Goal: Task Accomplishment & Management: Complete application form

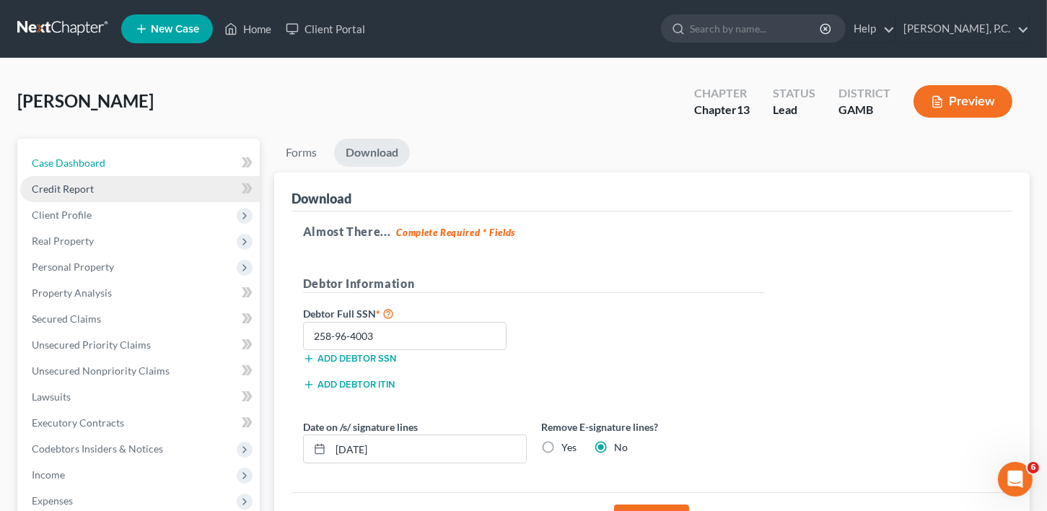
drag, startPoint x: 59, startPoint y: 163, endPoint x: 78, endPoint y: 193, distance: 35.0
click at [58, 162] on span "Case Dashboard" at bounding box center [69, 163] width 74 height 12
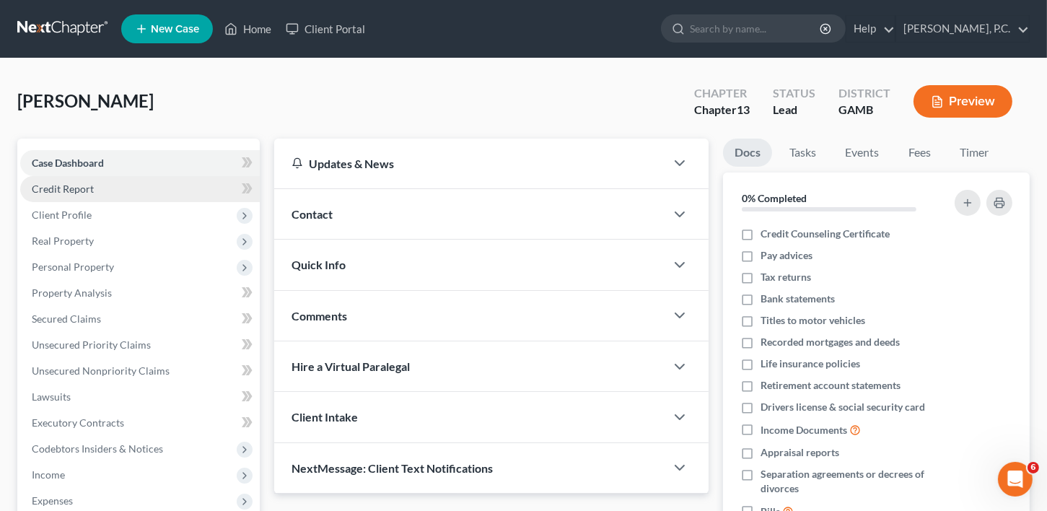
click at [77, 192] on span "Credit Report" at bounding box center [63, 188] width 62 height 12
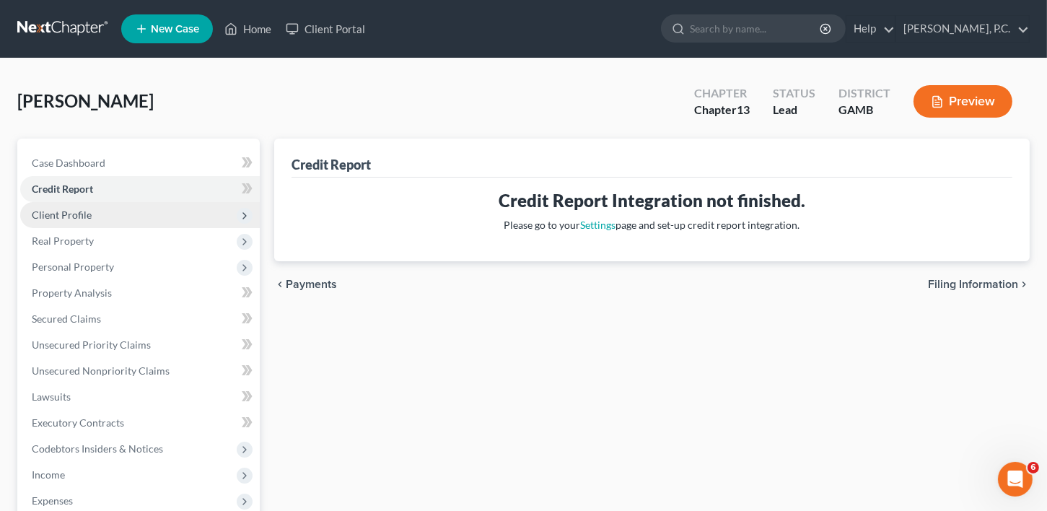
click at [61, 214] on span "Client Profile" at bounding box center [62, 214] width 60 height 12
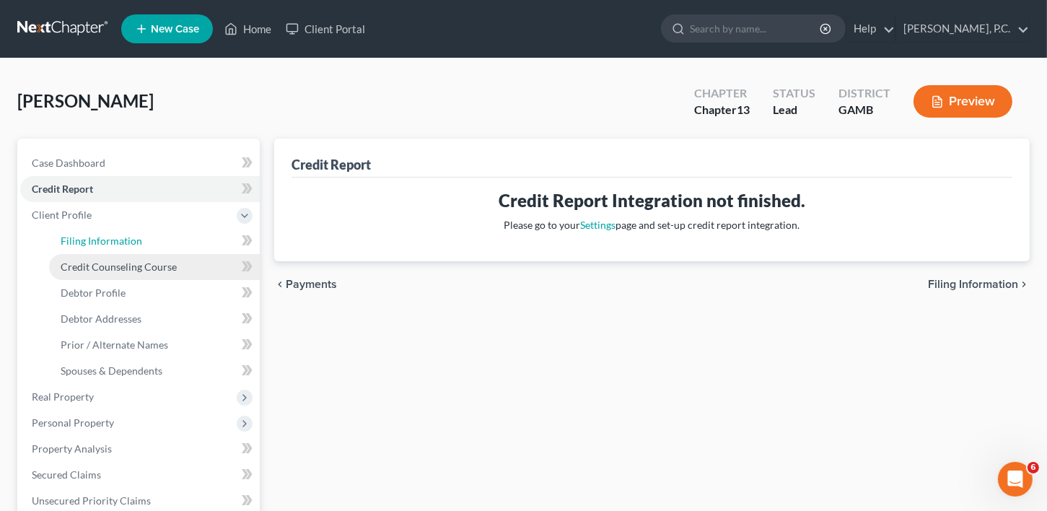
drag, startPoint x: 72, startPoint y: 242, endPoint x: 105, endPoint y: 275, distance: 46.4
click at [74, 244] on span "Filing Information" at bounding box center [102, 240] width 82 height 12
select select "1"
select select "0"
select select "3"
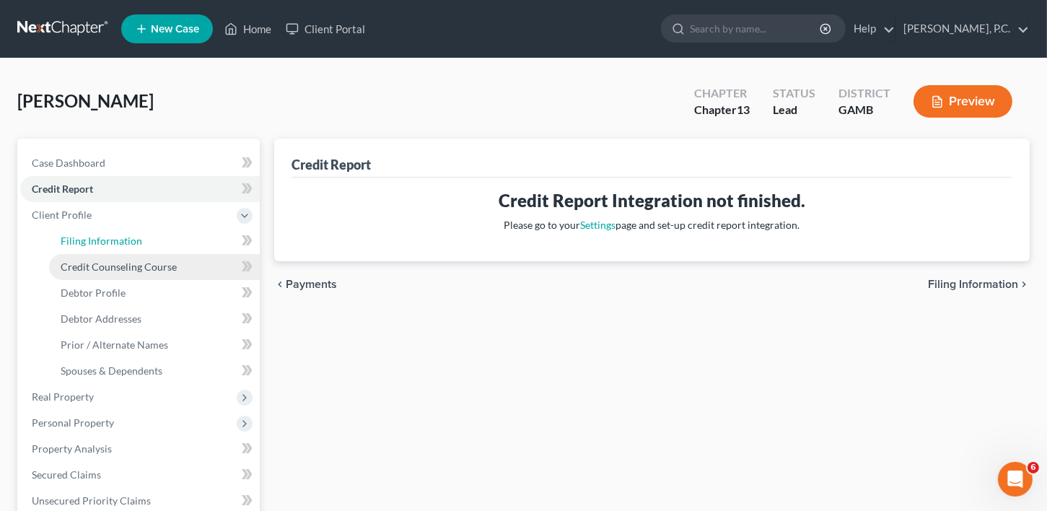
select select "18"
select select "0"
select select "10"
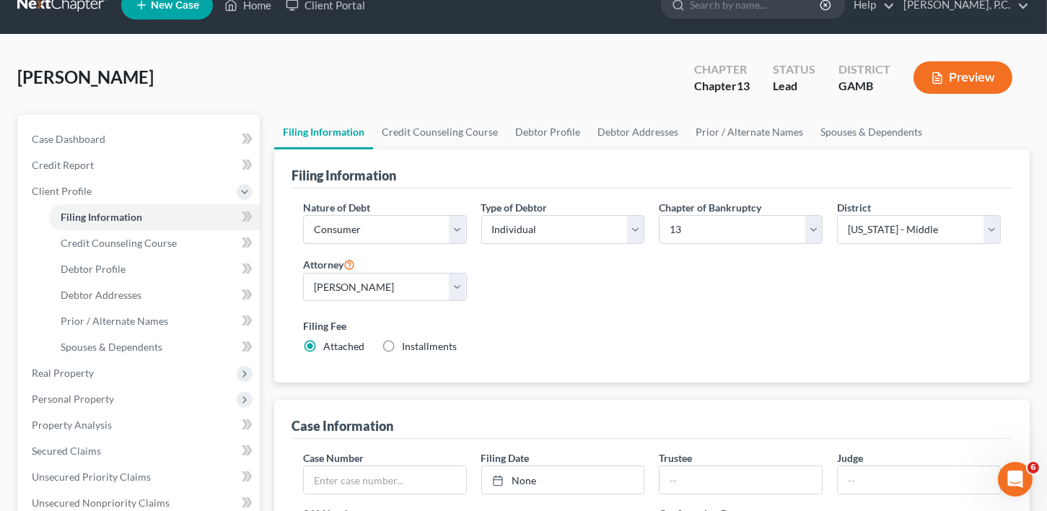
scroll to position [32, 0]
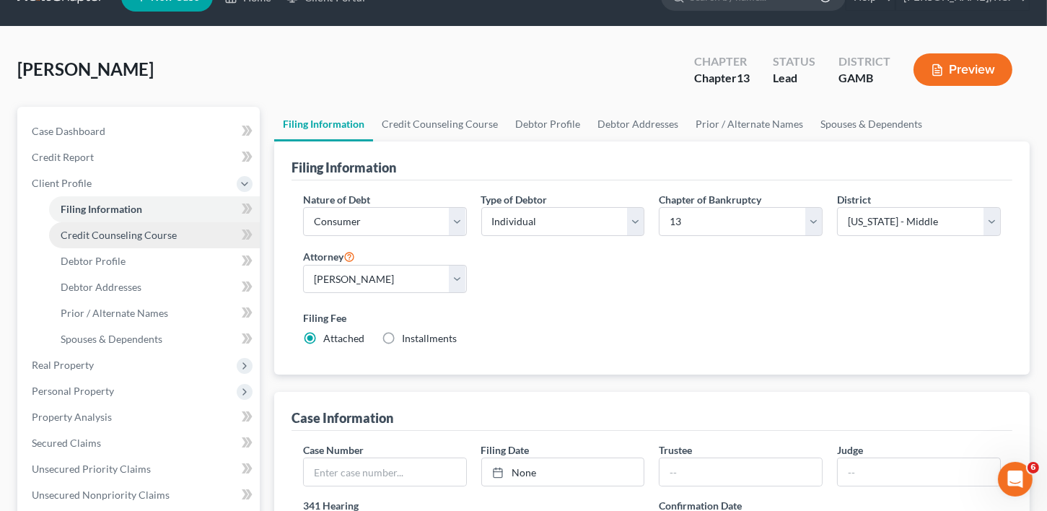
click at [118, 229] on span "Credit Counseling Course" at bounding box center [119, 235] width 116 height 12
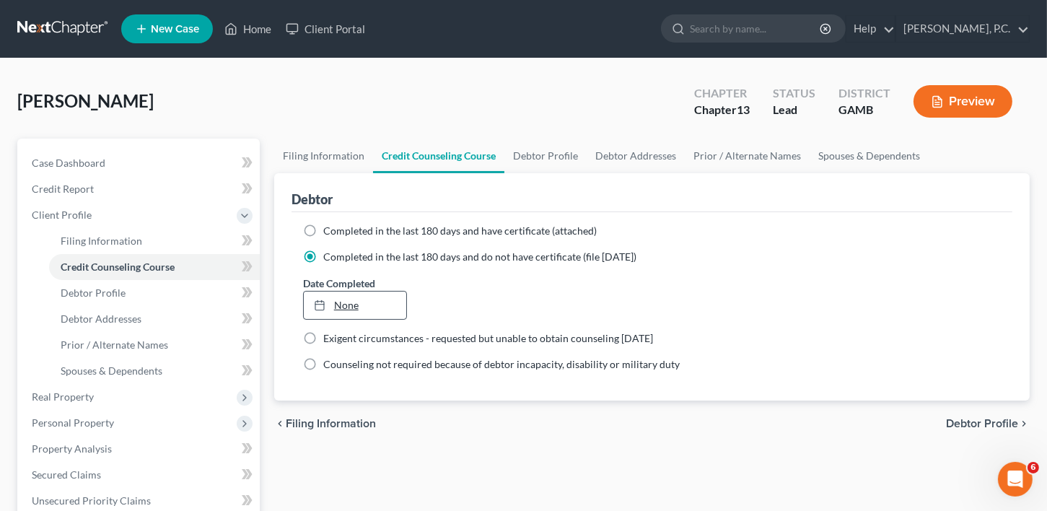
type input "[DATE]"
click at [347, 301] on link "[DATE]" at bounding box center [355, 304] width 103 height 27
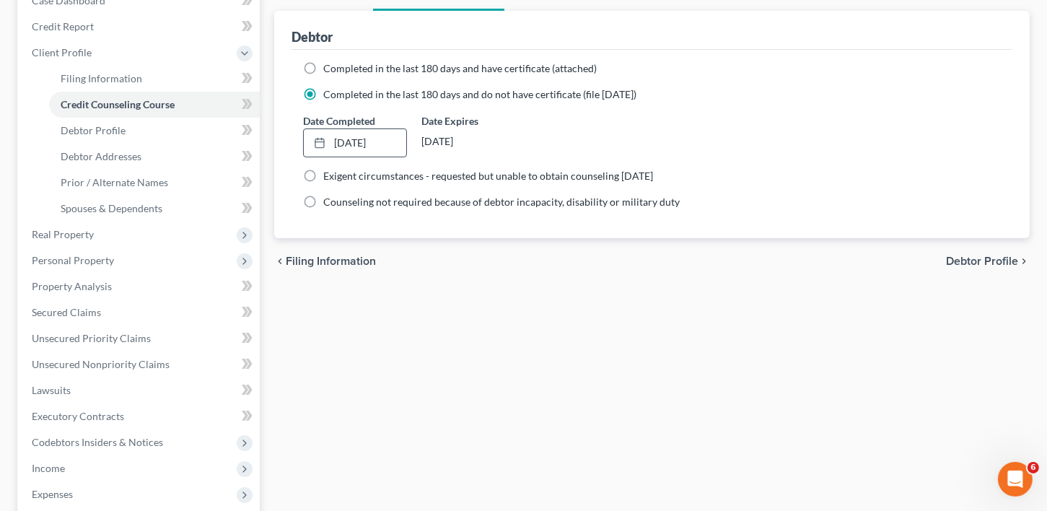
scroll to position [167, 0]
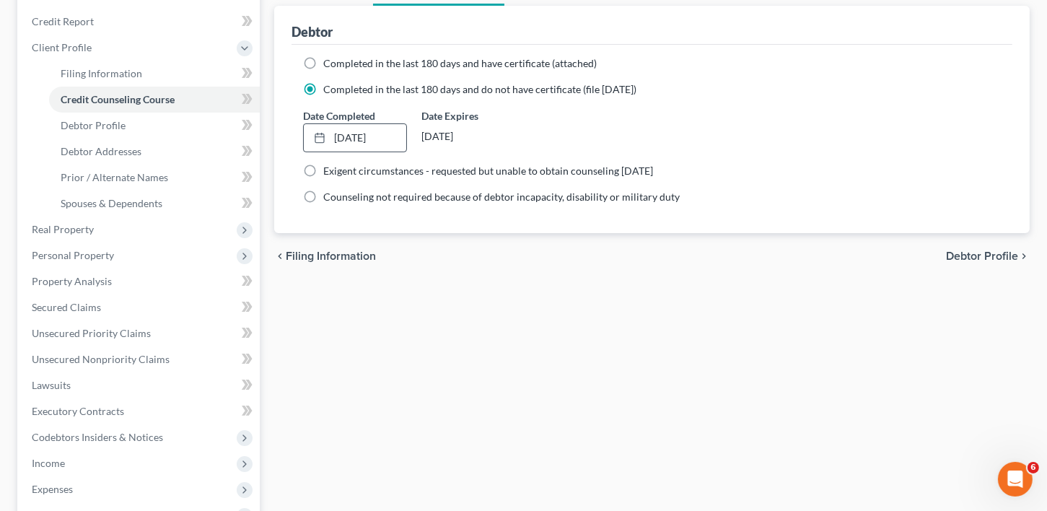
click at [992, 252] on span "Debtor Profile" at bounding box center [982, 256] width 72 height 12
select select "4"
select select "3"
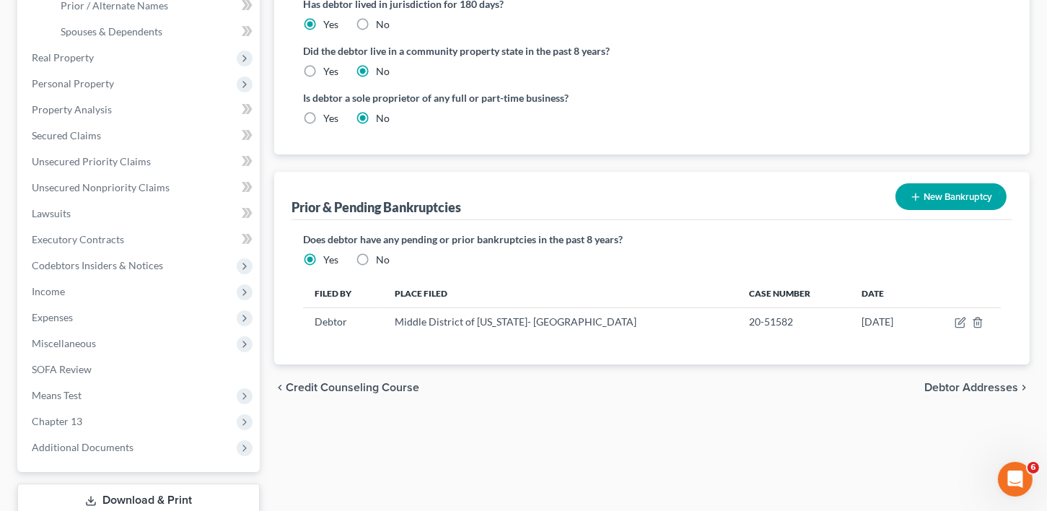
scroll to position [343, 0]
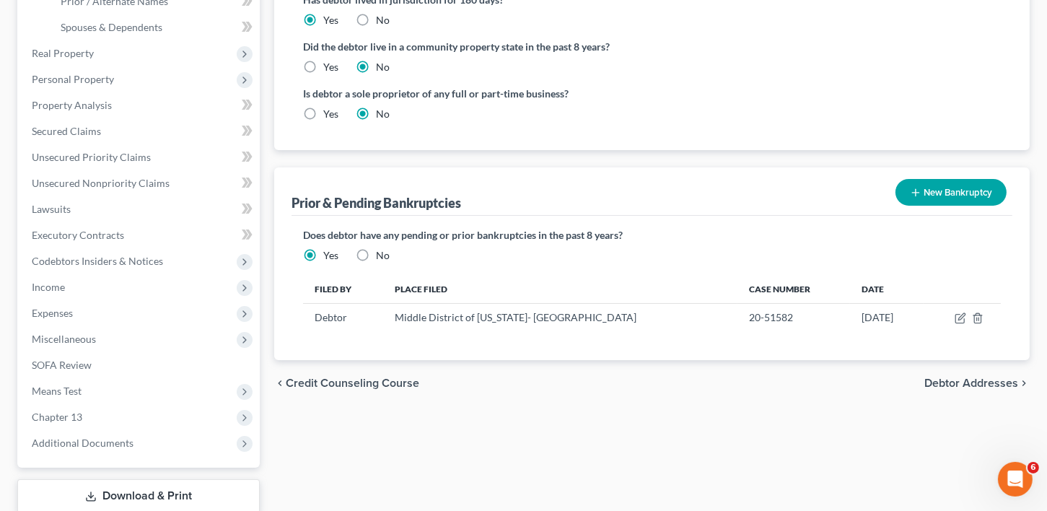
click at [957, 378] on span "Debtor Addresses" at bounding box center [971, 383] width 94 height 12
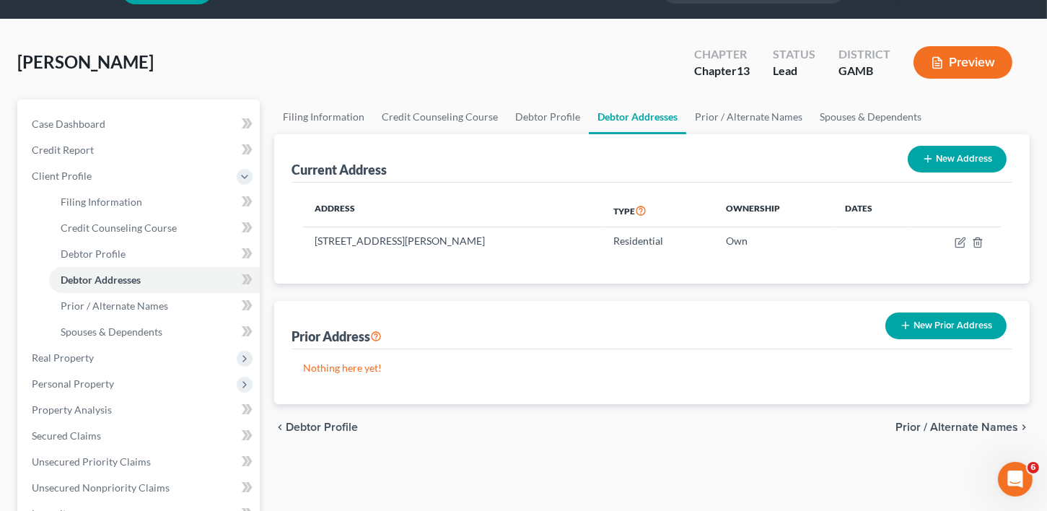
scroll to position [37, 0]
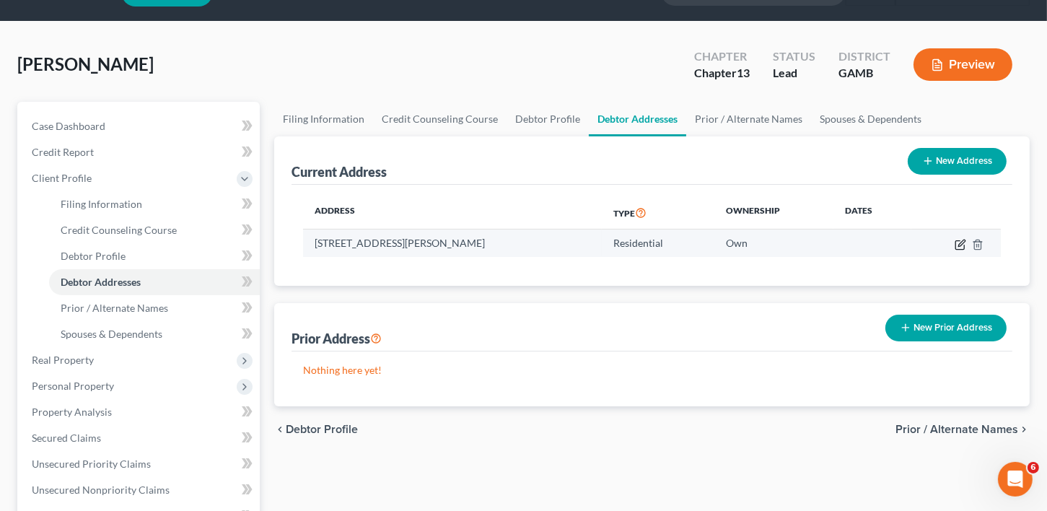
click at [965, 242] on icon "button" at bounding box center [960, 245] width 12 height 12
select select "10"
select select "38"
select select "0"
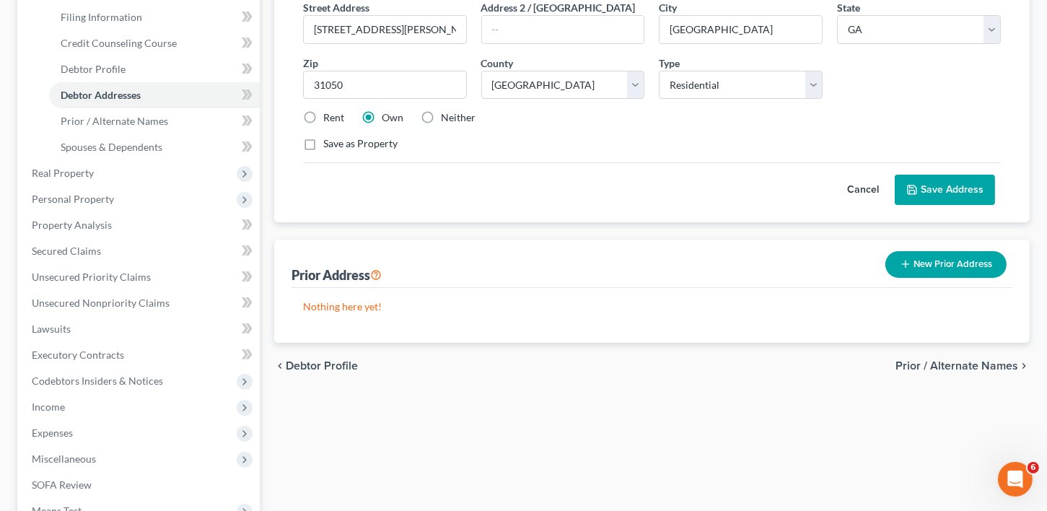
scroll to position [281, 0]
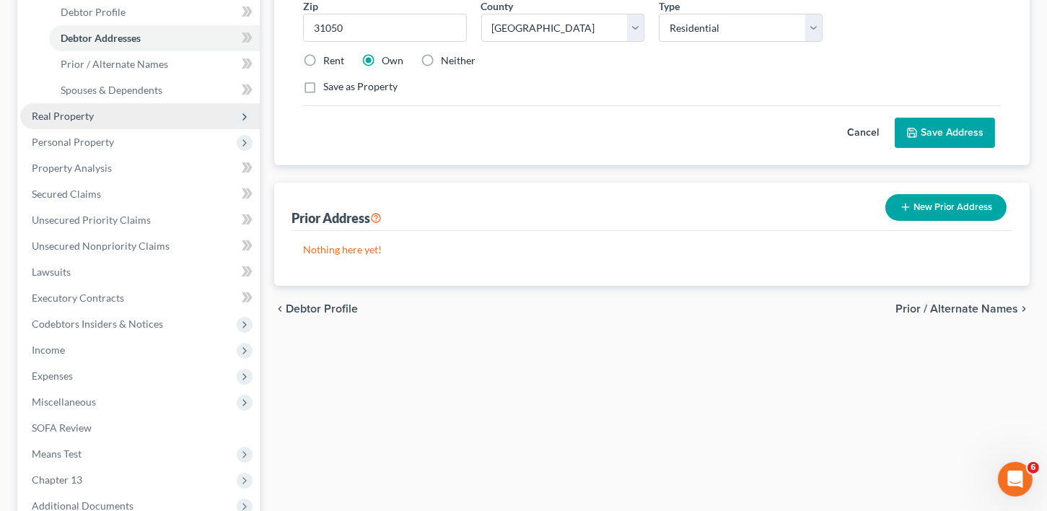
click at [69, 104] on span "Real Property" at bounding box center [139, 116] width 239 height 26
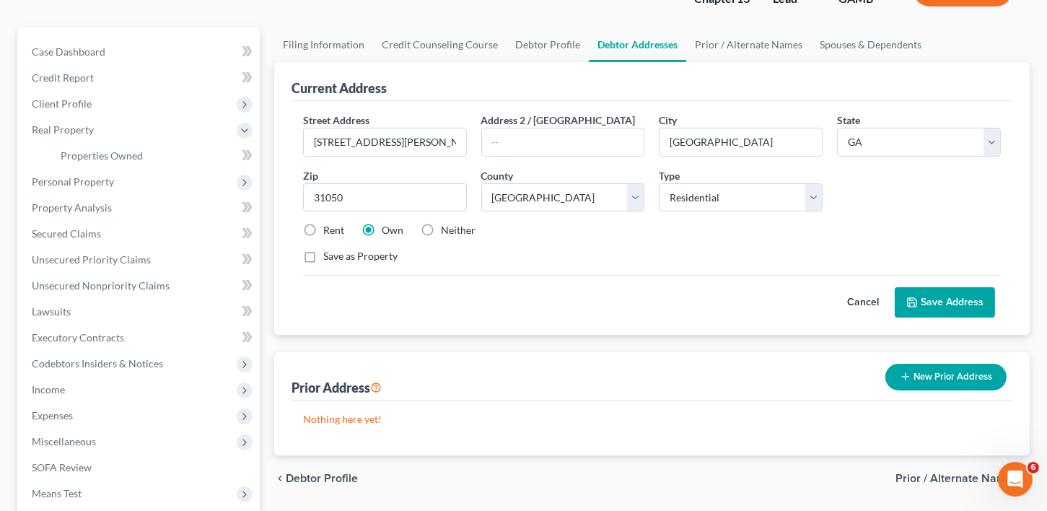
scroll to position [109, 0]
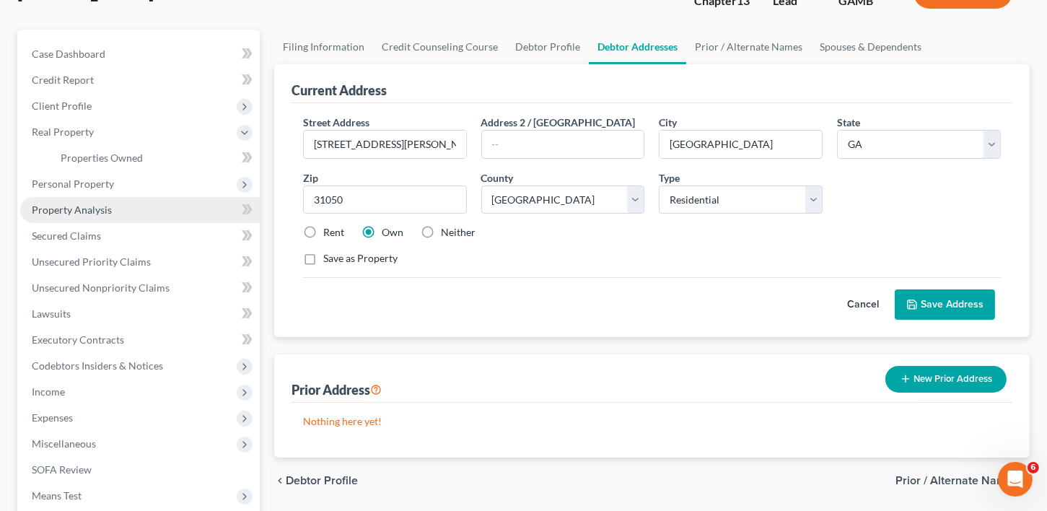
click at [57, 211] on span "Property Analysis" at bounding box center [72, 209] width 80 height 12
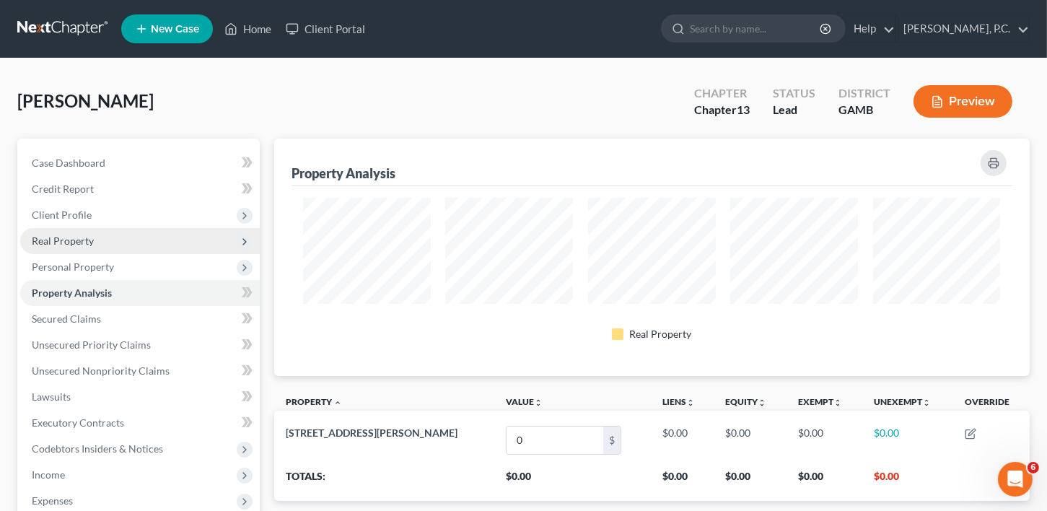
click at [62, 234] on span "Real Property" at bounding box center [63, 240] width 62 height 12
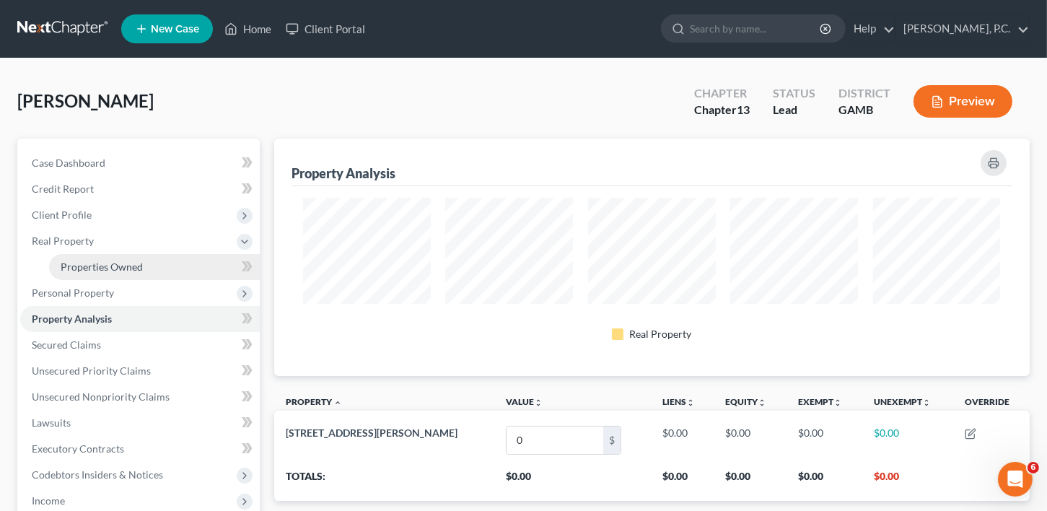
click at [70, 260] on span "Properties Owned" at bounding box center [102, 266] width 82 height 12
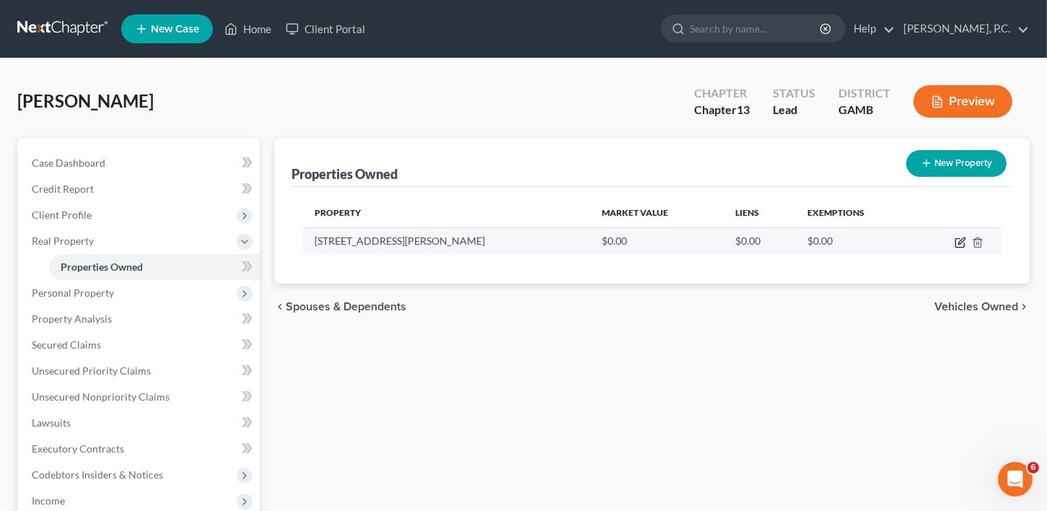
click at [961, 237] on icon "button" at bounding box center [960, 243] width 12 height 12
select select "10"
select select "38"
select select "0"
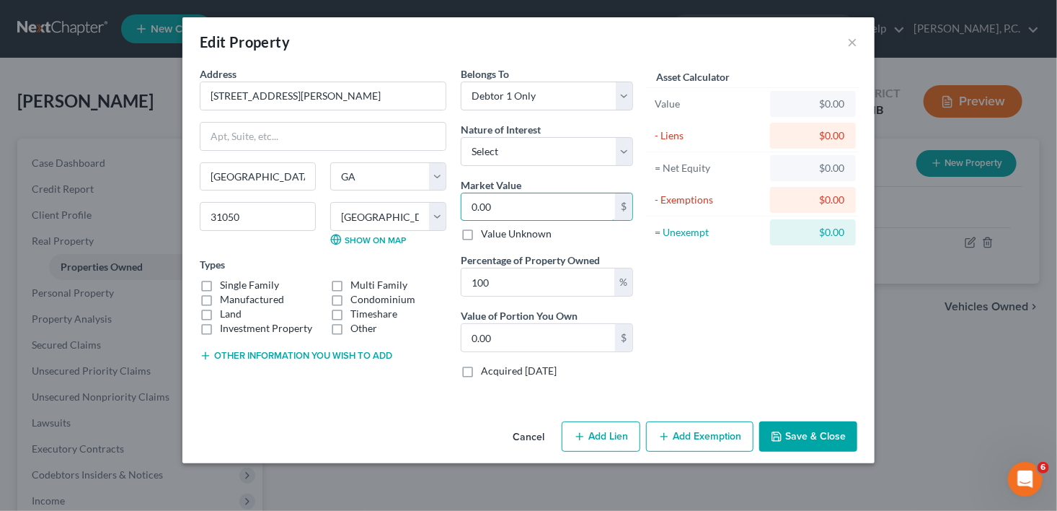
type input "6"
type input "6.00"
type input "62"
type input "62.00"
type input "624"
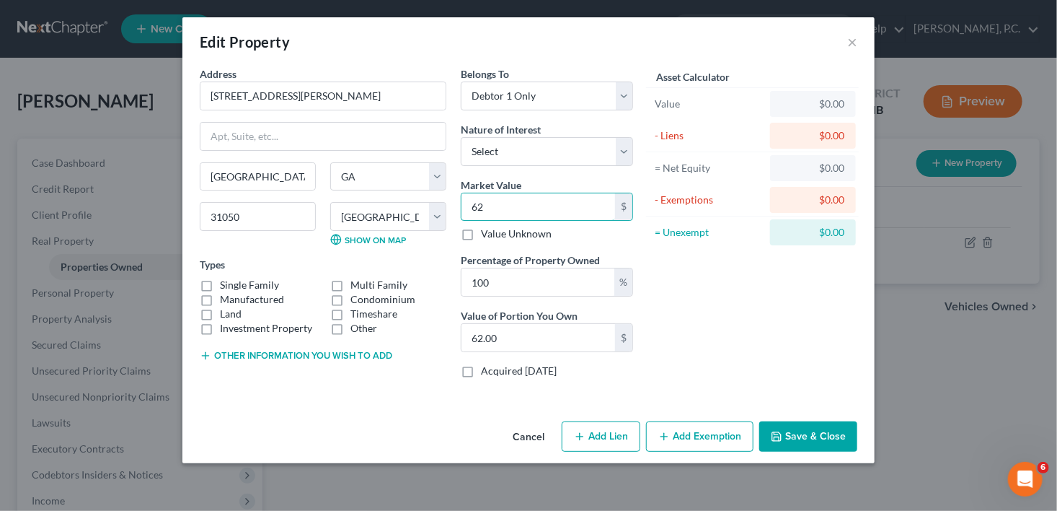
type input "624.00"
type input "6240"
type input "6,240.00"
type input "6,2401"
type input "62,401.00"
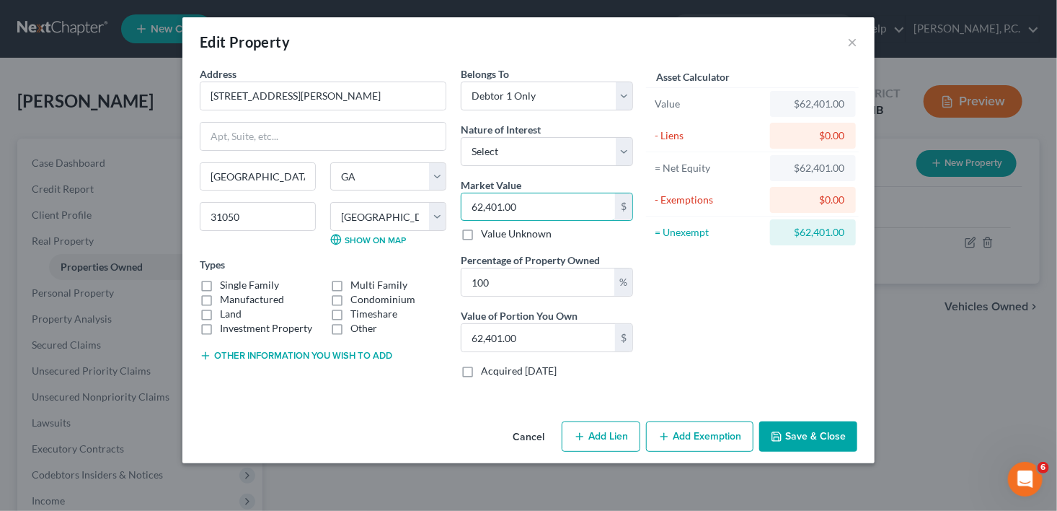
type input "62,401.00"
click at [460, 148] on div "Belongs To * Select Debtor 1 Only Debtor 2 Only Debtor 1 And Debtor 2 Only At L…" at bounding box center [547, 227] width 187 height 323
click at [473, 146] on select "Select Fee Simple Joint Tenant Life Estate Equitable Interest Future Interest T…" at bounding box center [547, 151] width 172 height 29
select select "0"
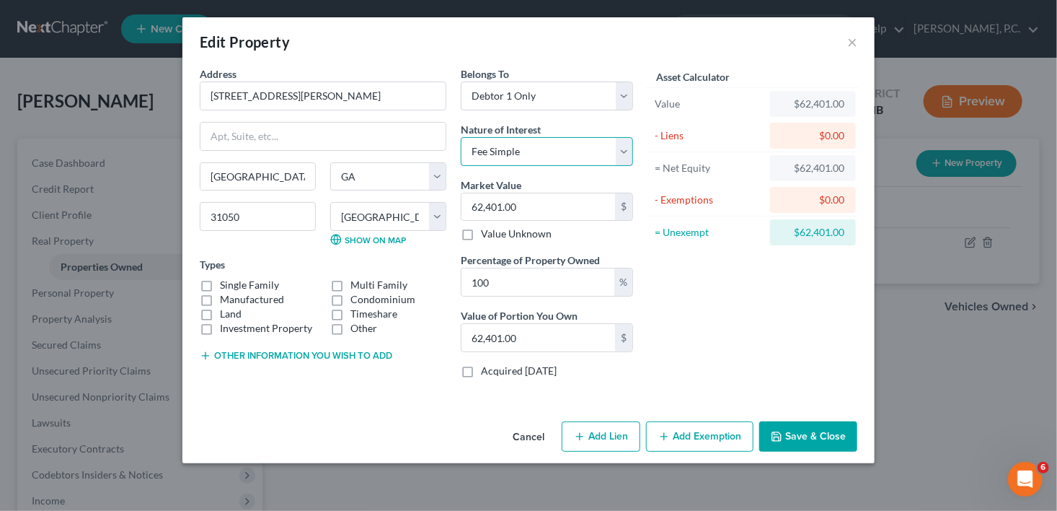
click at [461, 137] on select "Select Fee Simple Joint Tenant Life Estate Equitable Interest Future Interest T…" at bounding box center [547, 151] width 172 height 29
click at [220, 278] on label "Single Family" at bounding box center [249, 285] width 59 height 14
click at [226, 278] on input "Single Family" at bounding box center [230, 282] width 9 height 9
checkbox input "true"
drag, startPoint x: 601, startPoint y: 429, endPoint x: 1056, endPoint y: 276, distance: 480.3
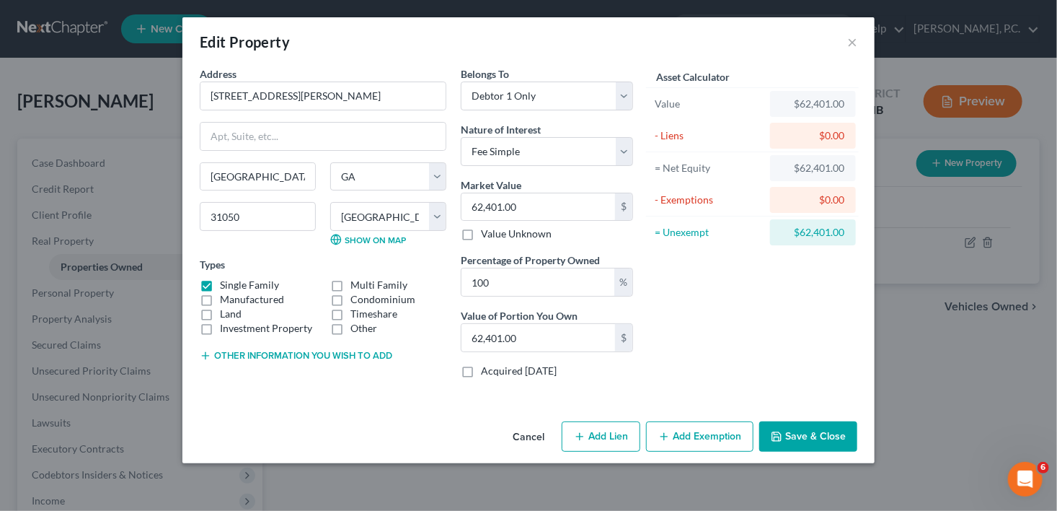
click at [602, 429] on button "Add Lien" at bounding box center [601, 436] width 79 height 30
select select "0"
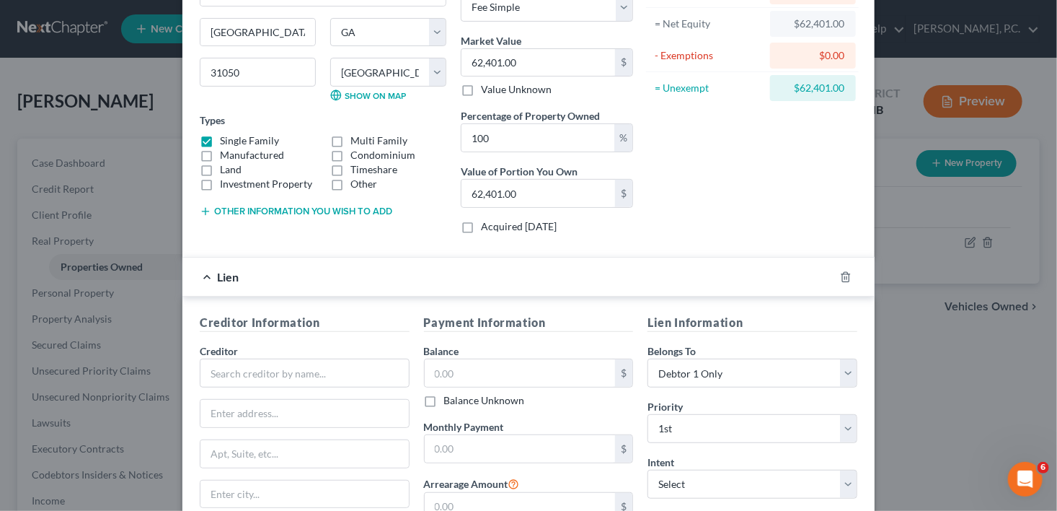
scroll to position [210, 0]
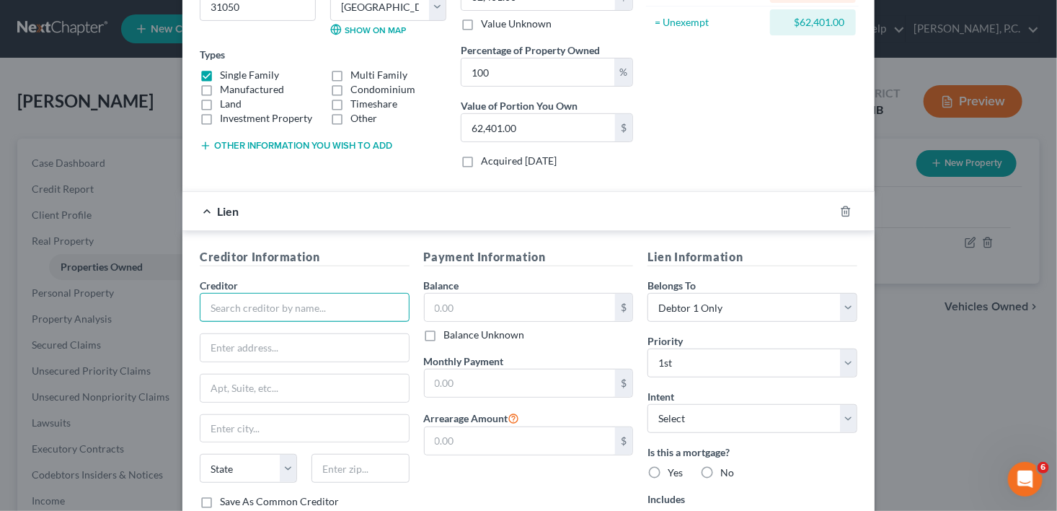
drag, startPoint x: 195, startPoint y: 314, endPoint x: 240, endPoint y: 316, distance: 45.5
click at [200, 314] on input "text" at bounding box center [305, 307] width 210 height 29
drag, startPoint x: 240, startPoint y: 316, endPoint x: 246, endPoint y: 310, distance: 8.2
click at [242, 313] on input "text" at bounding box center [305, 307] width 210 height 29
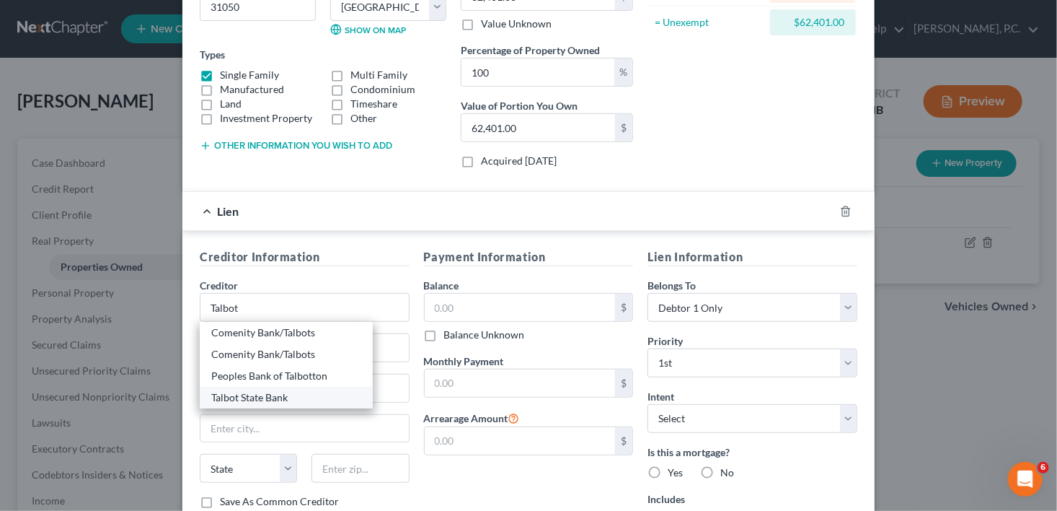
click at [244, 391] on div "Talbot State Bank" at bounding box center [286, 397] width 150 height 14
type input "Talbot State Bank"
type input "[STREET_ADDRESS]"
type input "Woodland"
select select "10"
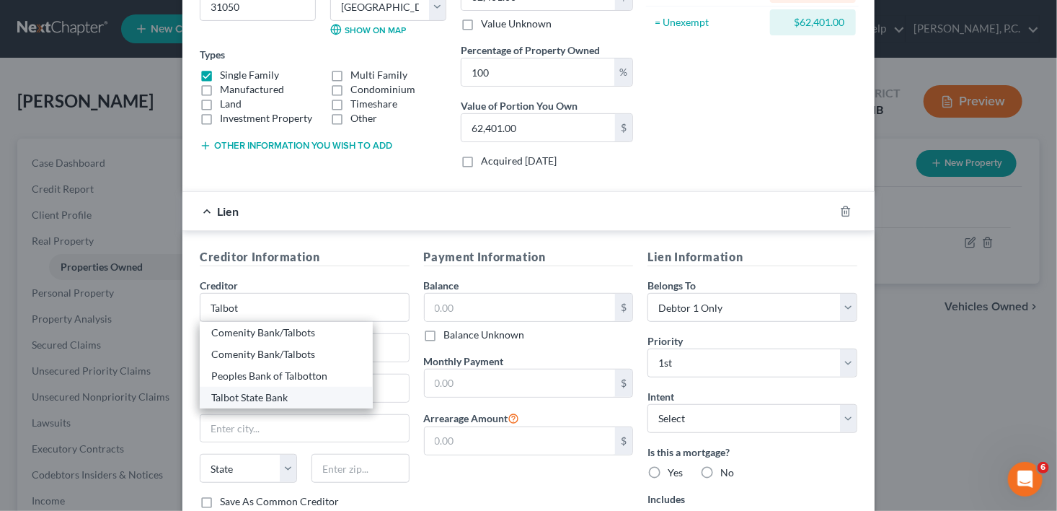
type input "31836"
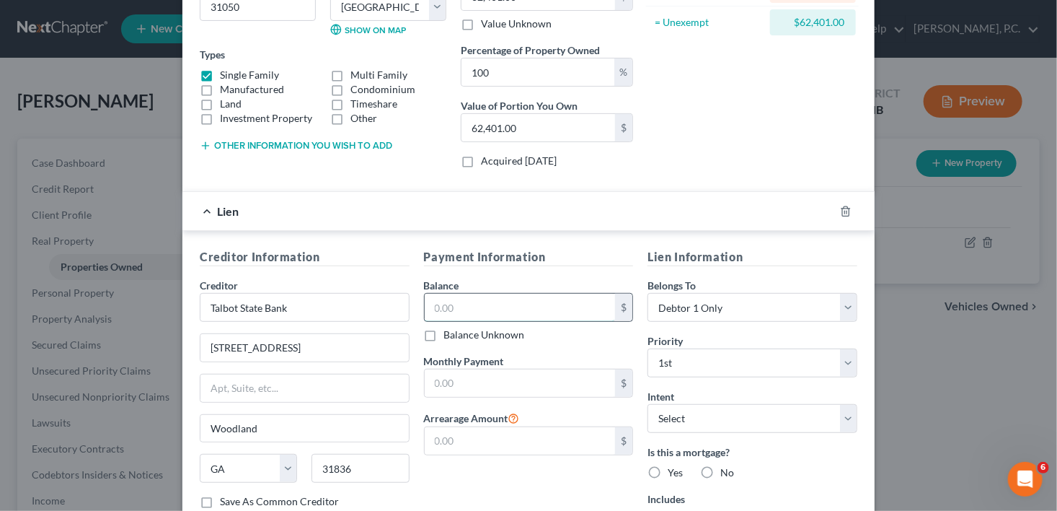
click at [477, 301] on input "text" at bounding box center [520, 307] width 191 height 27
type input "22,705.00"
click at [685, 433] on div "Lien Information Belongs To * Select Debtor 1 Only Debtor 2 Only Debtor 1 And D…" at bounding box center [752, 392] width 224 height 289
click at [684, 417] on select "Select Surrender Redeem Reaffirm Avoid Other" at bounding box center [753, 418] width 210 height 29
select select "2"
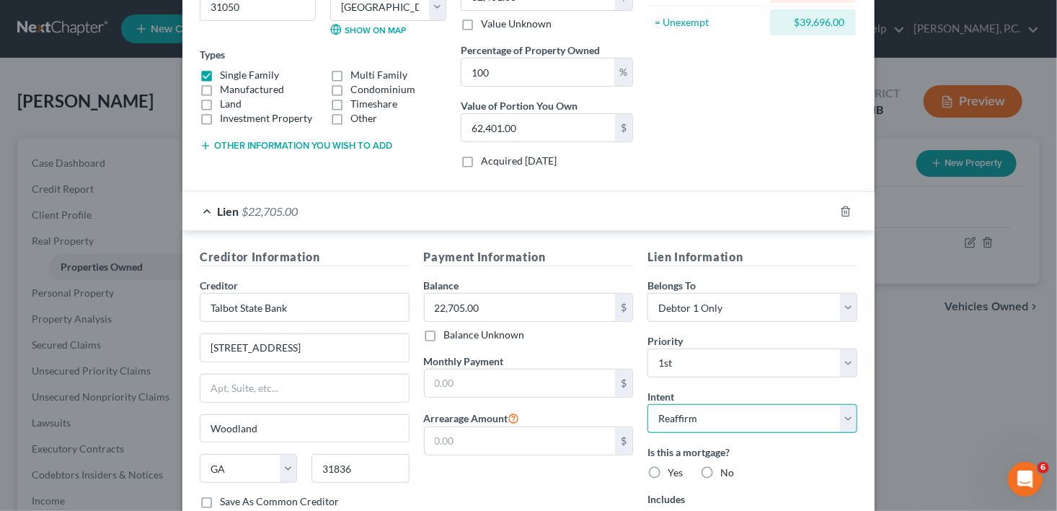
click at [648, 404] on select "Select Surrender Redeem Reaffirm Avoid Other" at bounding box center [753, 418] width 210 height 29
drag, startPoint x: 651, startPoint y: 468, endPoint x: 811, endPoint y: 451, distance: 161.1
click at [668, 468] on label "Yes" at bounding box center [675, 472] width 15 height 14
click at [674, 468] on input "Yes" at bounding box center [678, 469] width 9 height 9
radio input "true"
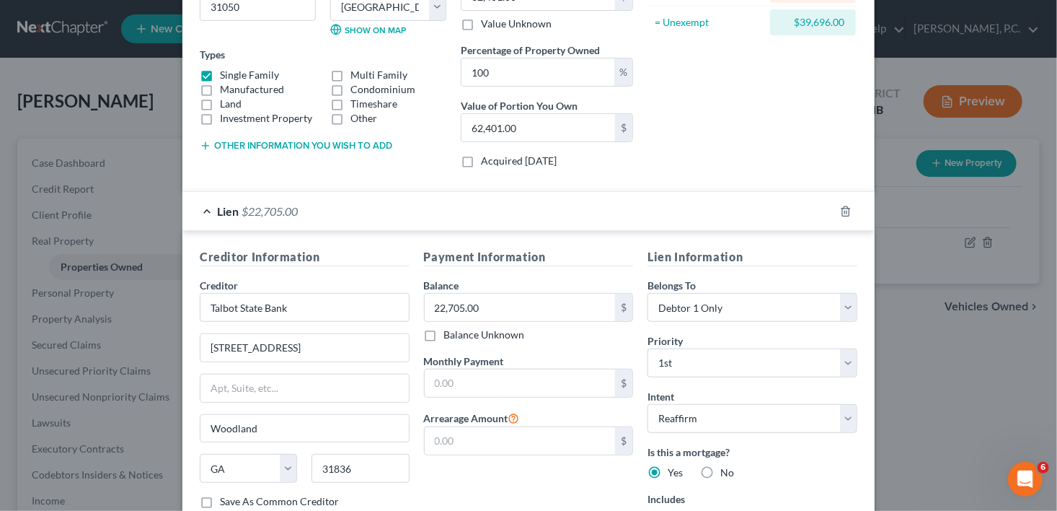
scroll to position [324, 0]
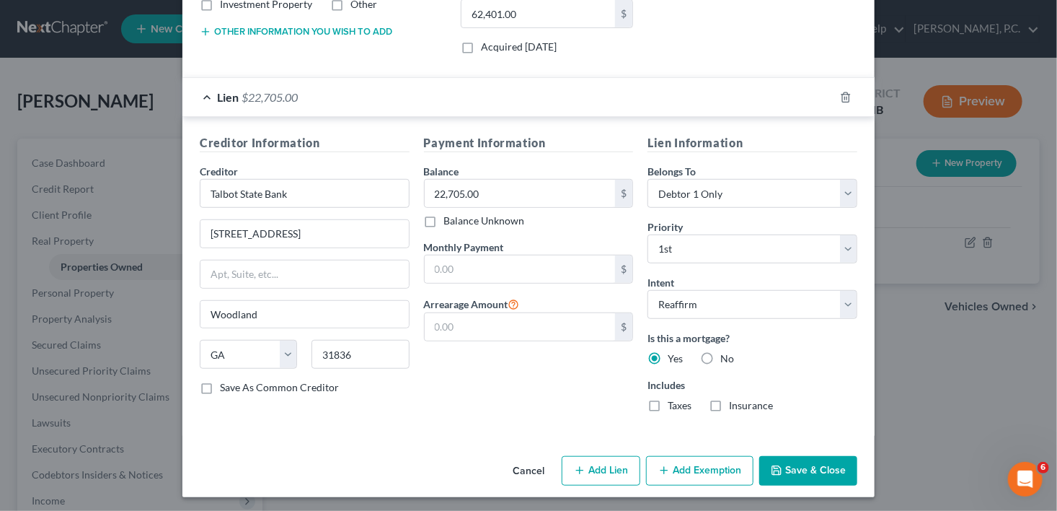
click at [668, 404] on label "Taxes" at bounding box center [680, 405] width 24 height 14
click at [674, 404] on input "Taxes" at bounding box center [678, 402] width 9 height 9
checkbox input "true"
click at [729, 401] on label "Insurance" at bounding box center [751, 405] width 44 height 14
click at [735, 401] on input "Insurance" at bounding box center [739, 402] width 9 height 9
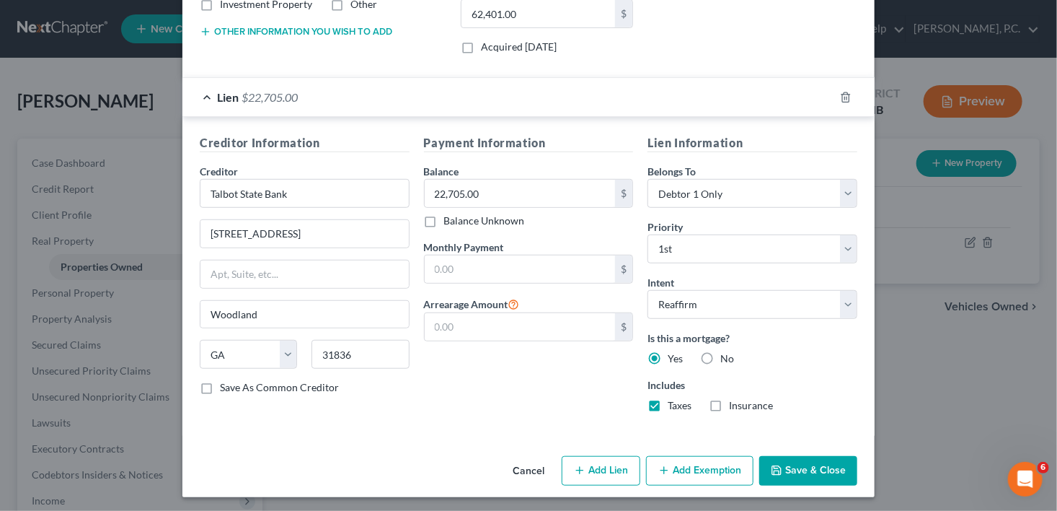
checkbox input "true"
click at [809, 466] on button "Save & Close" at bounding box center [808, 471] width 98 height 30
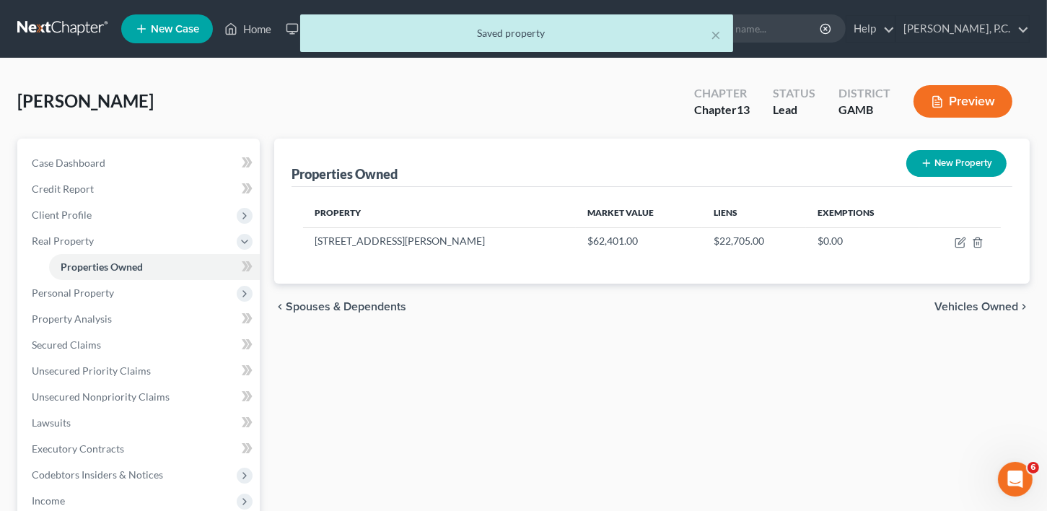
click at [966, 307] on span "Vehicles Owned" at bounding box center [976, 307] width 84 height 12
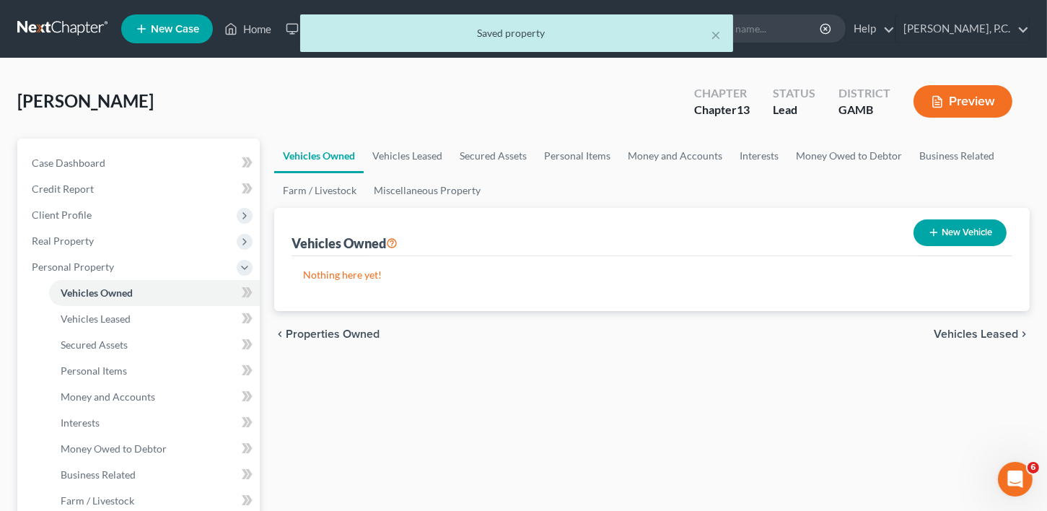
click at [954, 228] on button "New Vehicle" at bounding box center [959, 232] width 93 height 27
select select "0"
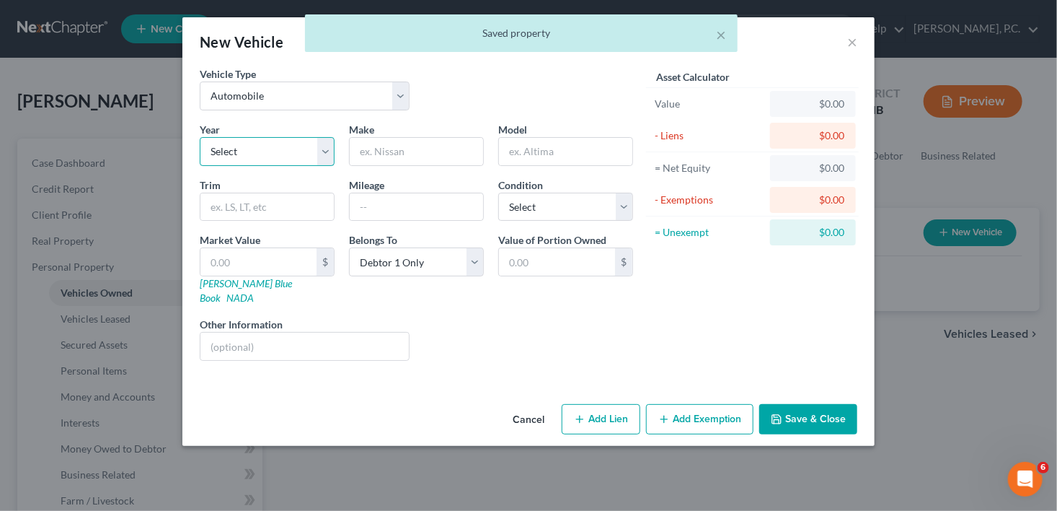
click at [257, 137] on select "Select 2026 2025 2024 2023 2022 2021 2020 2019 2018 2017 2016 2015 2014 2013 20…" at bounding box center [267, 151] width 135 height 29
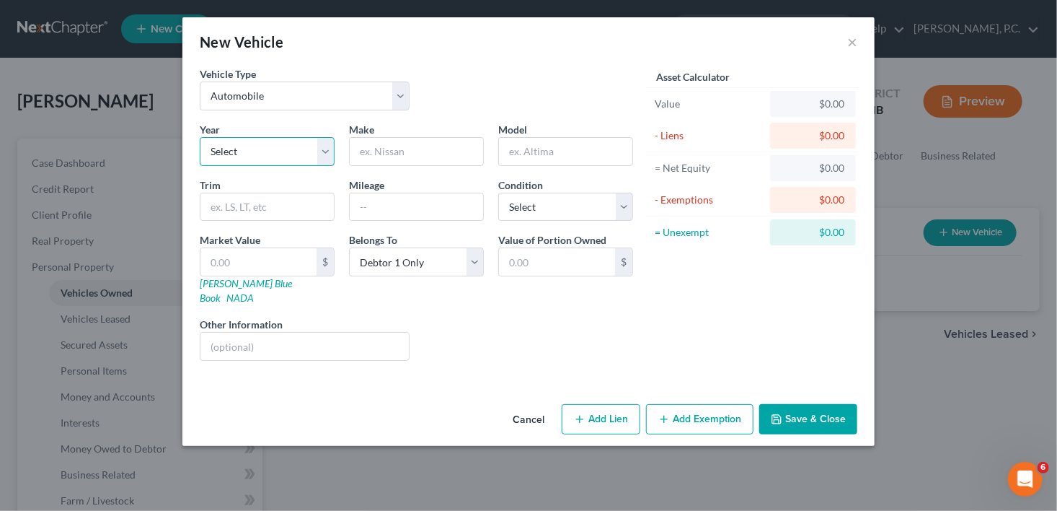
select select "7"
click at [200, 137] on select "Select 2026 2025 2024 2023 2022 2021 2020 2019 2018 2017 2016 2015 2014 2013 20…" at bounding box center [267, 151] width 135 height 29
click at [376, 155] on input "text" at bounding box center [416, 151] width 133 height 27
type input "Kia"
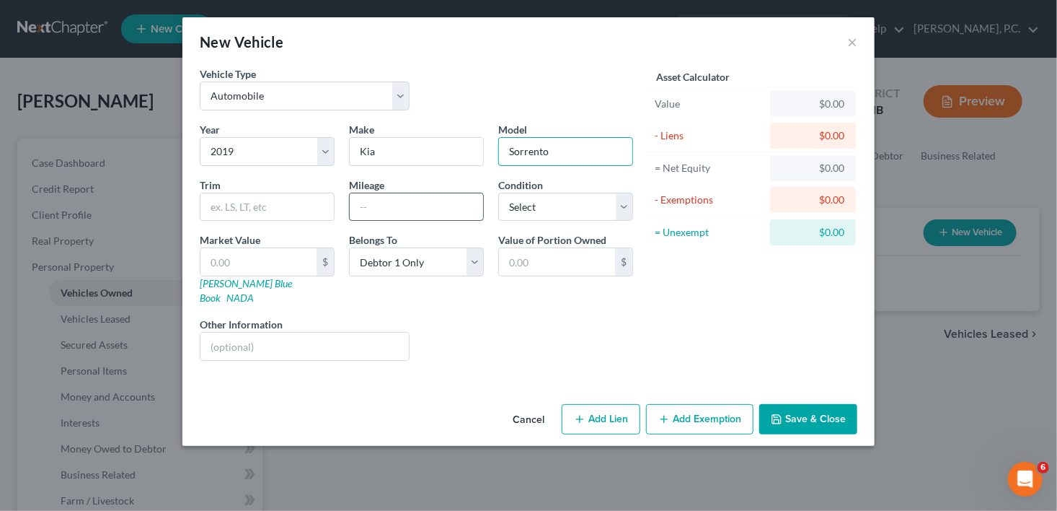
type input "Sorrento"
click at [395, 213] on input "text" at bounding box center [416, 206] width 133 height 27
type input "200,000"
click at [551, 195] on select "Select Excellent Very Good Good Fair Poor" at bounding box center [565, 207] width 135 height 29
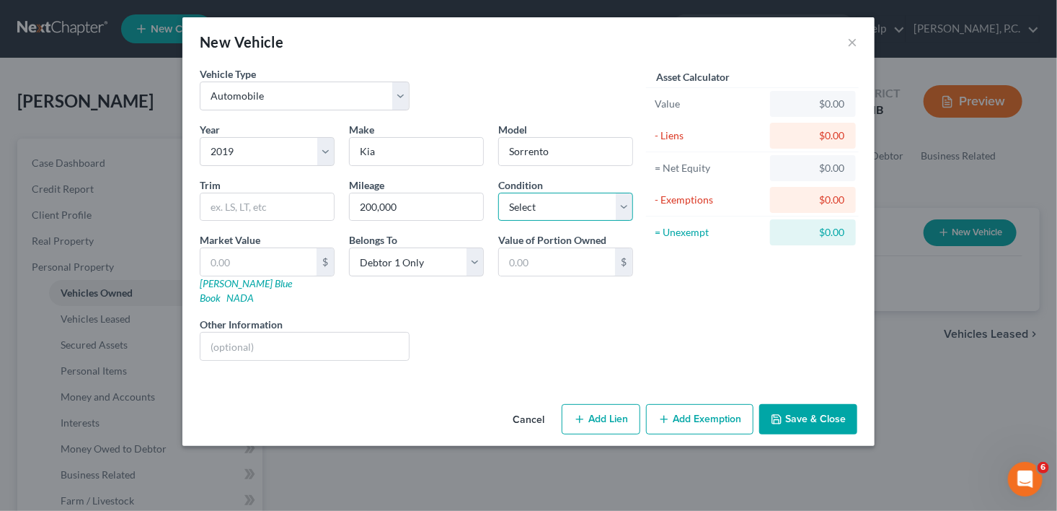
select select "2"
click at [498, 193] on select "Select Excellent Very Good Good Fair Poor" at bounding box center [565, 207] width 135 height 29
drag, startPoint x: 584, startPoint y: 398, endPoint x: 1056, endPoint y: 216, distance: 505.5
click at [588, 404] on button "Add Lien" at bounding box center [601, 419] width 79 height 30
select select "0"
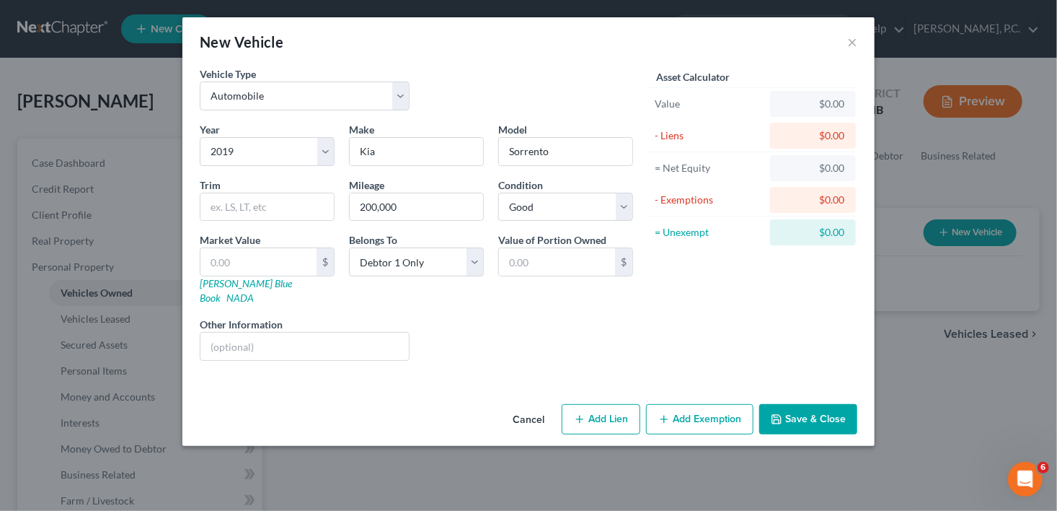
select select "0"
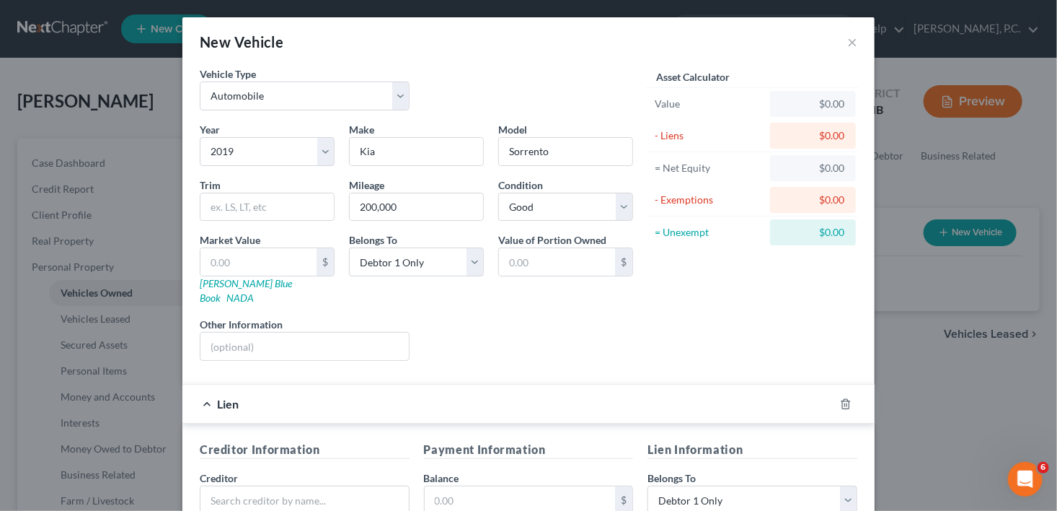
scroll to position [274, 0]
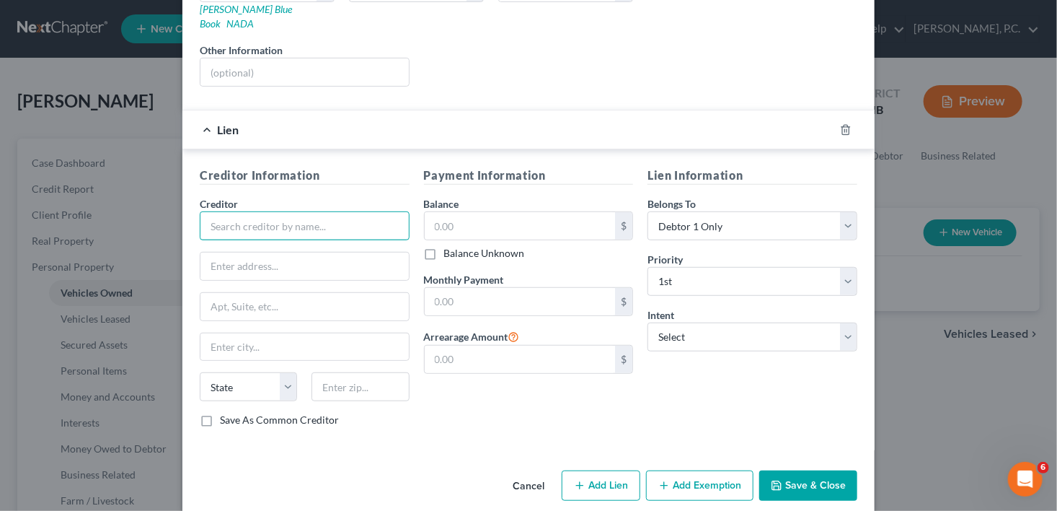
click at [215, 211] on input "text" at bounding box center [305, 225] width 210 height 29
type input "A"
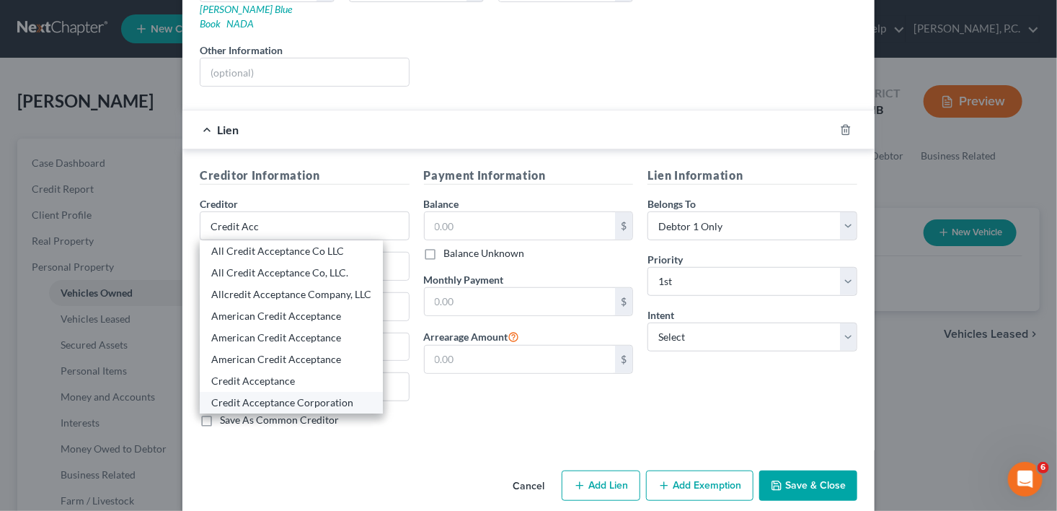
click at [332, 395] on div "Credit Acceptance Corporation" at bounding box center [291, 402] width 160 height 14
type input "Credit Acceptance Corporation"
type input "PO Box 5070"
type input "Southfield"
select select "23"
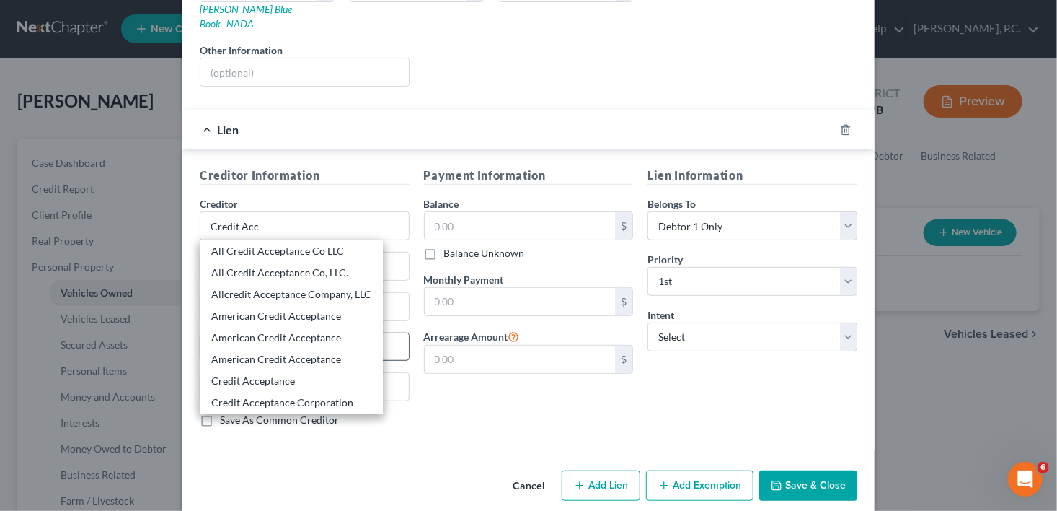
type input "48086-5070"
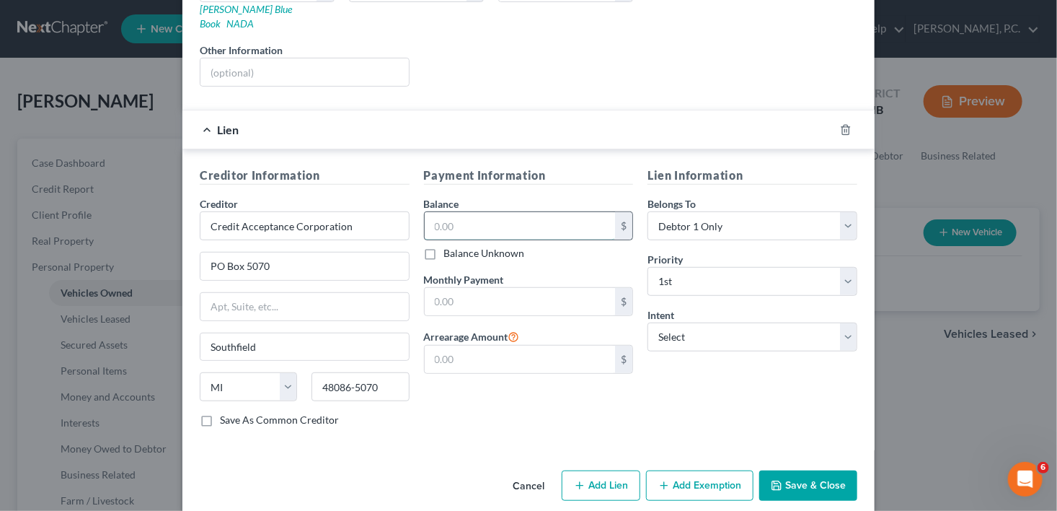
click at [433, 220] on input "text" at bounding box center [520, 225] width 191 height 27
type input "14,320.00"
drag, startPoint x: 691, startPoint y: 325, endPoint x: 693, endPoint y: 311, distance: 13.9
click at [691, 325] on select "Select Surrender Redeem Reaffirm Avoid Other" at bounding box center [753, 336] width 210 height 29
select select "2"
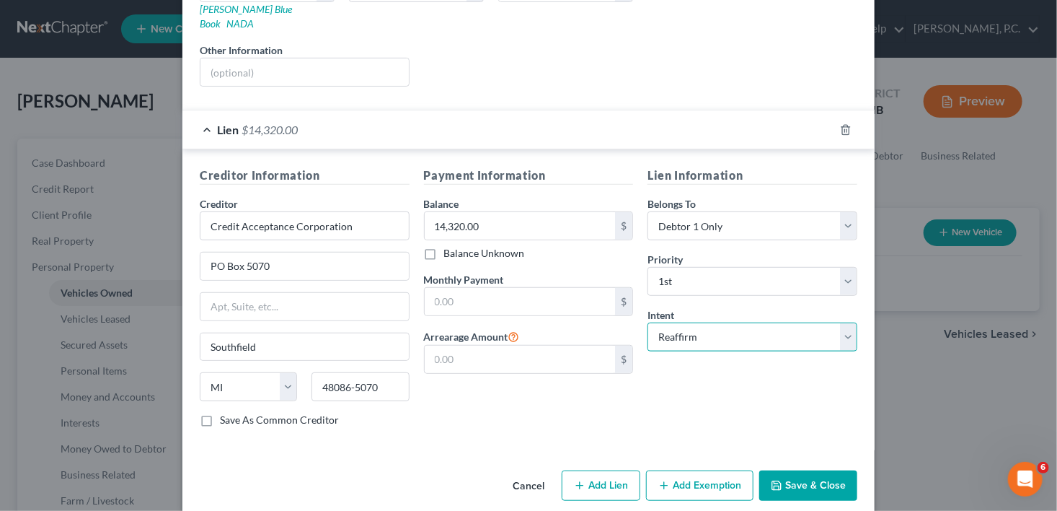
click at [648, 322] on select "Select Surrender Redeem Reaffirm Avoid Other" at bounding box center [753, 336] width 210 height 29
click at [801, 475] on button "Save & Close" at bounding box center [808, 485] width 98 height 30
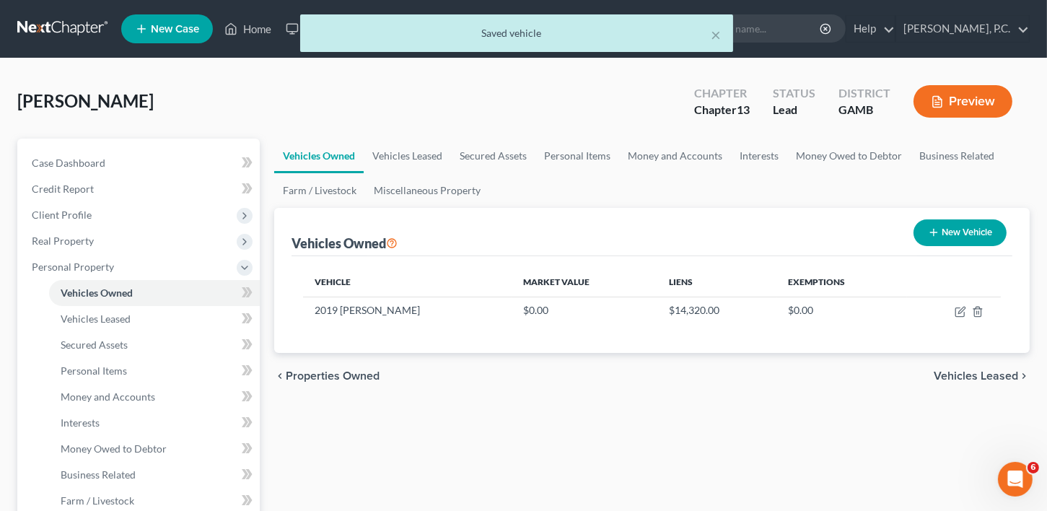
click at [956, 233] on button "New Vehicle" at bounding box center [959, 232] width 93 height 27
select select "0"
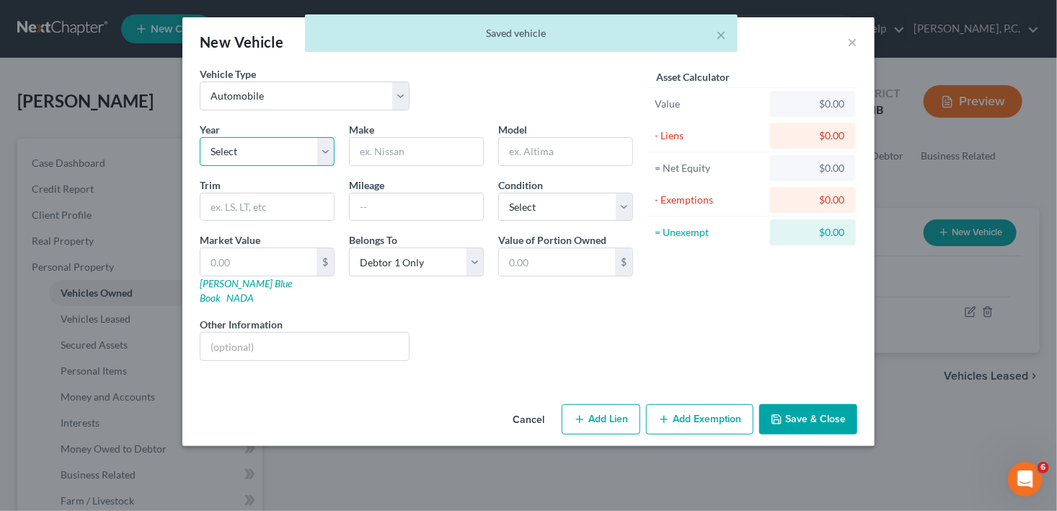
click at [226, 157] on select "Select 2026 2025 2024 2023 2022 2021 2020 2019 2018 2017 2016 2015 2014 2013 20…" at bounding box center [267, 151] width 135 height 29
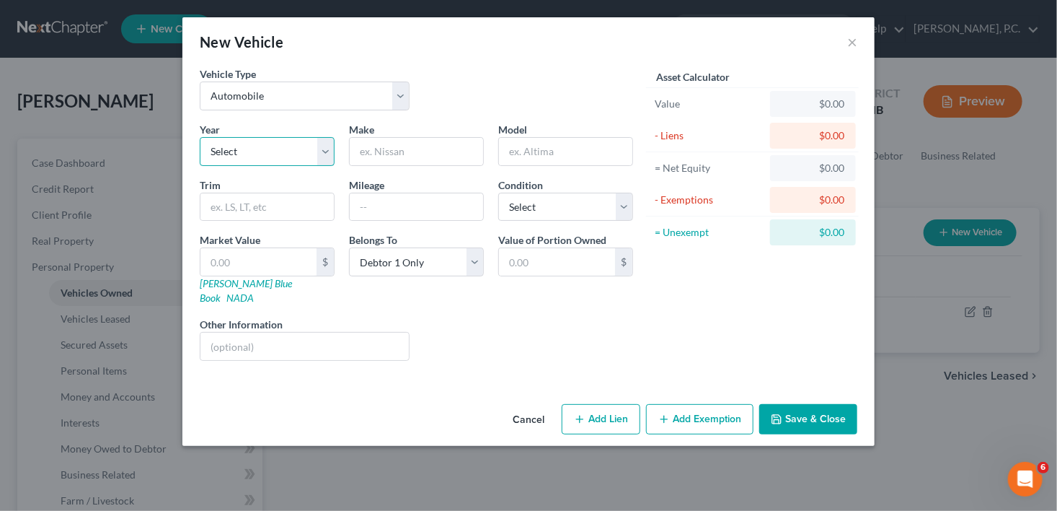
select select "12"
click at [200, 137] on select "Select 2026 2025 2024 2023 2022 2021 2020 2019 2018 2017 2016 2015 2014 2013 20…" at bounding box center [267, 151] width 135 height 29
click at [402, 156] on input "text" at bounding box center [416, 151] width 133 height 27
type input "Dodge"
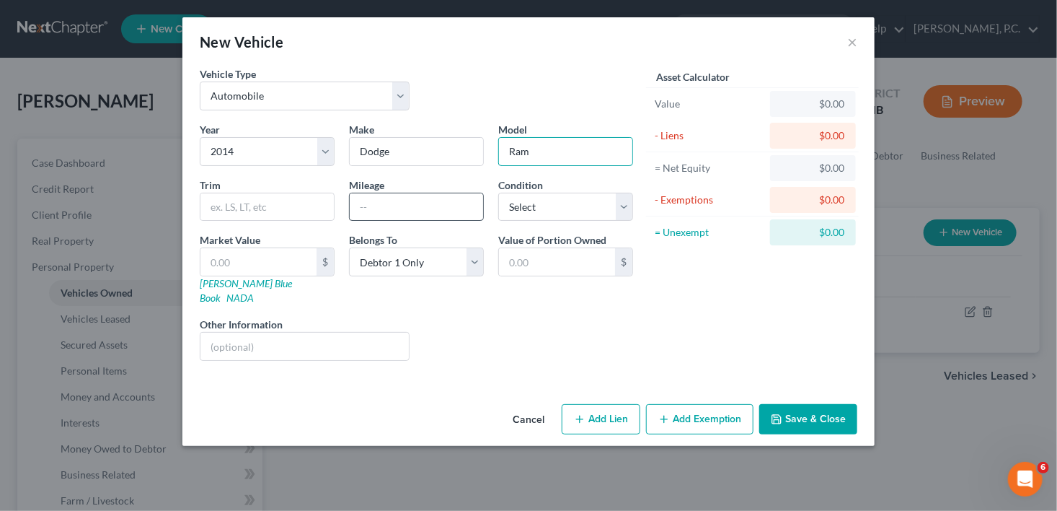
type input "Ram"
click at [355, 211] on input "text" at bounding box center [416, 206] width 133 height 27
type input "100,000"
click at [794, 404] on button "Save & Close" at bounding box center [808, 419] width 98 height 30
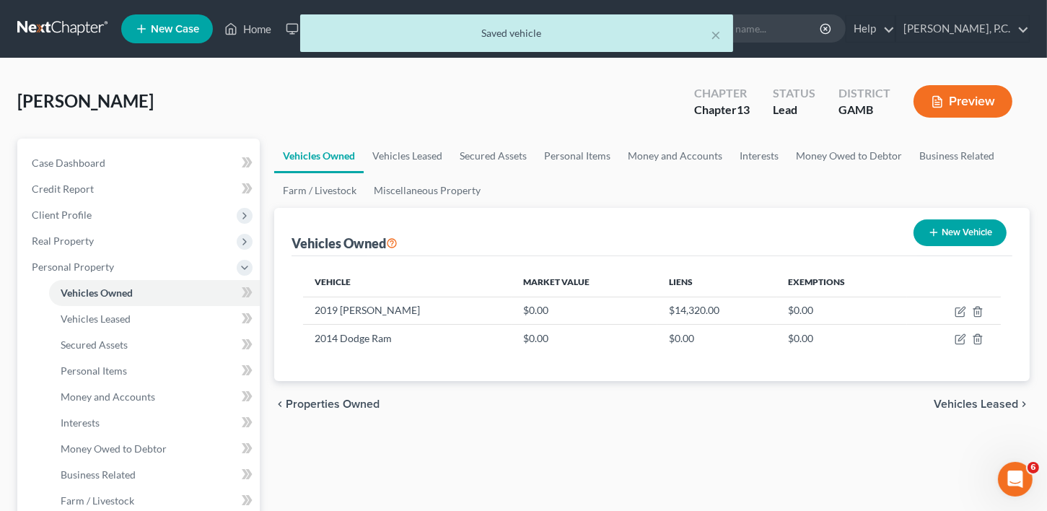
click at [948, 398] on span "Vehicles Leased" at bounding box center [975, 404] width 84 height 12
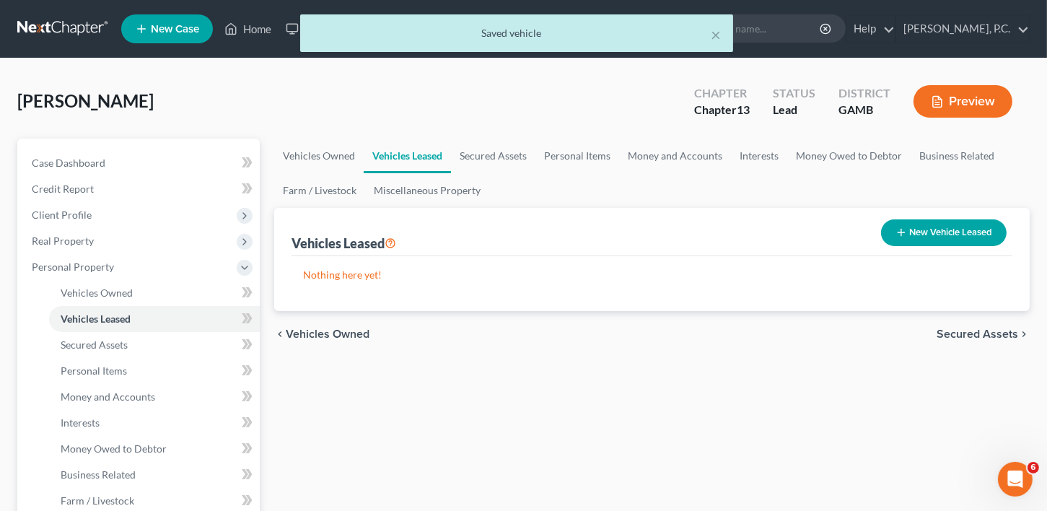
click at [974, 328] on span "Secured Assets" at bounding box center [977, 334] width 82 height 12
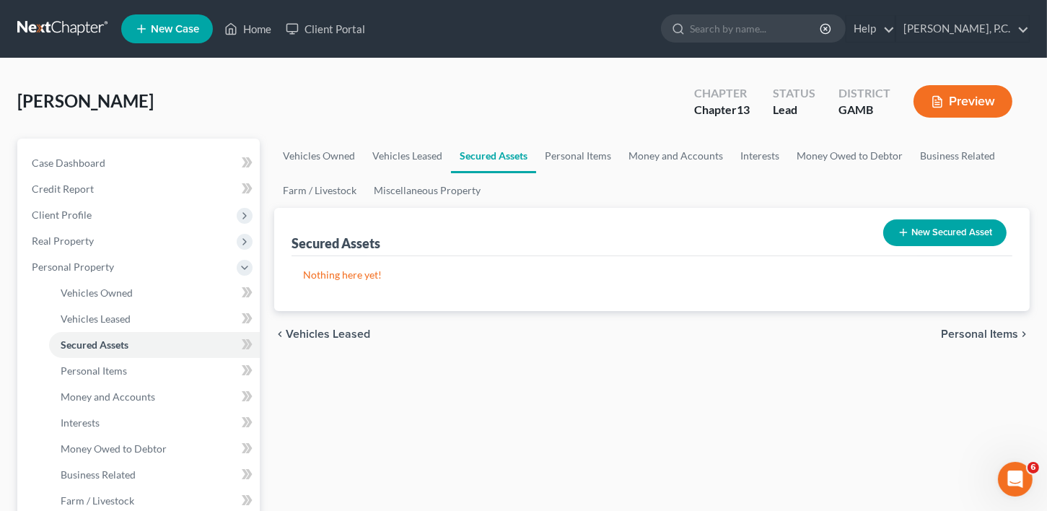
click at [343, 333] on span "Vehicles Leased" at bounding box center [328, 334] width 84 height 12
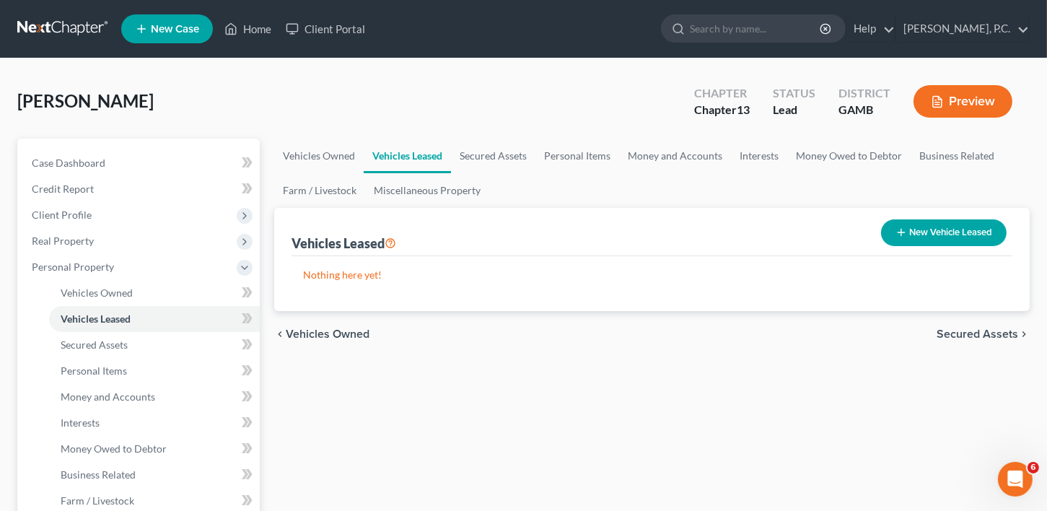
click at [343, 333] on span "Vehicles Owned" at bounding box center [328, 334] width 84 height 12
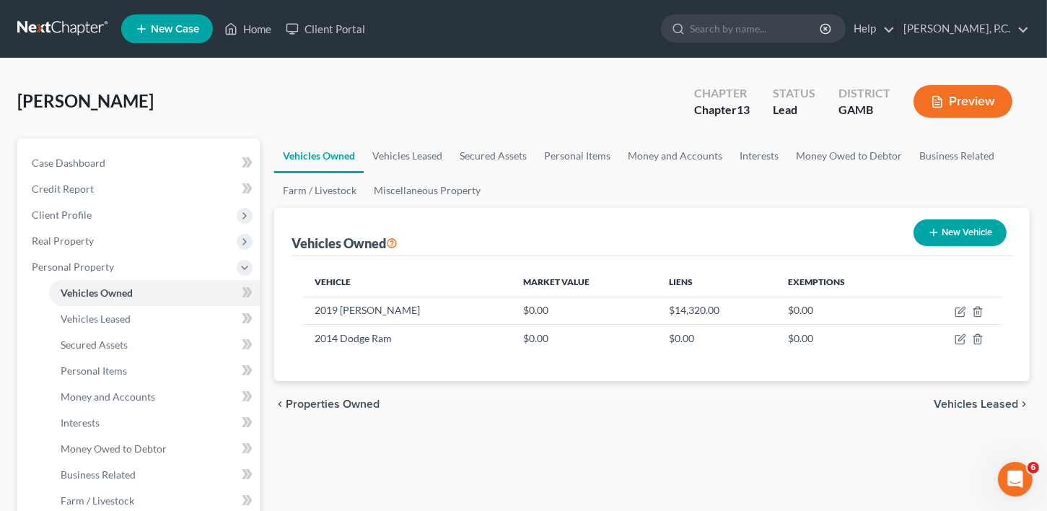
click at [957, 233] on button "New Vehicle" at bounding box center [959, 232] width 93 height 27
select select "0"
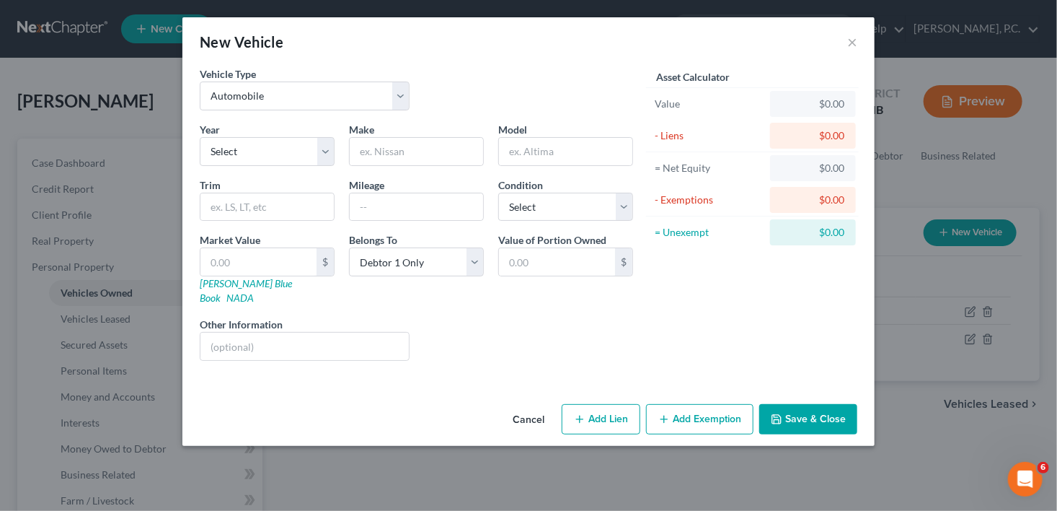
click at [255, 81] on label "Vehicle Type" at bounding box center [228, 73] width 56 height 15
click at [257, 94] on select "Select Automobile Truck Trailer Watercraft Aircraft Motor Home Atv Other Vehicle" at bounding box center [305, 96] width 210 height 29
select select "6"
click at [200, 82] on select "Select Automobile Truck Trailer Watercraft Aircraft Motor Home Atv Other Vehicle" at bounding box center [305, 96] width 210 height 29
click at [250, 148] on select "Select 2026 2025 2024 2023 2022 2021 2020 2019 2018 2017 2016 2015 2014 2013 20…" at bounding box center [267, 151] width 135 height 29
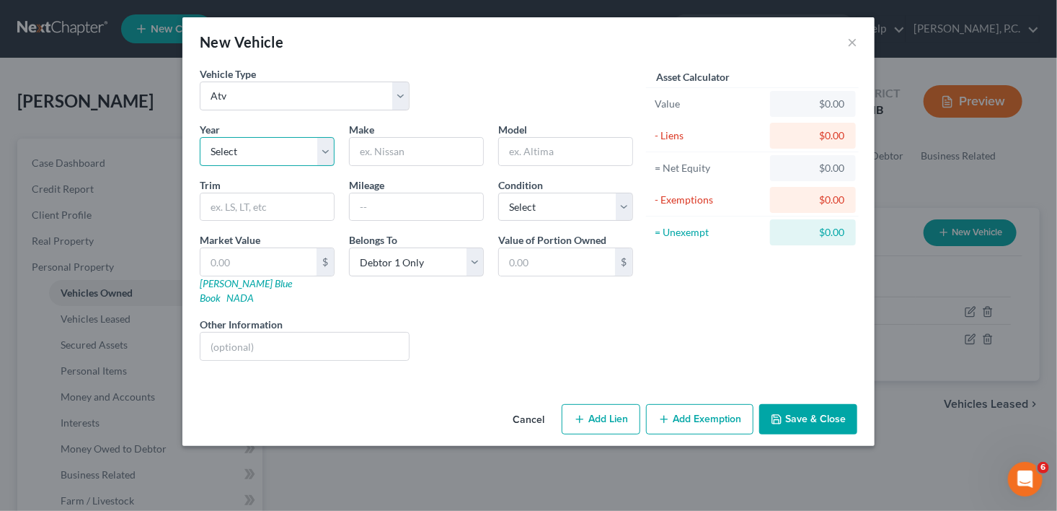
select select "4"
click at [200, 137] on select "Select 2026 2025 2024 2023 2022 2021 2020 2019 2018 2017 2016 2015 2014 2013 20…" at bounding box center [267, 151] width 135 height 29
click at [388, 152] on input "text" at bounding box center [416, 151] width 133 height 27
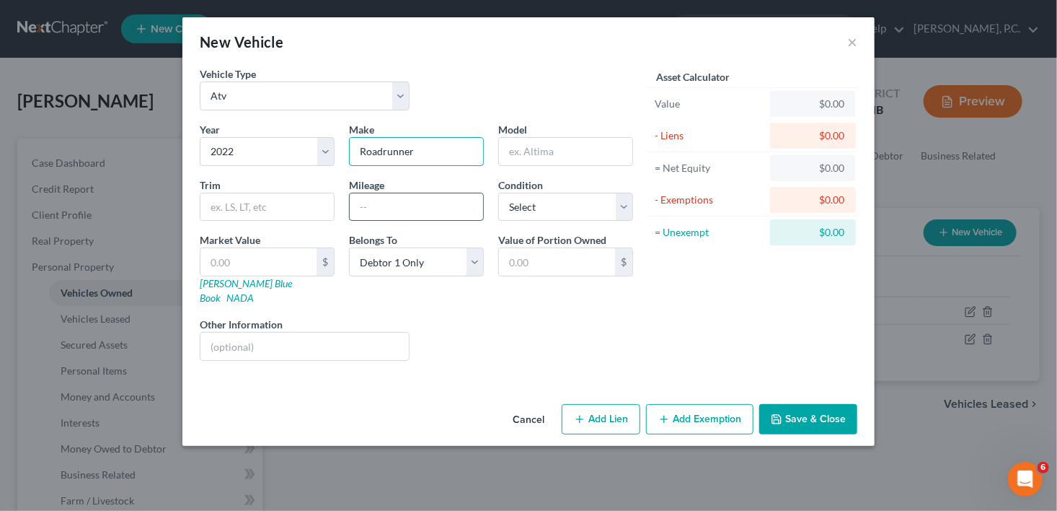
type input "Roadrunner"
click at [390, 204] on input "text" at bounding box center [416, 206] width 133 height 27
type input "100,000"
drag, startPoint x: 402, startPoint y: 206, endPoint x: 321, endPoint y: 201, distance: 81.7
click at [321, 201] on div "Year Select 2026 2025 2024 2023 2022 2021 2020 2019 2018 2017 2016 2015 2014 20…" at bounding box center [417, 247] width 448 height 250
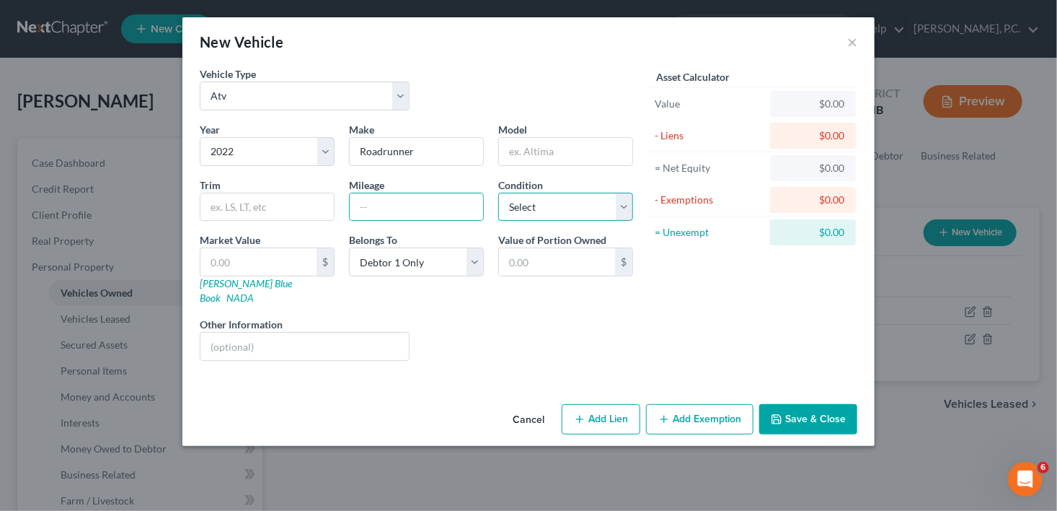
click at [617, 202] on select "Select Excellent Very Good Good Fair Poor" at bounding box center [565, 207] width 135 height 29
select select "1"
click at [498, 193] on select "Select Excellent Very Good Good Fair Poor" at bounding box center [565, 207] width 135 height 29
click at [594, 404] on button "Add Lien" at bounding box center [601, 419] width 79 height 30
select select "0"
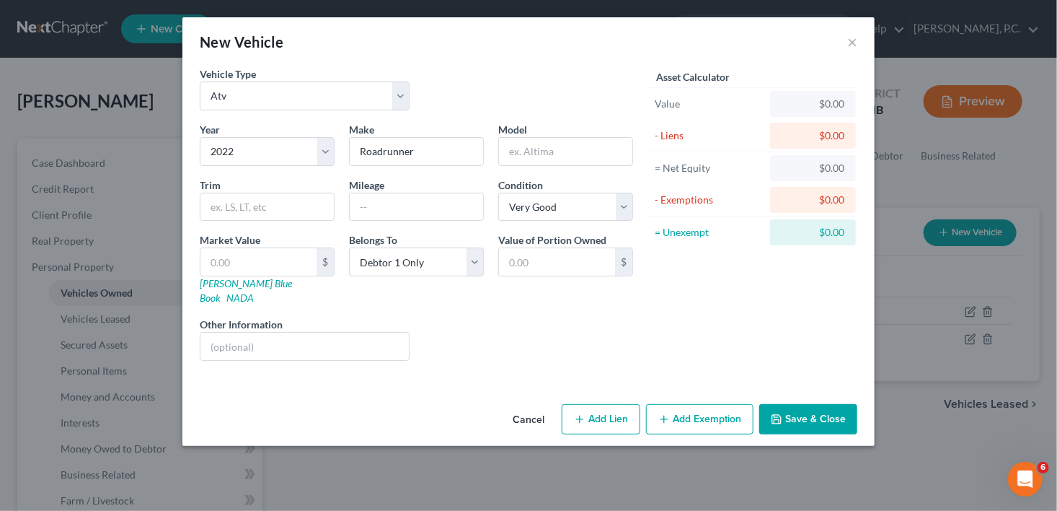
select select "0"
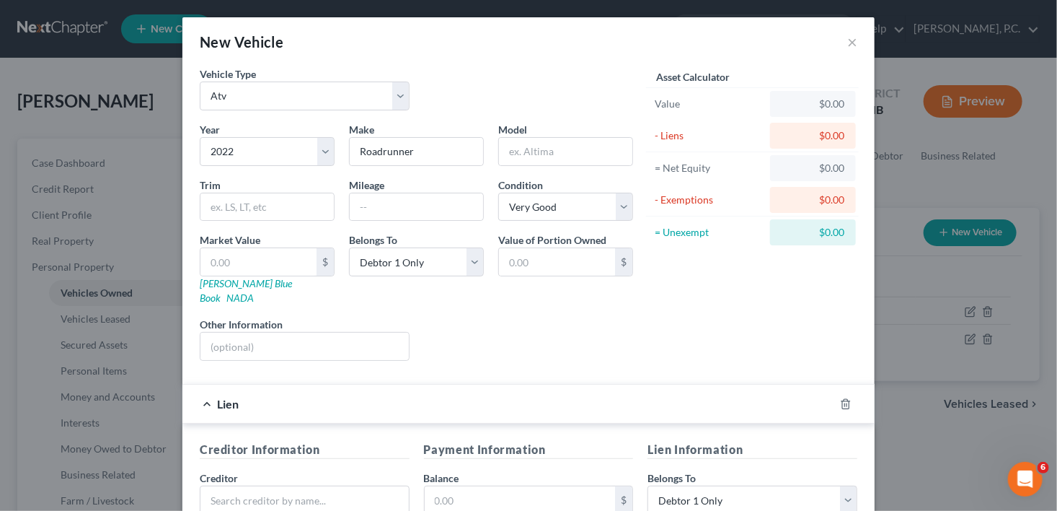
select select "0"
click at [231, 485] on input "text" at bounding box center [305, 499] width 210 height 29
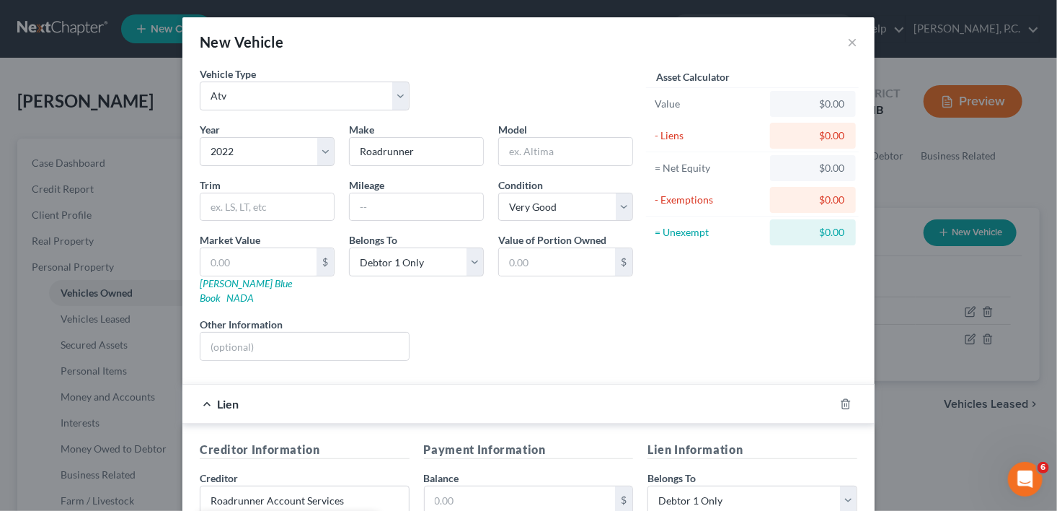
type input "Roadrunner Account Services, LLC"
type input "[STREET_ADDRESS][PERSON_NAME]"
type input "Suite 660"
type input "[PERSON_NAME]"
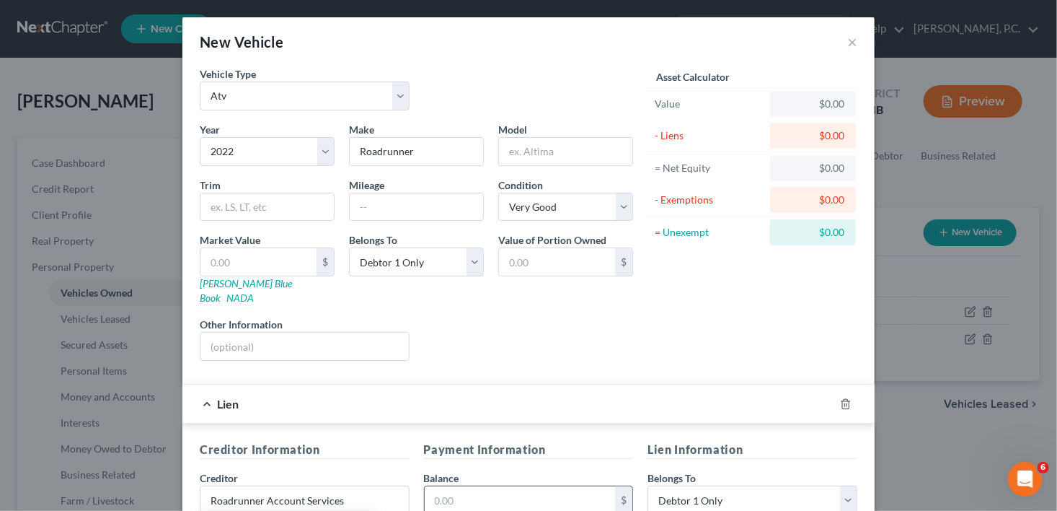
select select "45"
type input "75038-2615"
click at [460, 486] on input "text" at bounding box center [520, 499] width 191 height 27
type input "1,503.00"
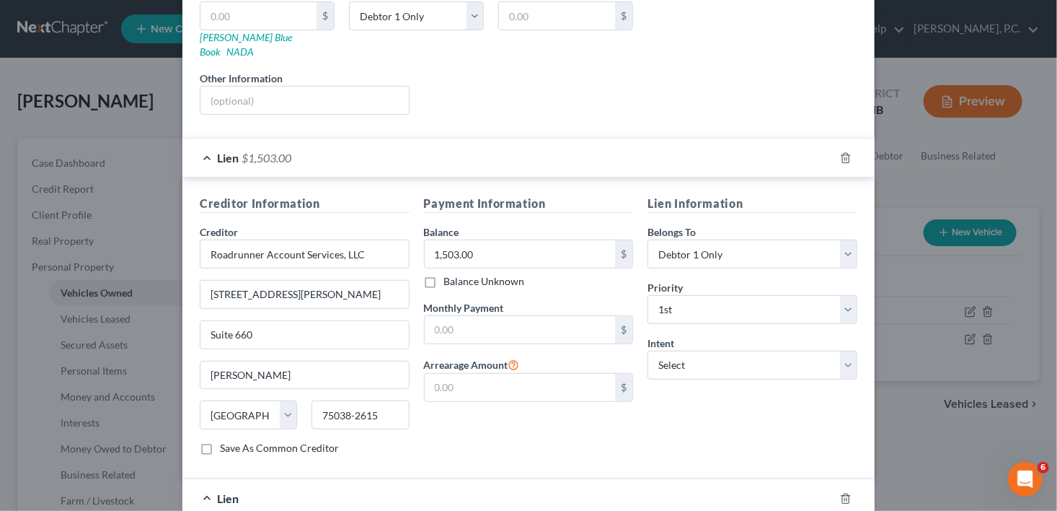
scroll to position [265, 0]
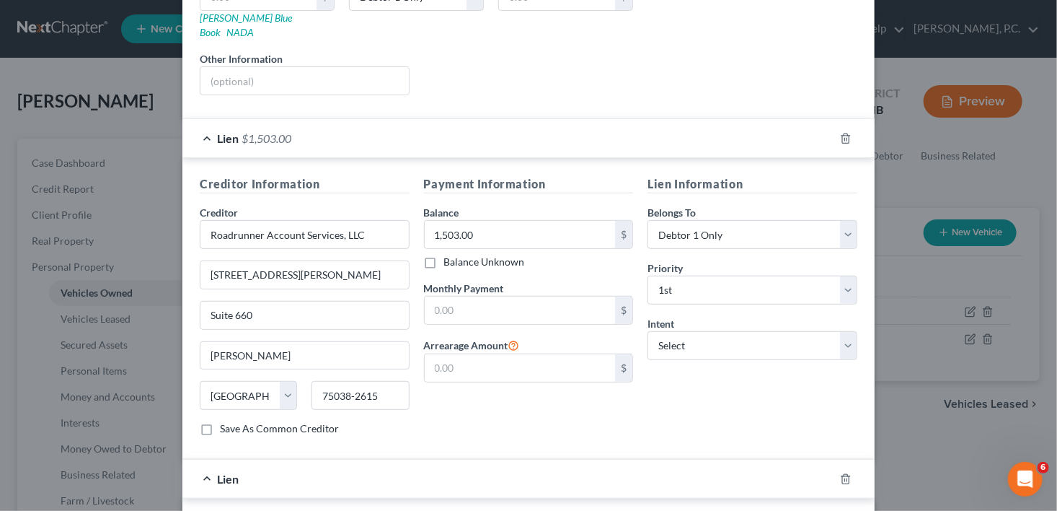
click at [682, 343] on div "Lien Information Belongs To * Select Debtor 1 Only Debtor 2 Only Debtor 1 And D…" at bounding box center [752, 311] width 224 height 272
click at [684, 337] on select "Select Surrender Redeem Reaffirm Avoid Other" at bounding box center [753, 345] width 210 height 29
select select "2"
click at [648, 331] on select "Select Surrender Redeem Reaffirm Avoid Other" at bounding box center [753, 345] width 210 height 29
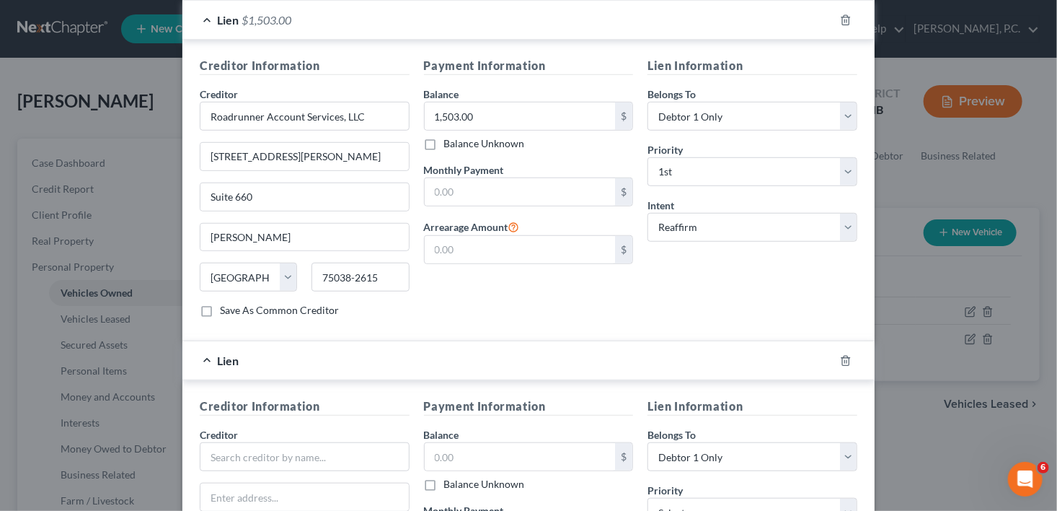
scroll to position [516, 0]
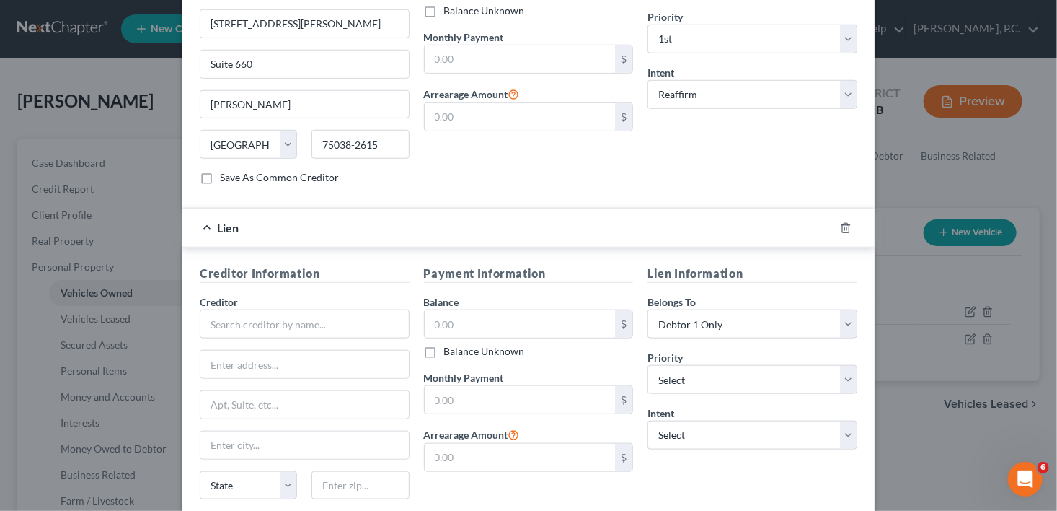
click at [835, 216] on div at bounding box center [854, 227] width 40 height 23
click at [844, 223] on icon "button" at bounding box center [845, 227] width 6 height 9
click at [842, 223] on icon "button" at bounding box center [845, 227] width 6 height 9
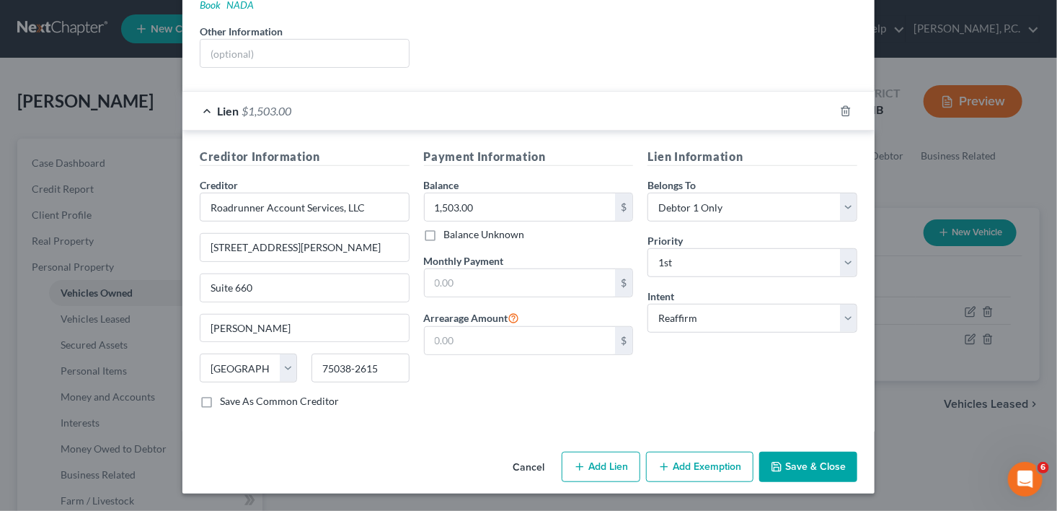
scroll to position [274, 0]
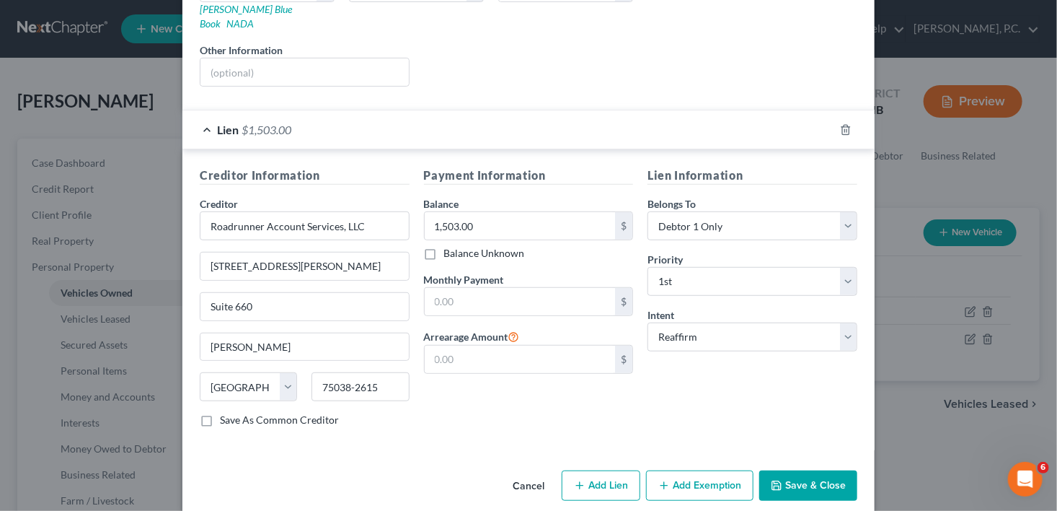
click at [1046, 283] on div "New Vehicle × Vehicle Type Select Automobile Truck Trailer Watercraft Aircraft …" at bounding box center [528, 255] width 1057 height 511
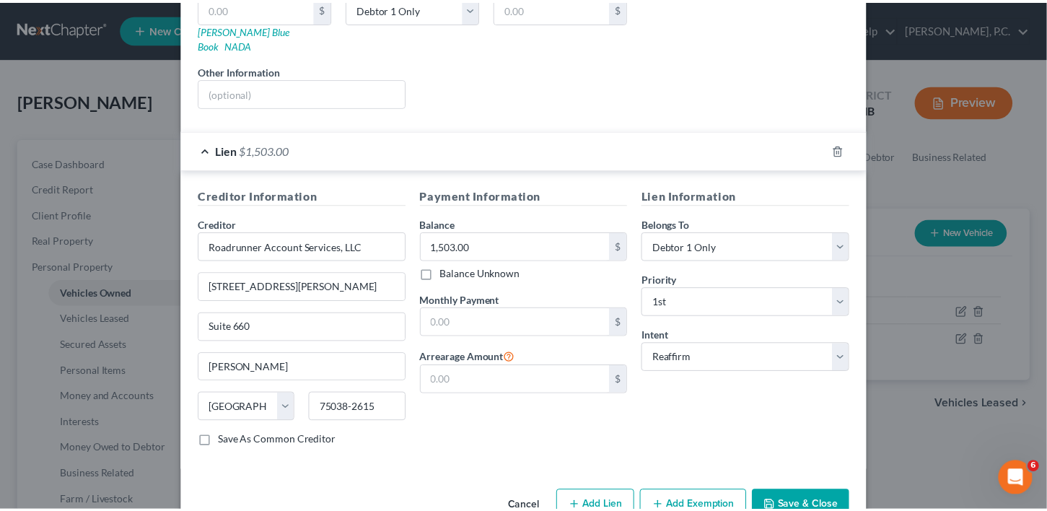
scroll to position [269, 0]
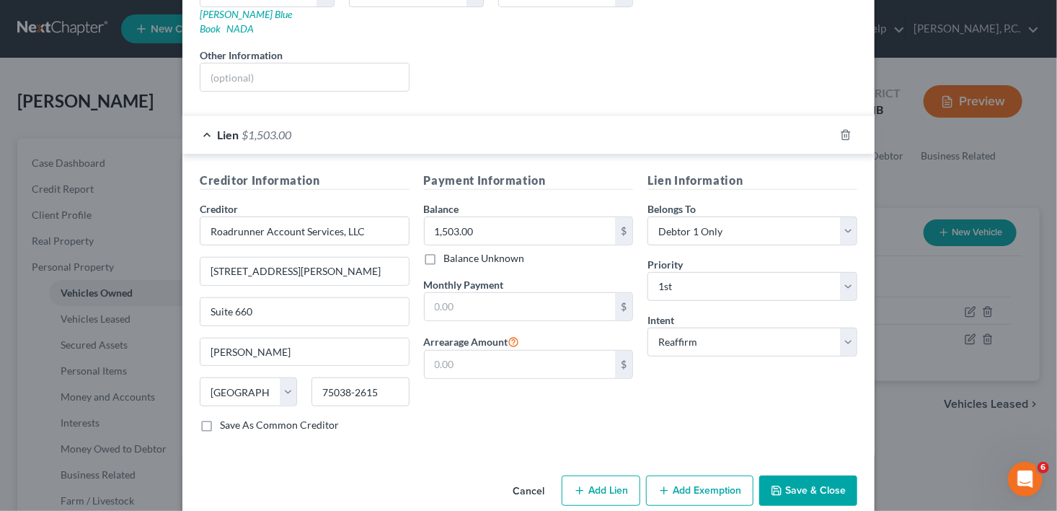
click at [798, 476] on button "Save & Close" at bounding box center [808, 490] width 98 height 30
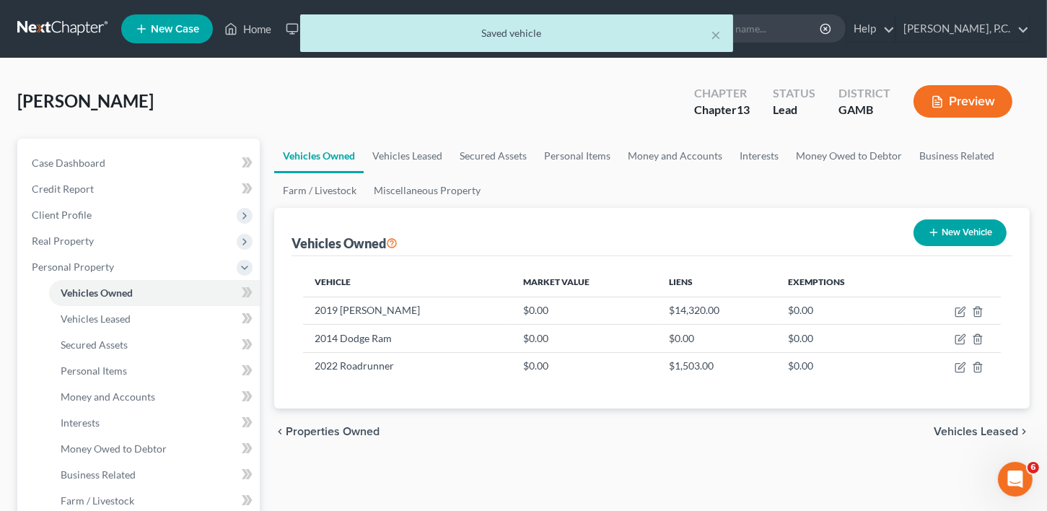
click at [951, 230] on button "New Vehicle" at bounding box center [959, 232] width 93 height 27
select select "0"
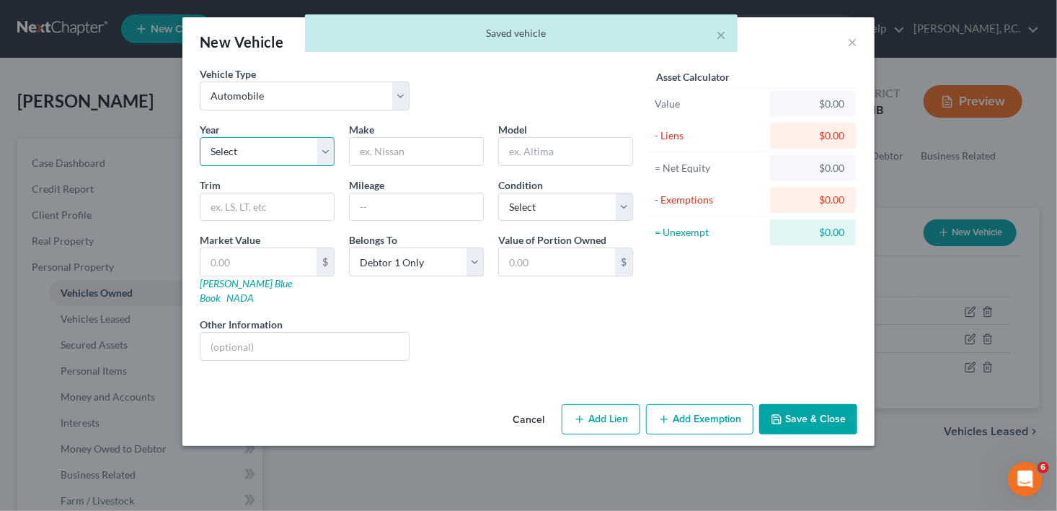
click at [242, 153] on select "Select 2026 2025 2024 2023 2022 2021 2020 2019 2018 2017 2016 2015 2014 2013 20…" at bounding box center [267, 151] width 135 height 29
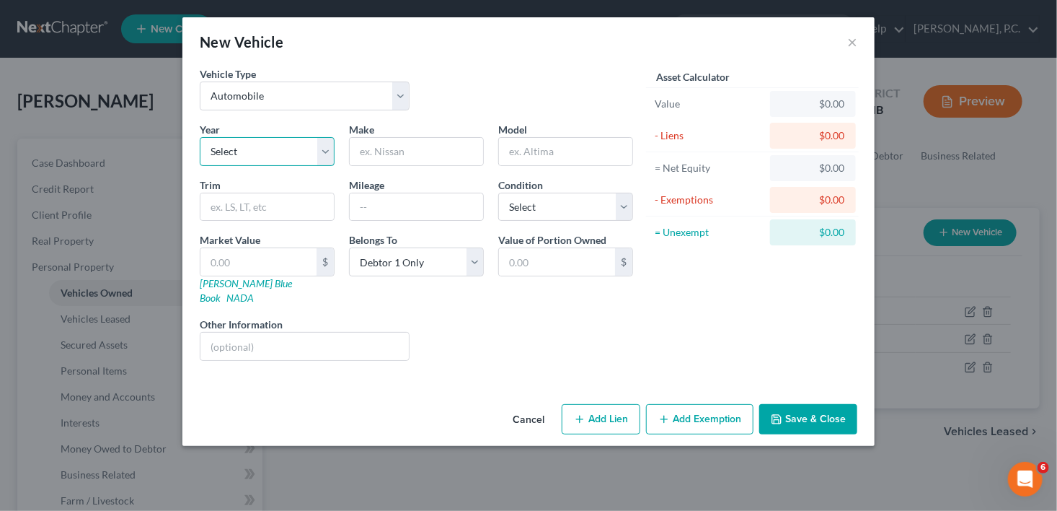
select select "4"
click at [200, 137] on select "Select 2026 2025 2024 2023 2022 2021 2020 2019 2018 2017 2016 2015 2014 2013 20…" at bounding box center [267, 151] width 135 height 29
click at [397, 154] on input "text" at bounding box center [416, 151] width 133 height 27
type input "T"
type input "Roadrunner"
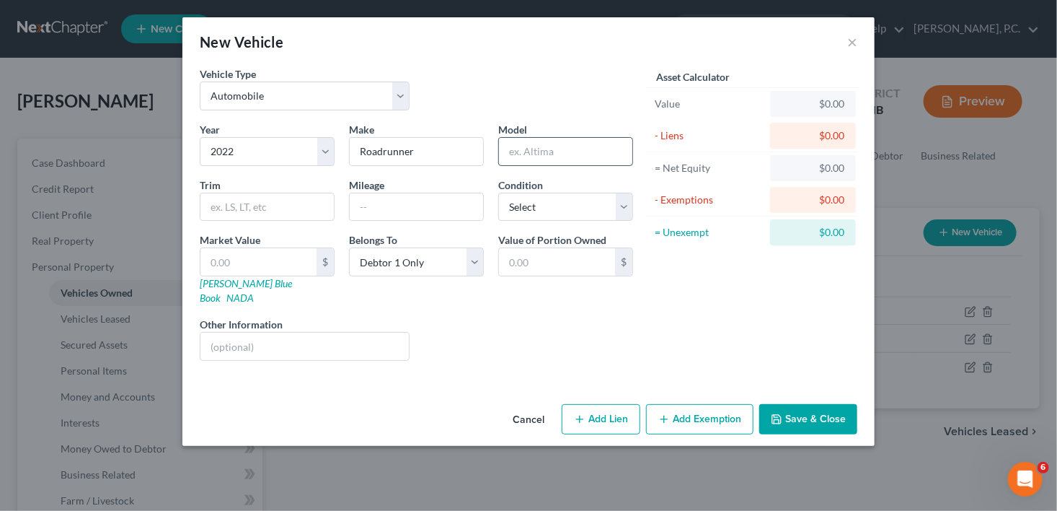
click at [535, 158] on input "text" at bounding box center [565, 151] width 133 height 27
click at [514, 150] on input "AATV" at bounding box center [565, 151] width 133 height 27
type input "ATV"
click at [542, 215] on select "Select Excellent Very Good Good Fair Poor" at bounding box center [565, 207] width 135 height 29
select select "2"
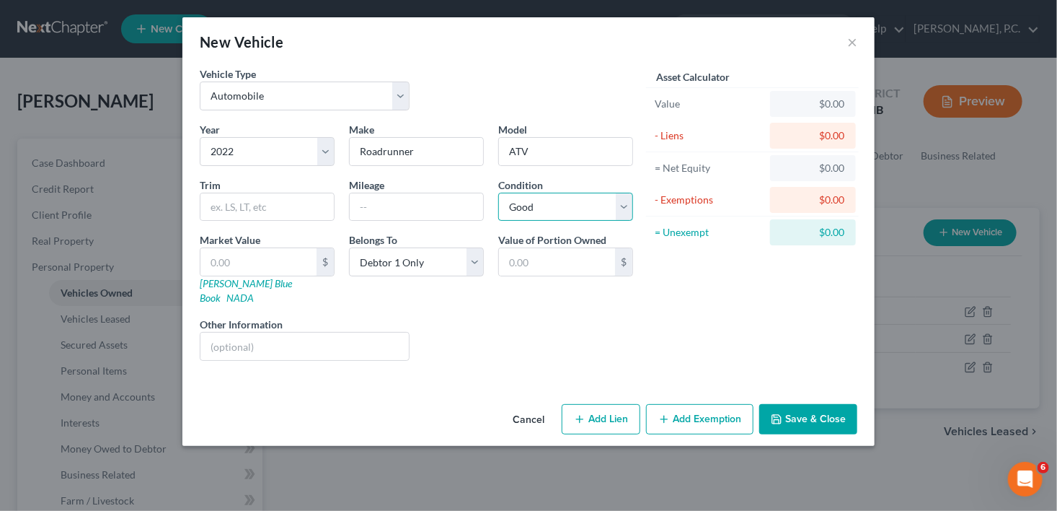
click at [498, 193] on select "Select Excellent Very Good Good Fair Poor" at bounding box center [565, 207] width 135 height 29
click at [596, 404] on button "Add Lien" at bounding box center [601, 419] width 79 height 30
select select "0"
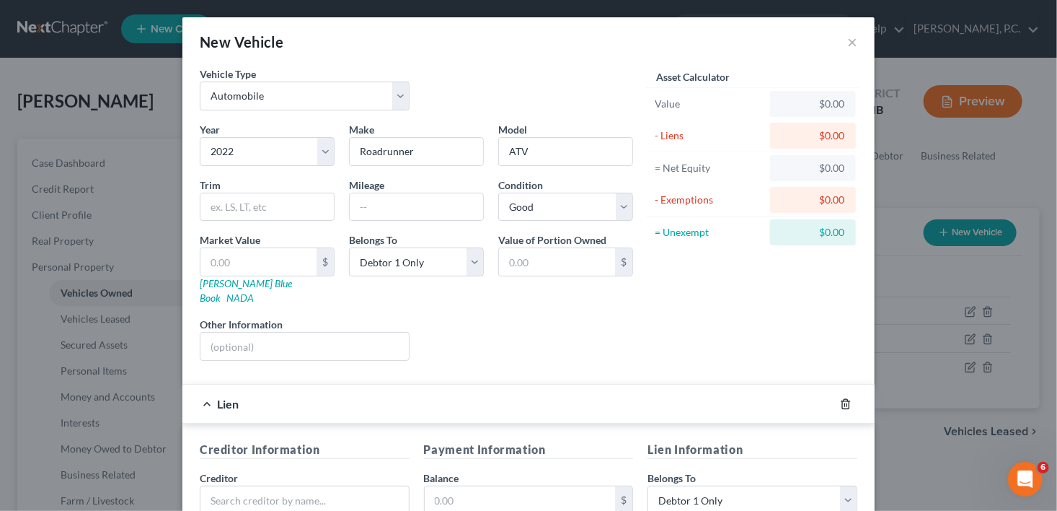
click at [840, 398] on icon "button" at bounding box center [846, 404] width 12 height 12
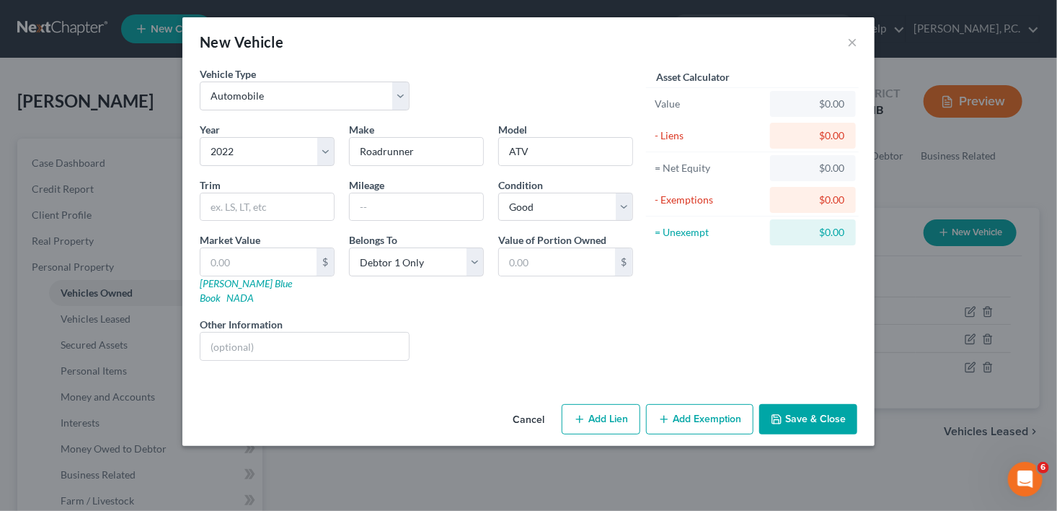
click at [804, 405] on button "Save & Close" at bounding box center [808, 419] width 98 height 30
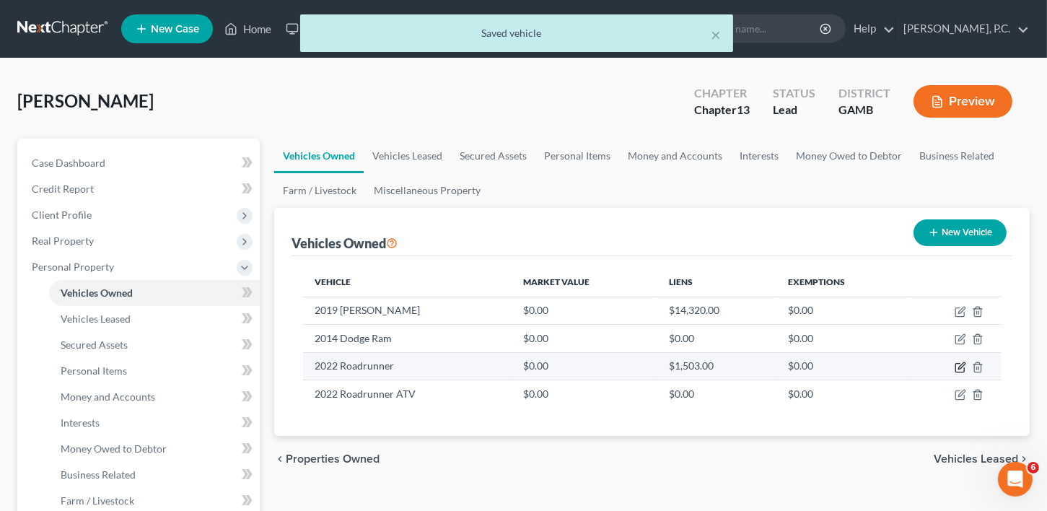
click at [959, 363] on icon "button" at bounding box center [960, 367] width 12 height 12
select select "6"
select select "4"
select select "1"
select select "0"
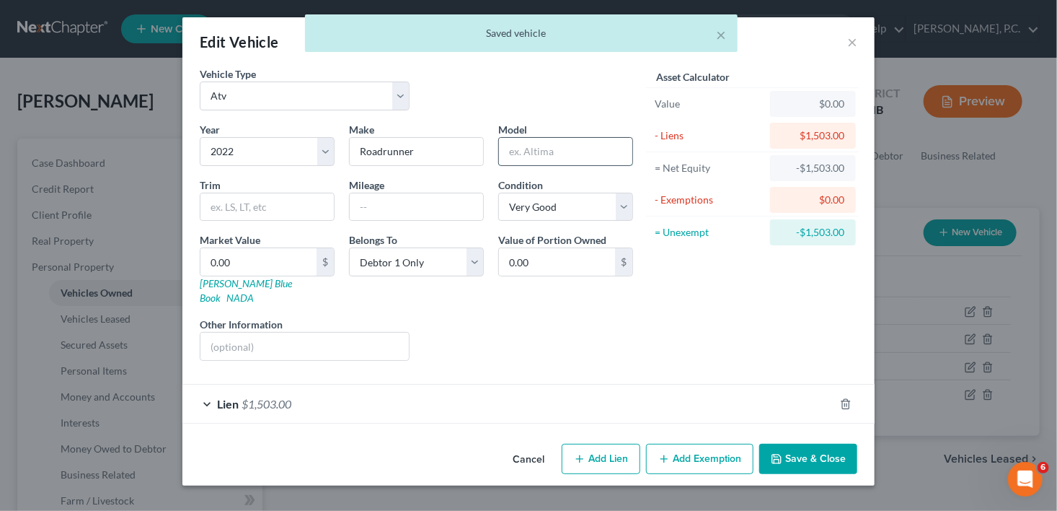
click at [530, 154] on input "text" at bounding box center [565, 151] width 133 height 27
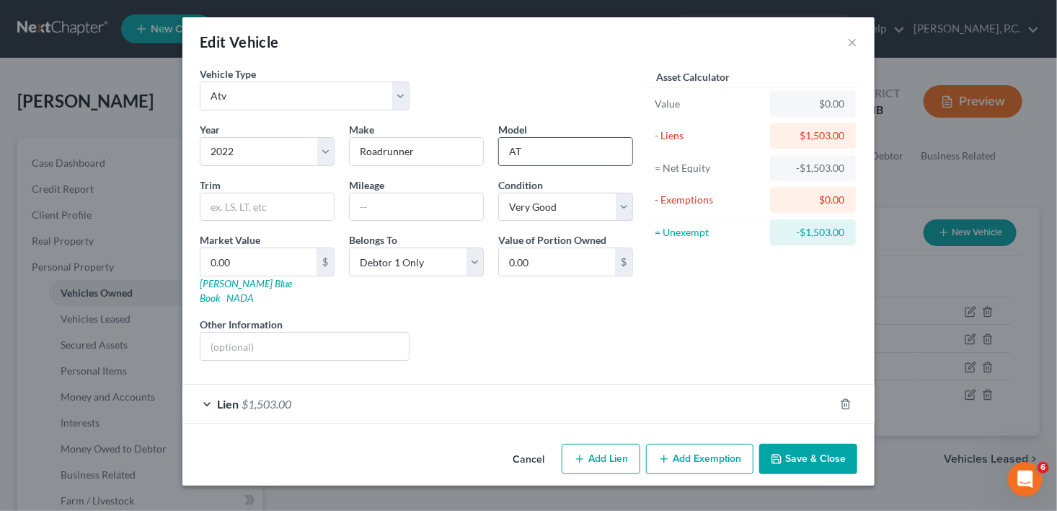
type input "ATV"
click at [807, 444] on button "Save & Close" at bounding box center [808, 459] width 98 height 30
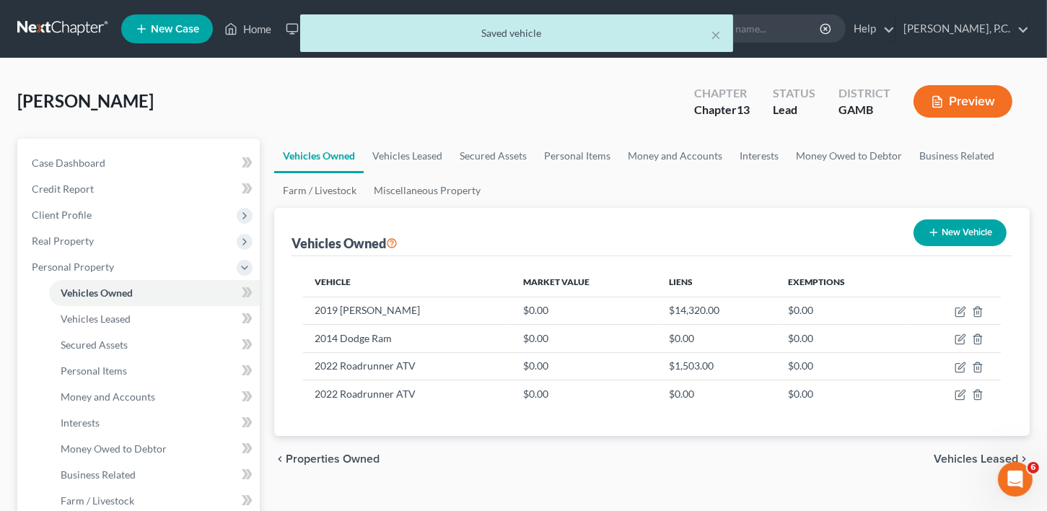
click at [964, 453] on span "Vehicles Leased" at bounding box center [975, 459] width 84 height 12
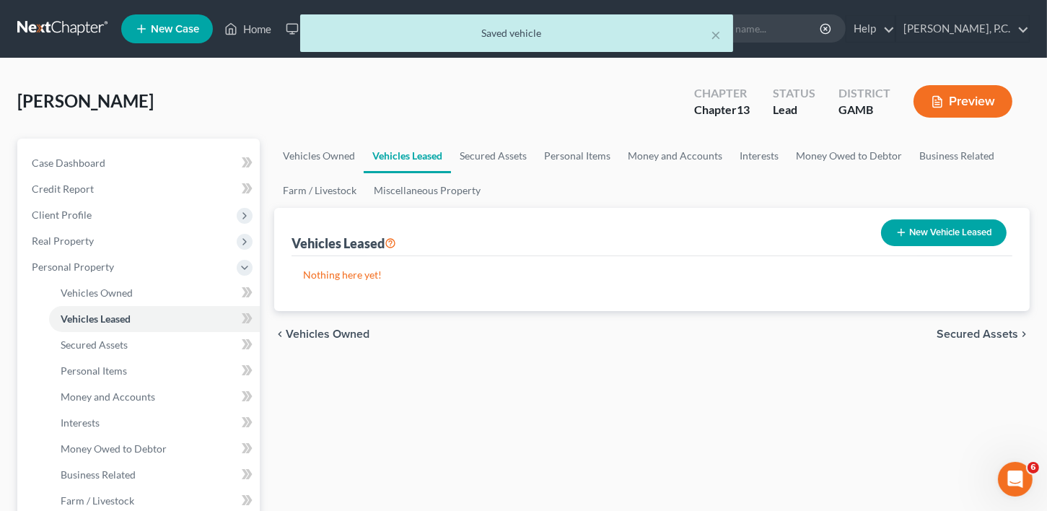
click at [928, 229] on button "New Vehicle Leased" at bounding box center [943, 232] width 125 height 27
select select "0"
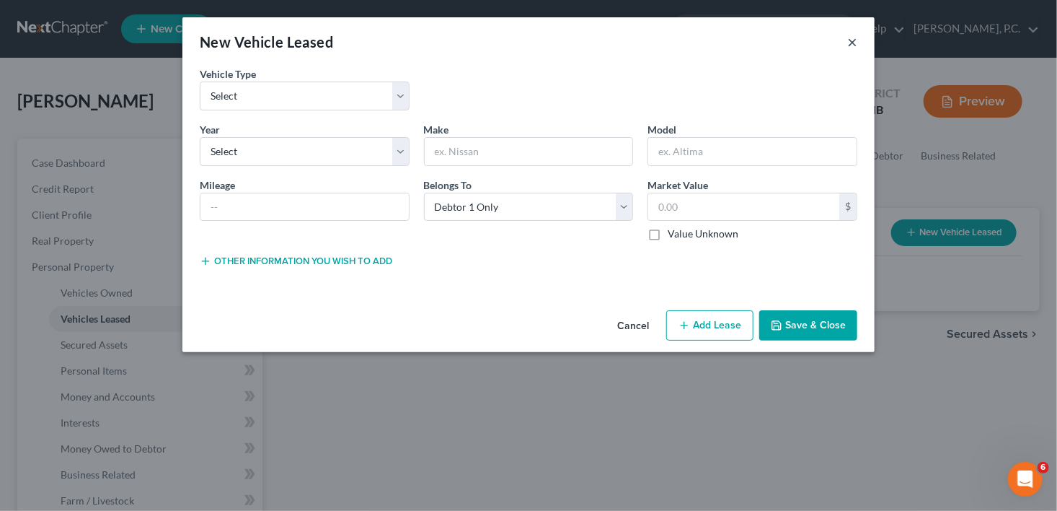
click at [849, 40] on button "×" at bounding box center [852, 41] width 10 height 17
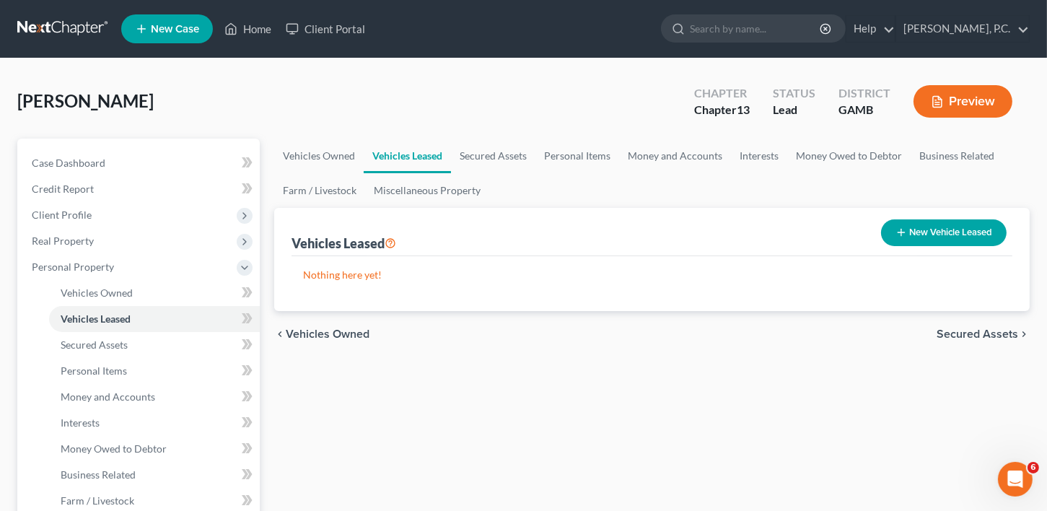
click at [960, 332] on span "Secured Assets" at bounding box center [977, 334] width 82 height 12
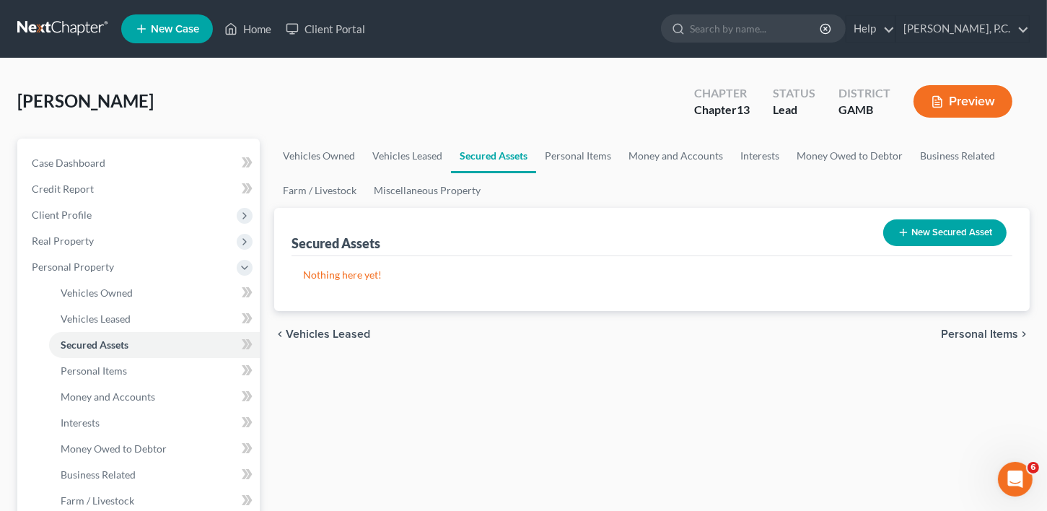
click at [930, 219] on button "New Secured Asset" at bounding box center [944, 232] width 123 height 27
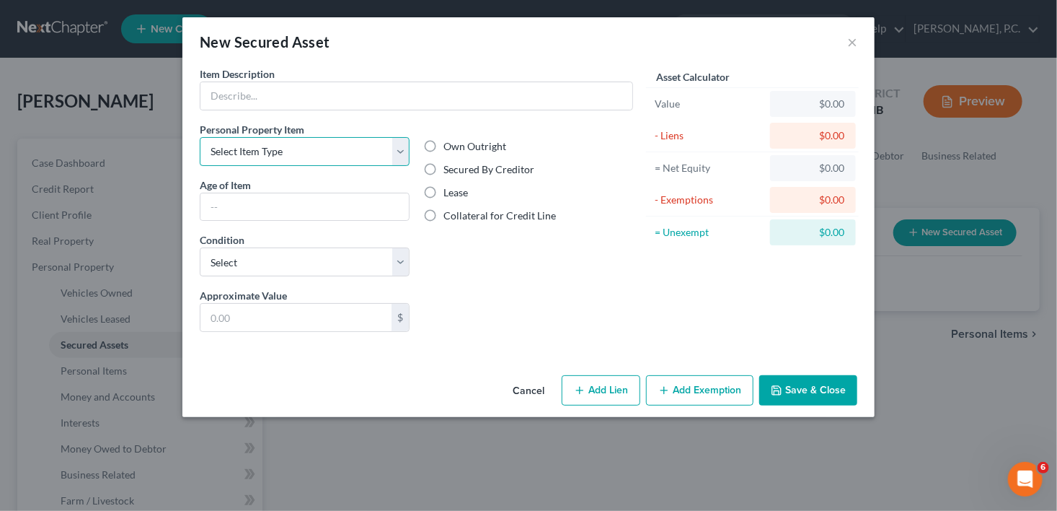
click at [283, 149] on select "Select Item Type Clothing Collectibles Of Value Electronics Firearms Household …" at bounding box center [305, 151] width 210 height 29
select select "household_goods"
click at [200, 137] on select "Select Item Type Clothing Collectibles Of Value Electronics Firearms Household …" at bounding box center [305, 151] width 210 height 29
click at [851, 50] on button "×" at bounding box center [852, 41] width 10 height 17
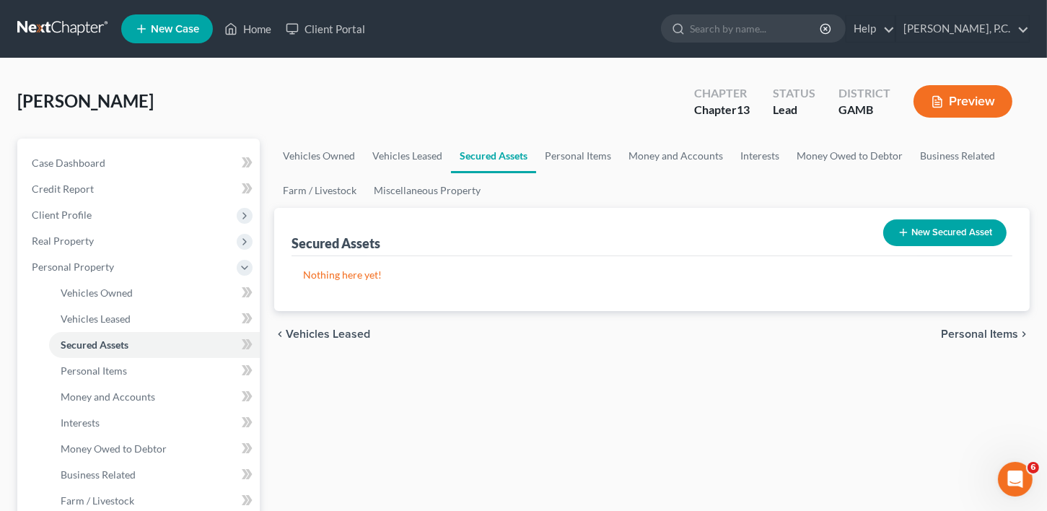
click at [968, 337] on span "Personal Items" at bounding box center [979, 334] width 77 height 12
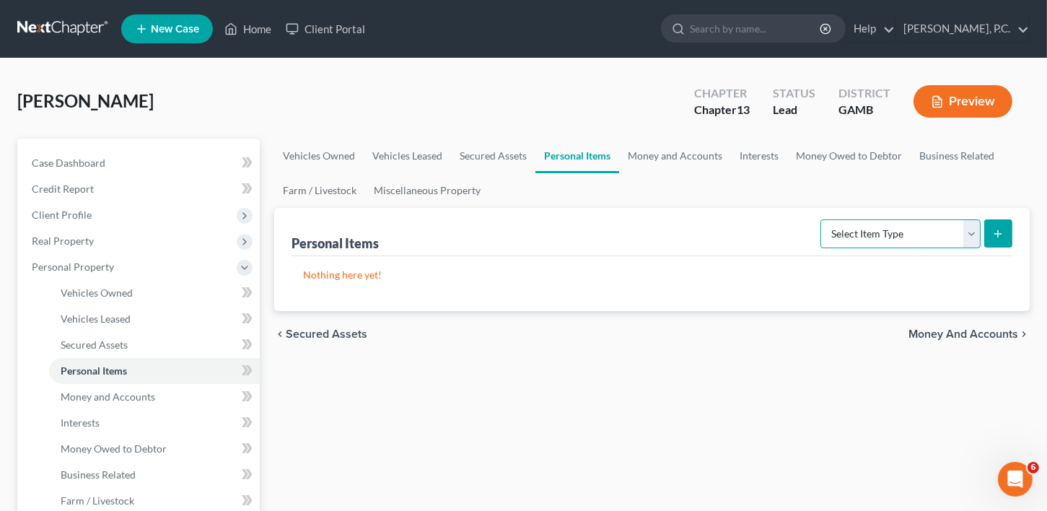
click at [904, 226] on select "Select Item Type Clothing Collectibles Of Value Electronics Firearms Household …" at bounding box center [900, 233] width 160 height 29
select select "clothing"
click at [822, 219] on select "Select Item Type Clothing Collectibles Of Value Electronics Firearms Household …" at bounding box center [900, 233] width 160 height 29
click at [1000, 235] on icon "submit" at bounding box center [998, 234] width 12 height 12
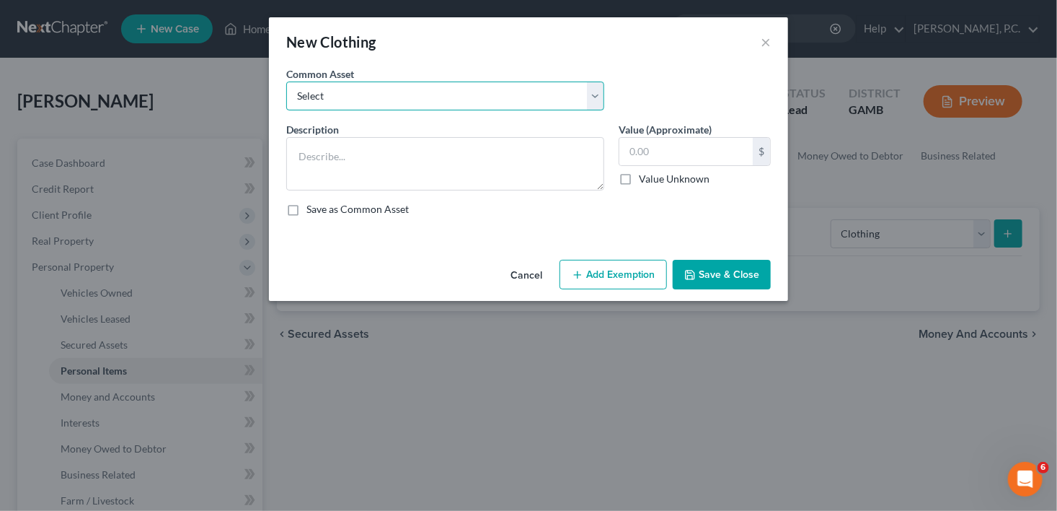
click at [387, 93] on select "Select Clothing" at bounding box center [445, 96] width 318 height 29
select select "0"
click at [286, 82] on select "Select Clothing" at bounding box center [445, 96] width 318 height 29
type textarea "Clothing"
type input "100.00"
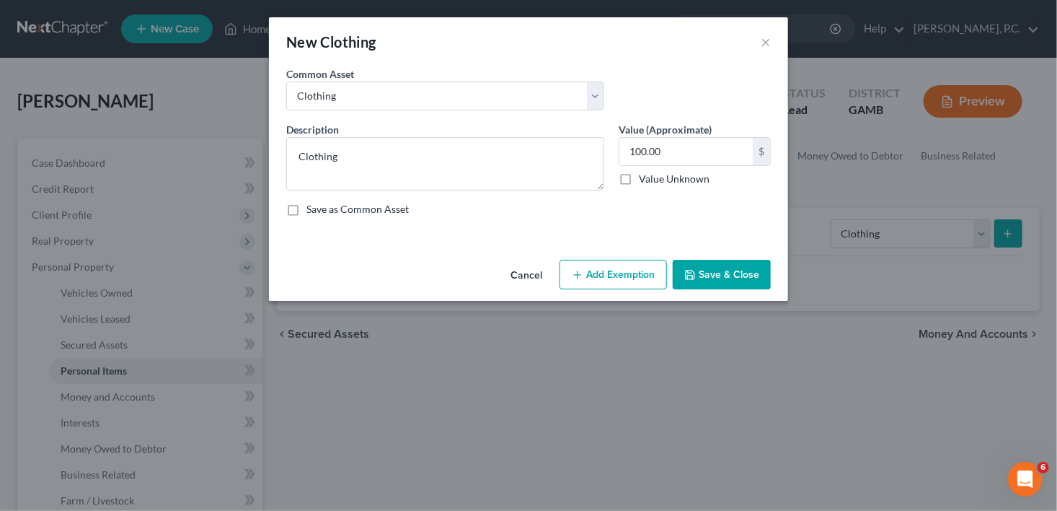
drag, startPoint x: 712, startPoint y: 273, endPoint x: 933, endPoint y: 266, distance: 220.8
click at [716, 273] on button "Save & Close" at bounding box center [722, 275] width 98 height 30
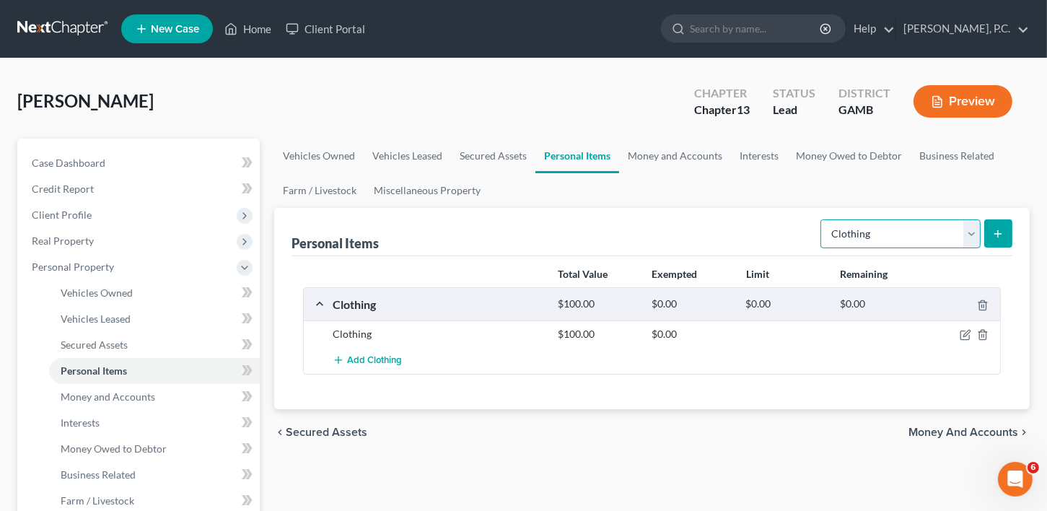
click at [972, 228] on select "Select Item Type Clothing Collectibles Of Value Electronics Firearms Household …" at bounding box center [900, 233] width 160 height 29
select select "household_goods"
click at [822, 219] on select "Select Item Type Clothing Collectibles Of Value Electronics Firearms Household …" at bounding box center [900, 233] width 160 height 29
click at [985, 232] on button "submit" at bounding box center [998, 233] width 28 height 28
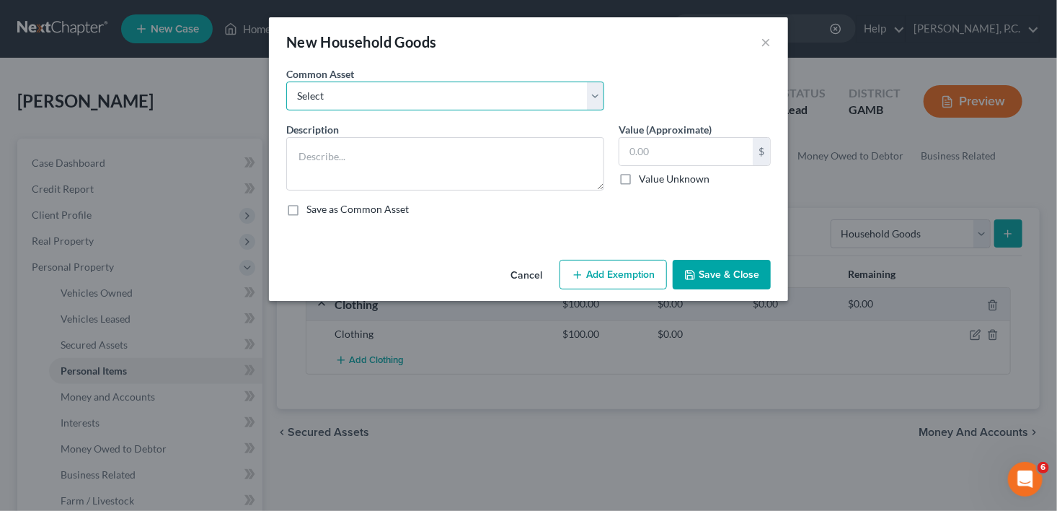
drag, startPoint x: 319, startPoint y: 94, endPoint x: 325, endPoint y: 106, distance: 12.9
click at [318, 97] on select "Select Household goods Household goods Household goods and furniture Household …" at bounding box center [445, 96] width 318 height 29
select select "2"
click at [286, 82] on select "Select Household goods Household goods Household goods and furniture Household …" at bounding box center [445, 96] width 318 height 29
type textarea "Household goods and furniture"
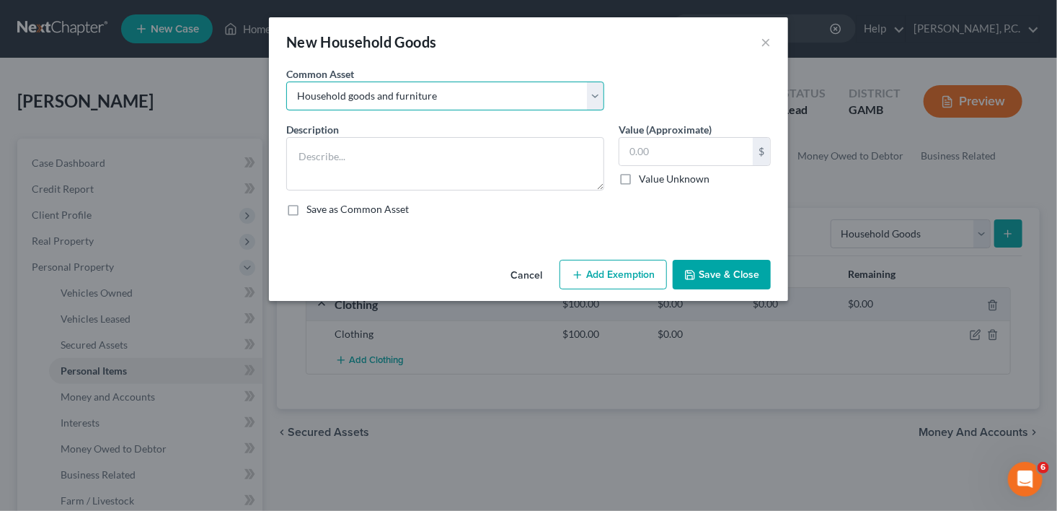
type input "1,000.00"
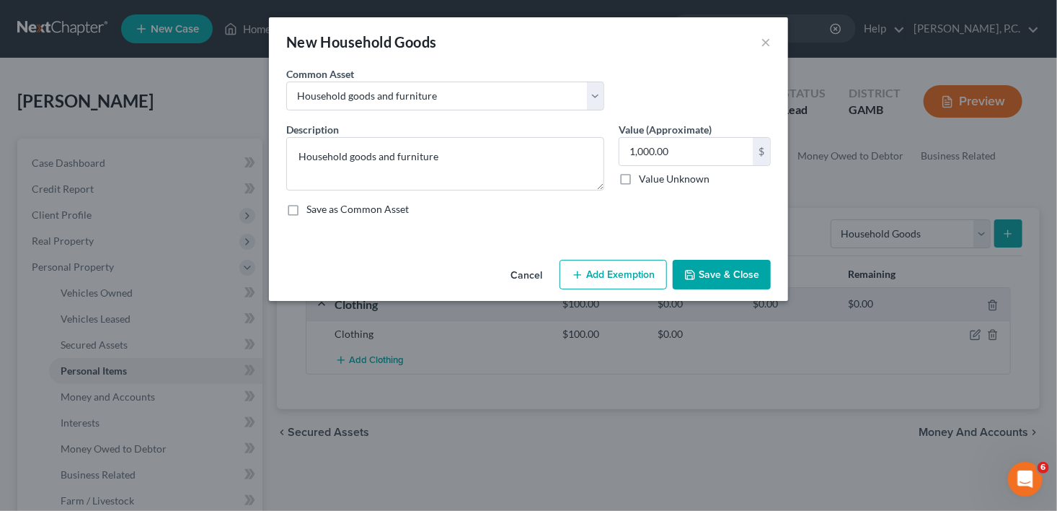
click at [705, 276] on button "Save & Close" at bounding box center [722, 275] width 98 height 30
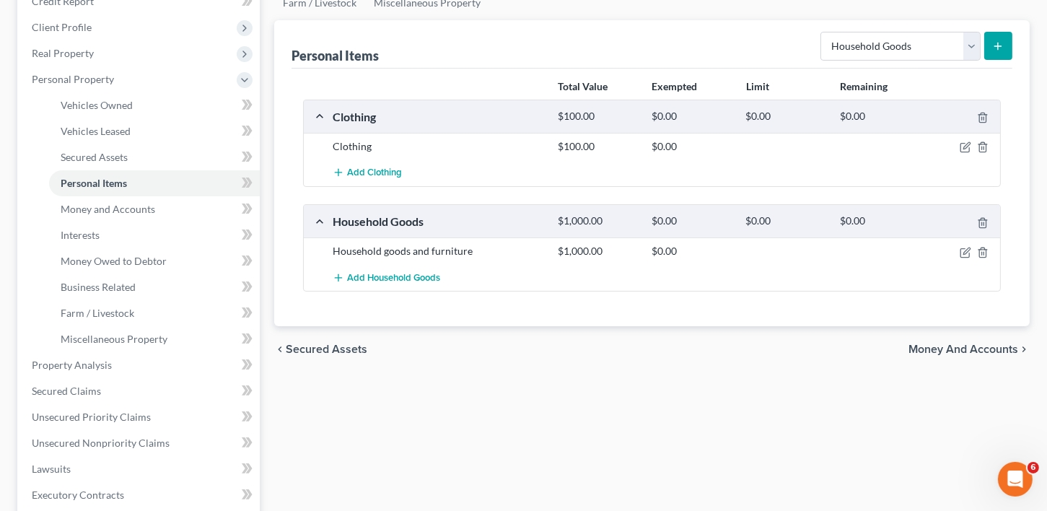
scroll to position [406, 0]
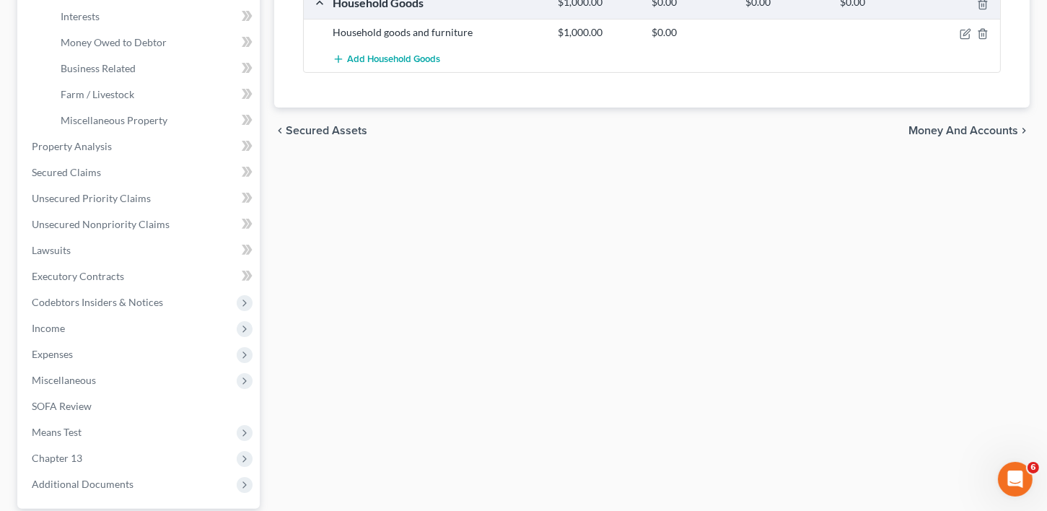
click at [949, 125] on span "Money and Accounts" at bounding box center [963, 131] width 110 height 12
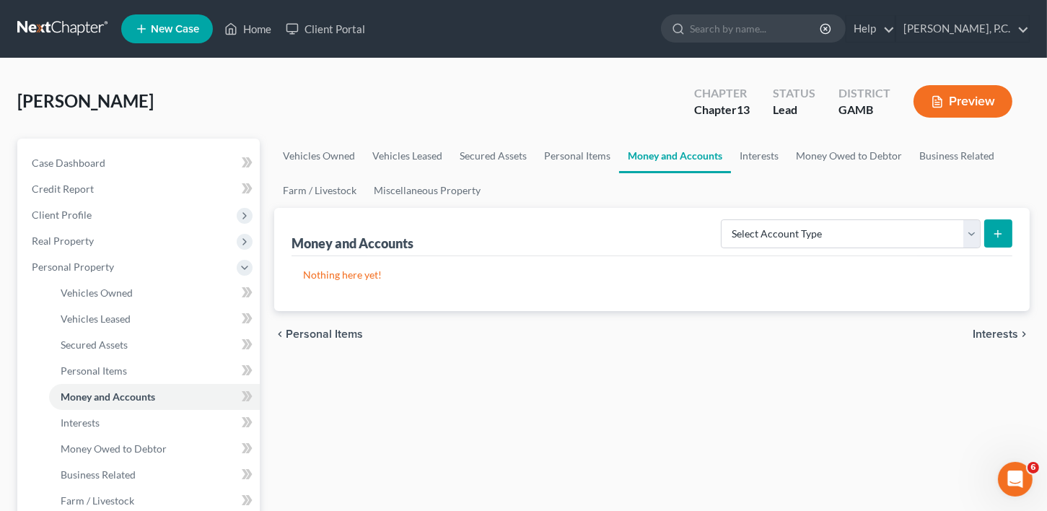
click at [811, 213] on div "Select Account Type Brokerage Cash on Hand Certificates of Deposit Checking Acc…" at bounding box center [863, 232] width 297 height 38
click at [824, 233] on select "Select Account Type Brokerage Cash on Hand Certificates of Deposit Checking Acc…" at bounding box center [851, 233] width 260 height 29
select select "checking"
click at [724, 219] on select "Select Account Type Brokerage Cash on Hand Certificates of Deposit Checking Acc…" at bounding box center [851, 233] width 260 height 29
click at [988, 224] on button "submit" at bounding box center [998, 233] width 28 height 28
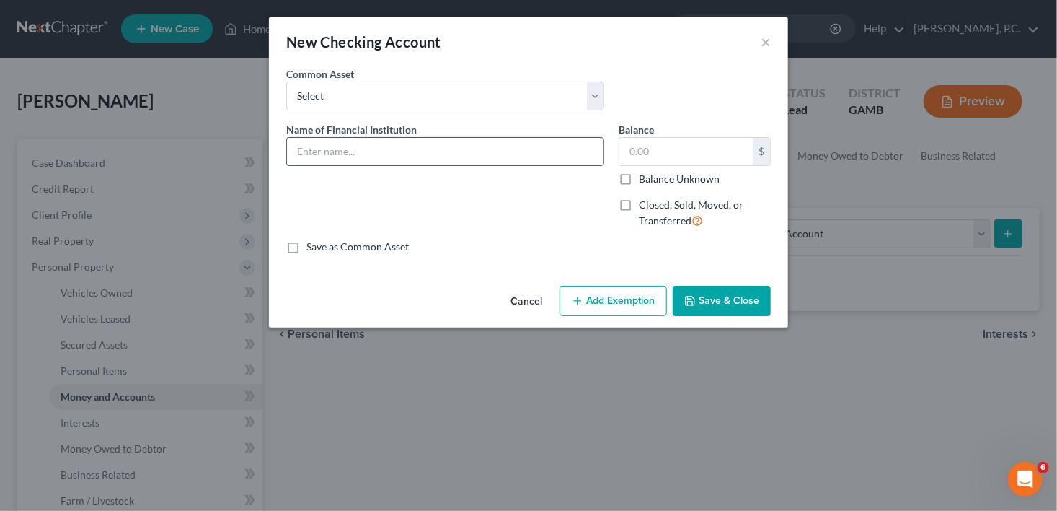
click at [321, 151] on input "text" at bounding box center [445, 151] width 317 height 27
type input "[US_STATE] Community Bank"
click at [674, 152] on input "text" at bounding box center [686, 151] width 133 height 27
type input "500.00"
click at [717, 300] on button "Save & Close" at bounding box center [722, 301] width 98 height 30
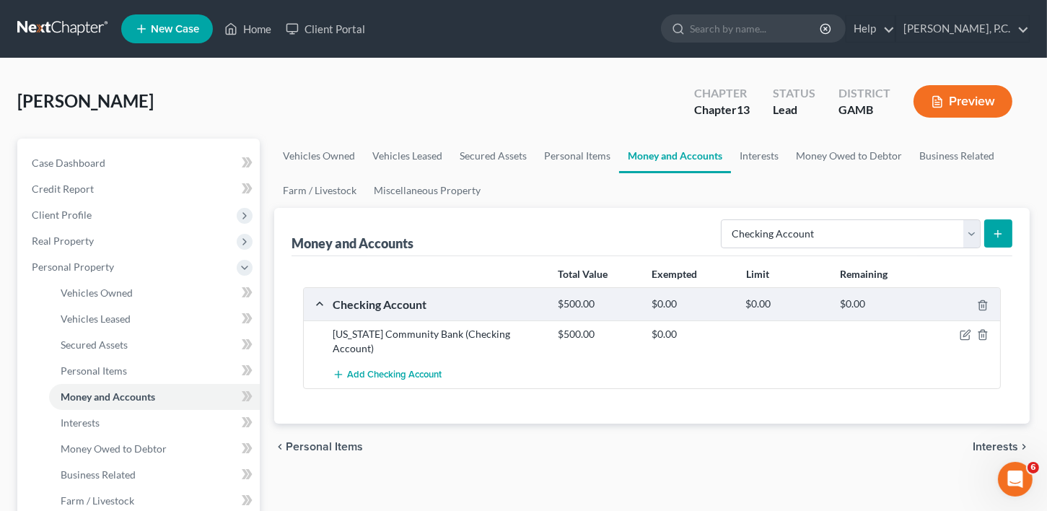
click at [995, 441] on span "Interests" at bounding box center [994, 447] width 45 height 12
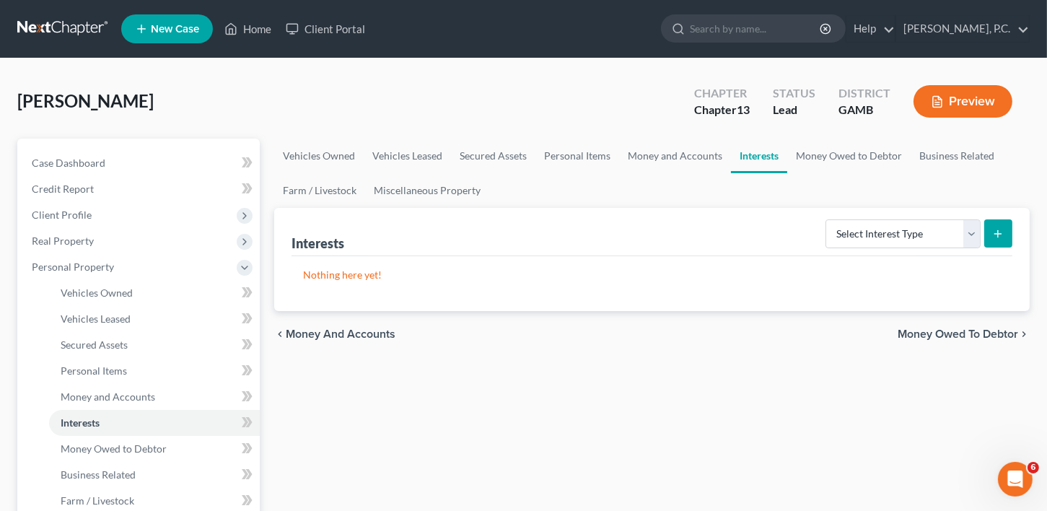
click at [956, 320] on div "chevron_left Money and Accounts Money Owed to Debtor chevron_right" at bounding box center [651, 334] width 755 height 46
click at [954, 328] on span "Money Owed to Debtor" at bounding box center [957, 334] width 120 height 12
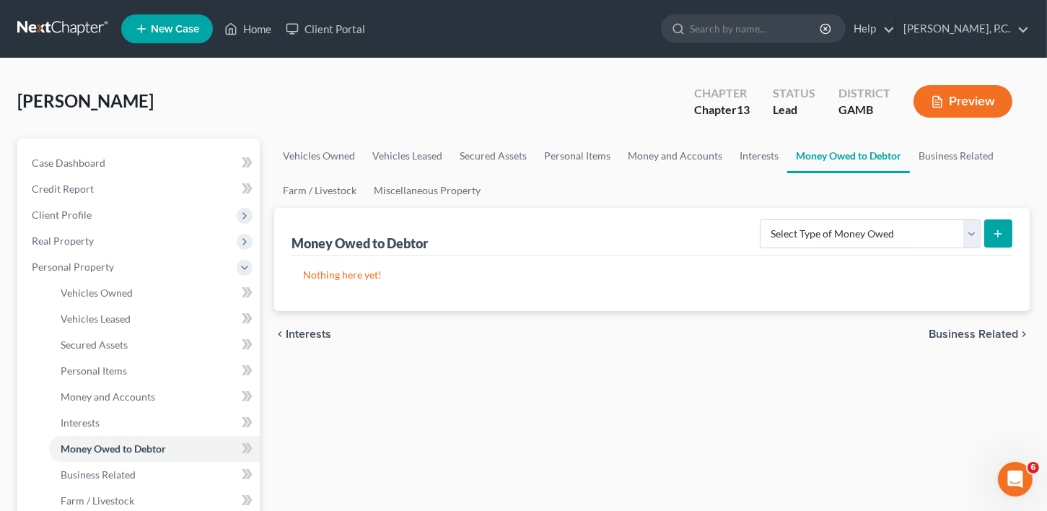
click at [954, 328] on span "Business Related" at bounding box center [972, 334] width 89 height 12
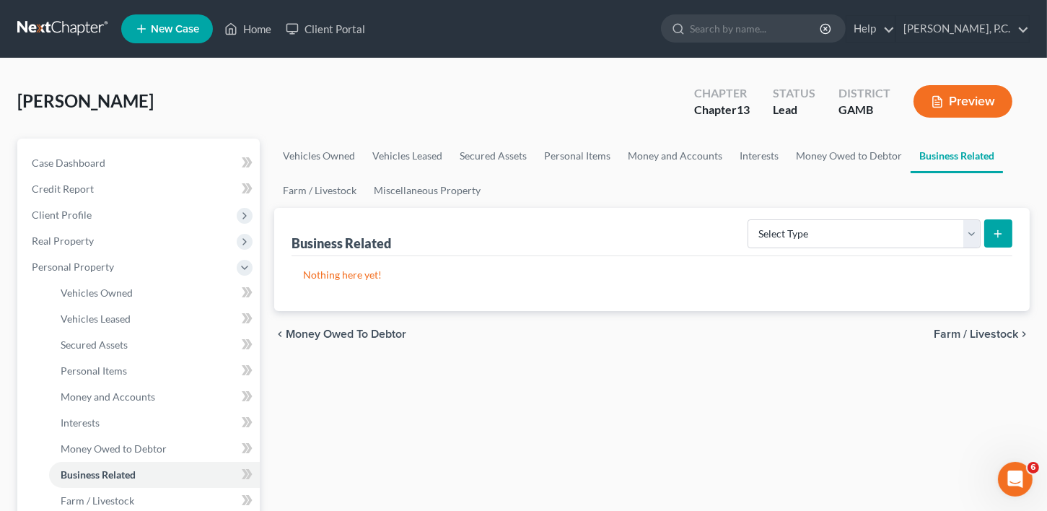
click at [956, 328] on span "Farm / Livestock" at bounding box center [975, 334] width 84 height 12
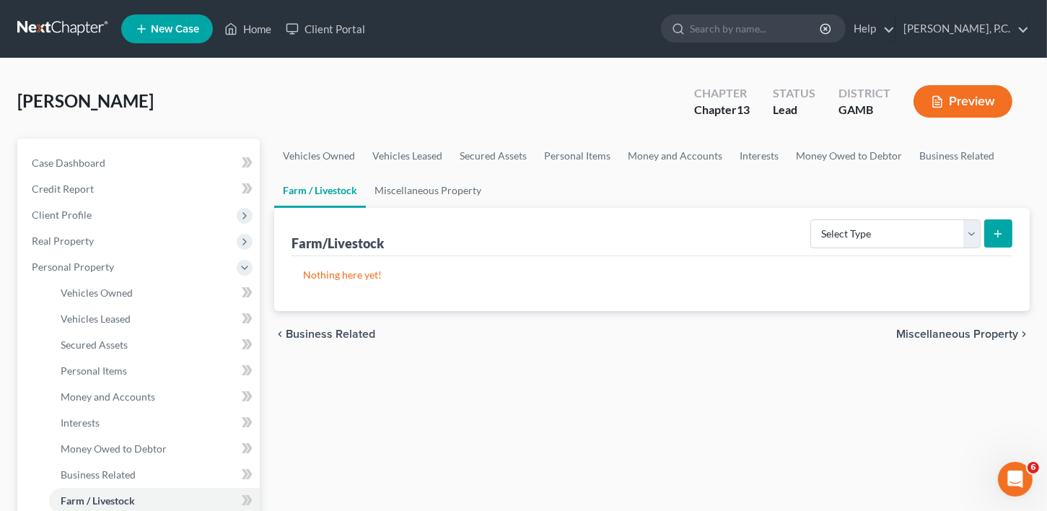
click at [956, 328] on span "Miscellaneous Property" at bounding box center [957, 334] width 122 height 12
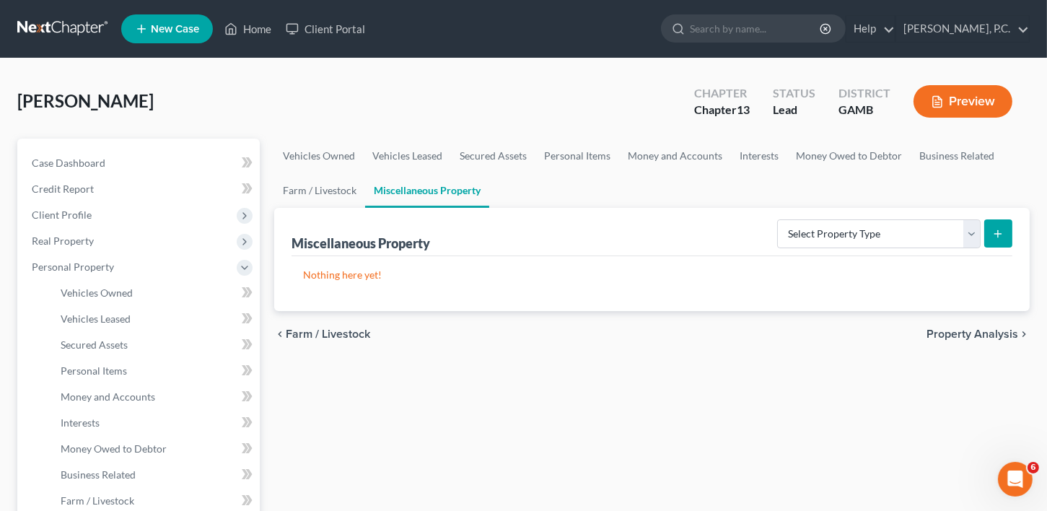
click at [956, 328] on span "Property Analysis" at bounding box center [972, 334] width 92 height 12
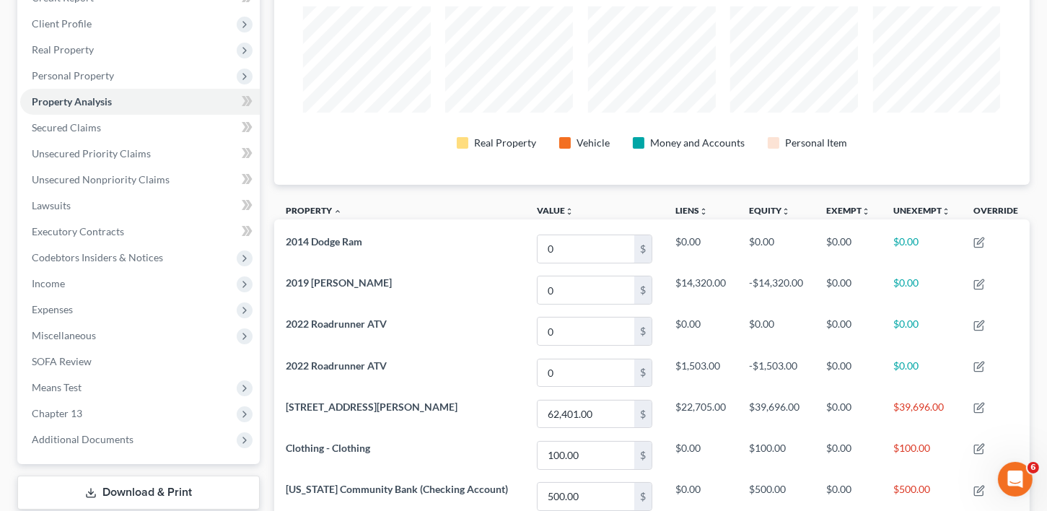
scroll to position [376, 0]
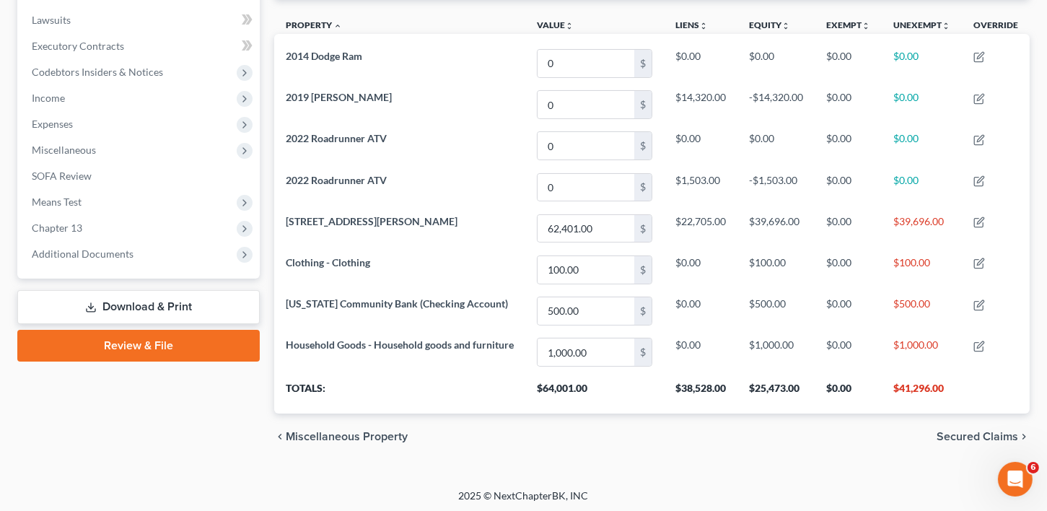
click at [992, 431] on span "Secured Claims" at bounding box center [977, 437] width 82 height 12
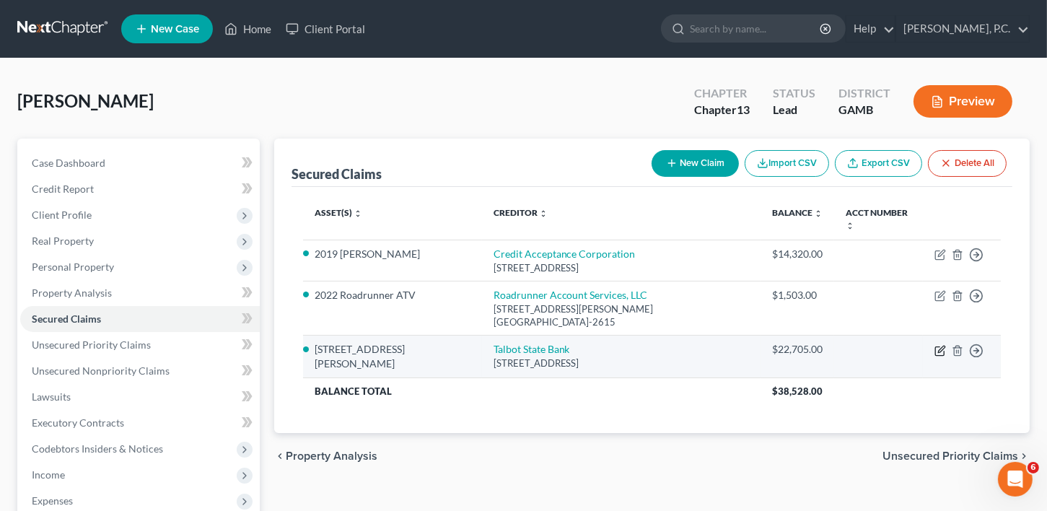
click at [935, 346] on icon "button" at bounding box center [939, 350] width 9 height 9
select select "10"
select select "2"
select select "0"
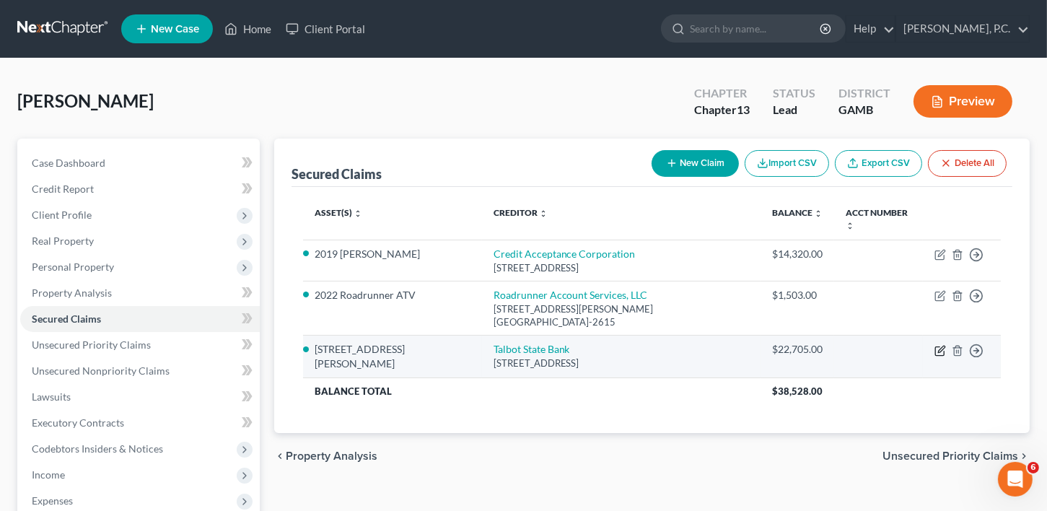
select select "0"
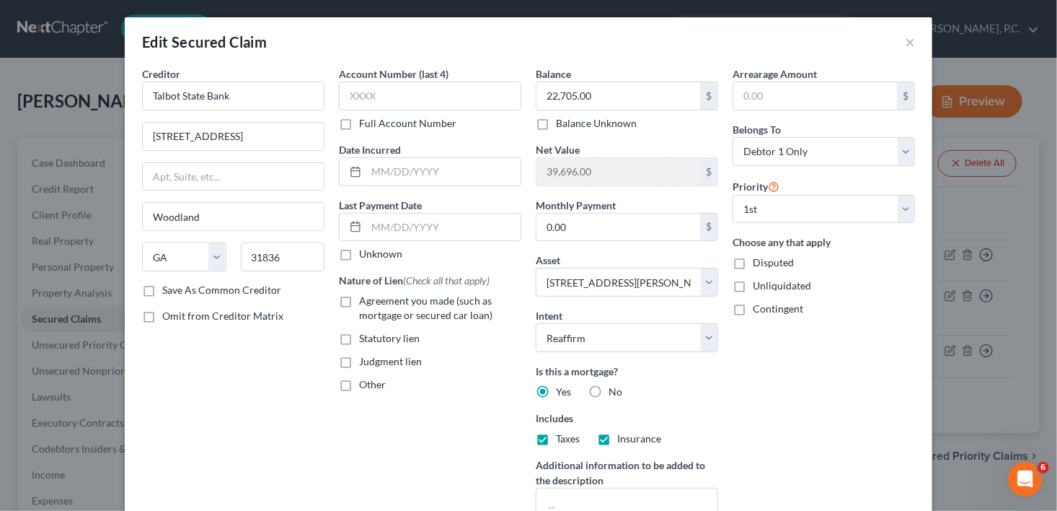
click at [359, 298] on label "Agreement you made (such as mortgage or secured car loan)" at bounding box center [440, 308] width 162 height 29
click at [365, 298] on input "Agreement you made (such as mortgage or secured car loan)" at bounding box center [369, 298] width 9 height 9
checkbox input "true"
click at [404, 172] on input "text" at bounding box center [443, 171] width 154 height 27
type input "[DATE]"
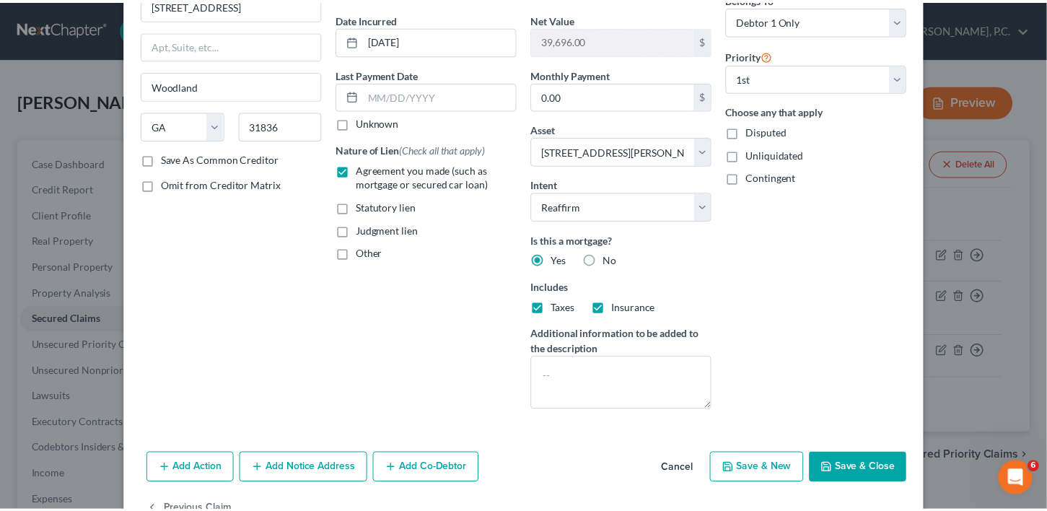
scroll to position [132, 0]
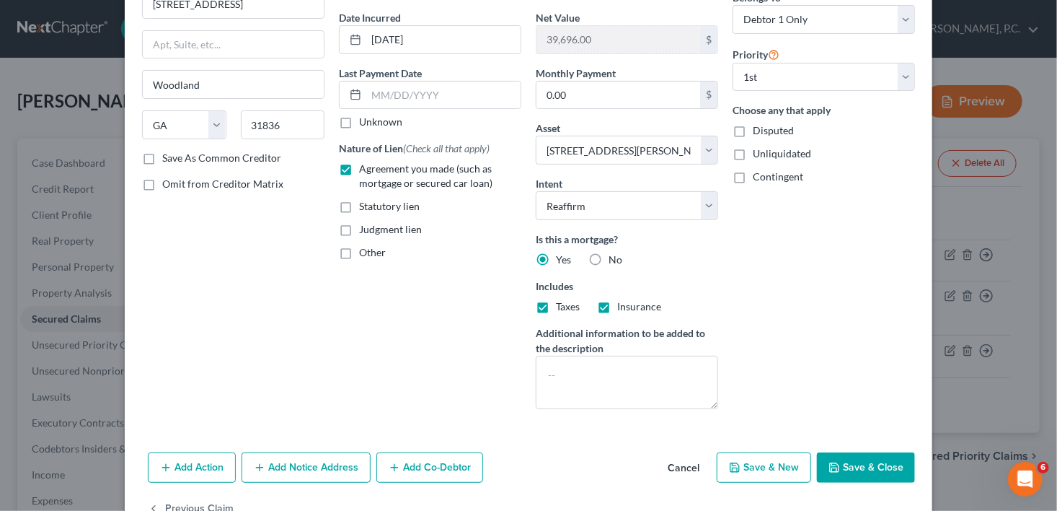
click at [832, 464] on icon "button" at bounding box center [835, 468] width 12 height 12
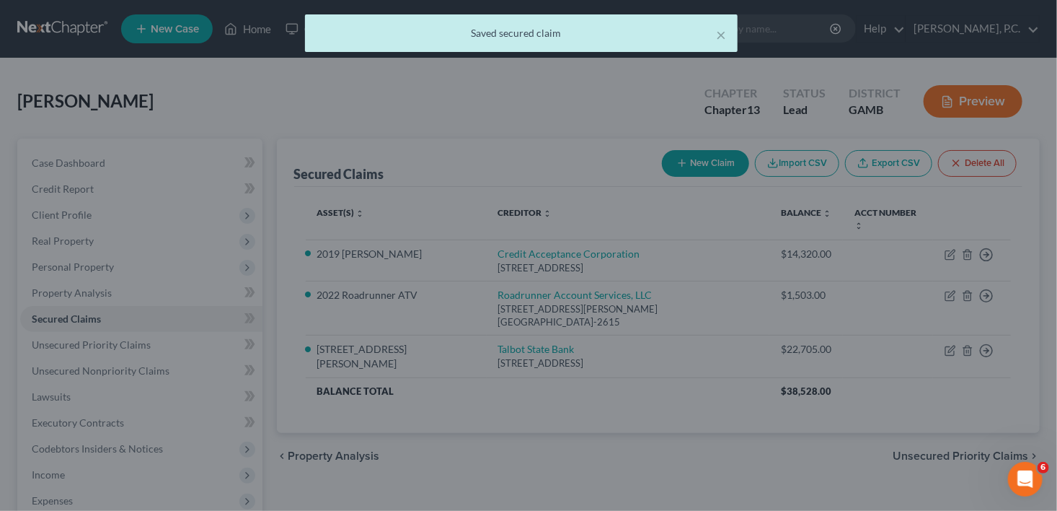
select select "2"
type input "0"
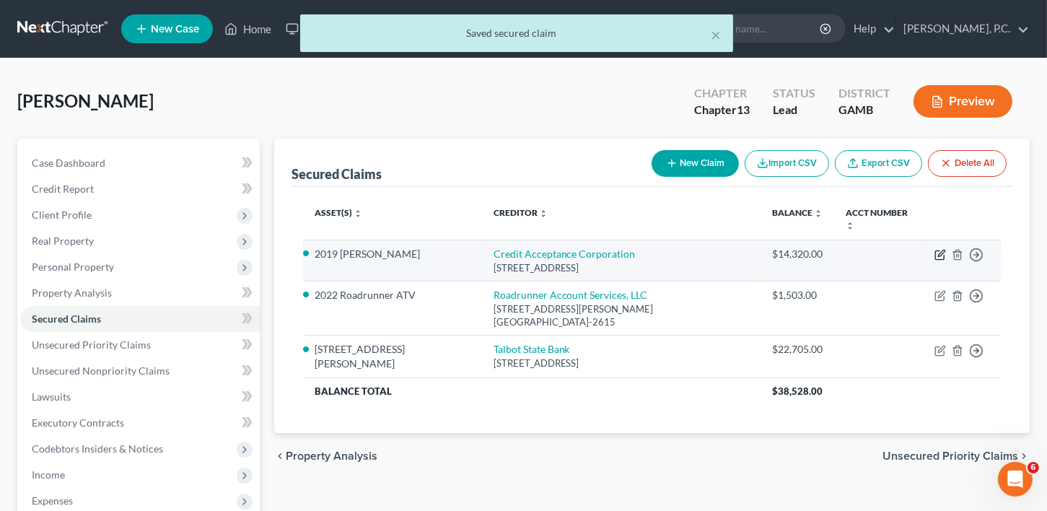
click at [940, 249] on icon "button" at bounding box center [940, 255] width 12 height 12
select select "23"
select select "3"
select select "2"
select select "0"
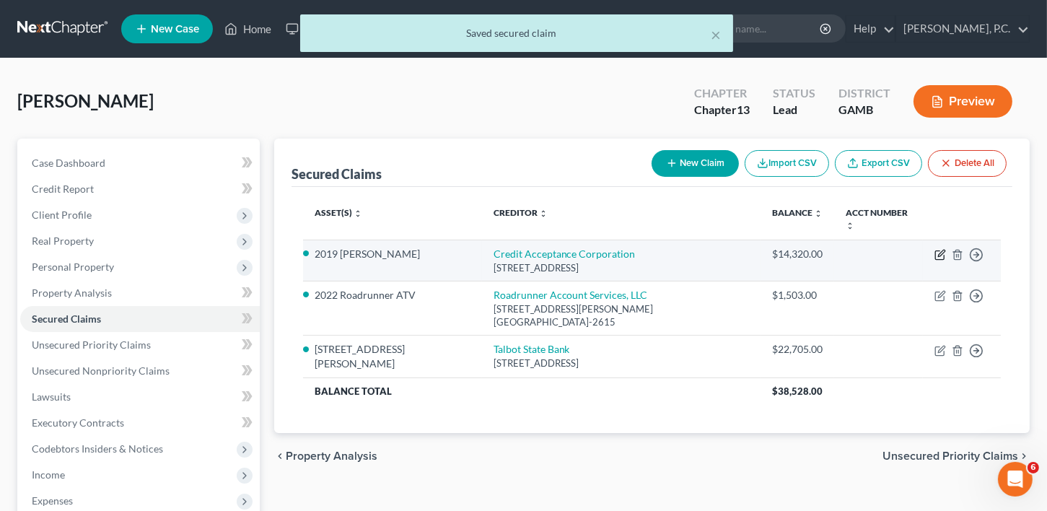
select select "0"
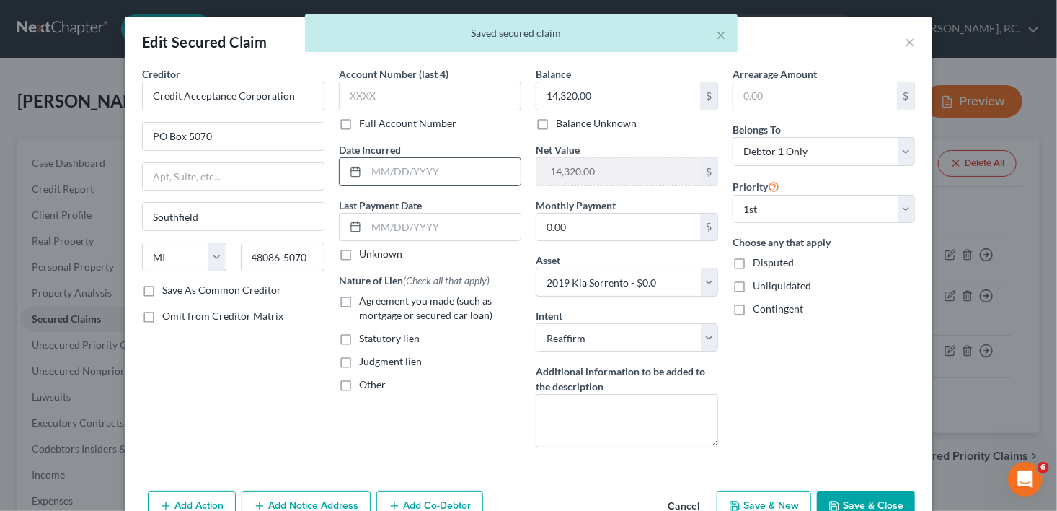
click at [400, 167] on input "text" at bounding box center [443, 171] width 154 height 27
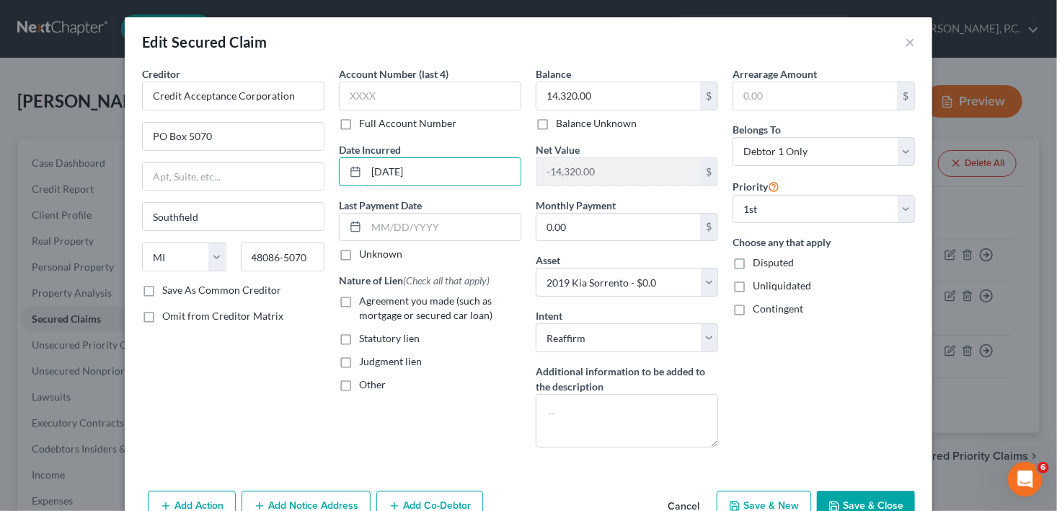
type input "[DATE]"
click at [359, 302] on label "Agreement you made (such as mortgage or secured car loan)" at bounding box center [440, 308] width 162 height 29
click at [365, 302] on input "Agreement you made (such as mortgage or secured car loan)" at bounding box center [369, 298] width 9 height 9
checkbox input "true"
click at [873, 498] on button "Save & Close" at bounding box center [866, 505] width 98 height 30
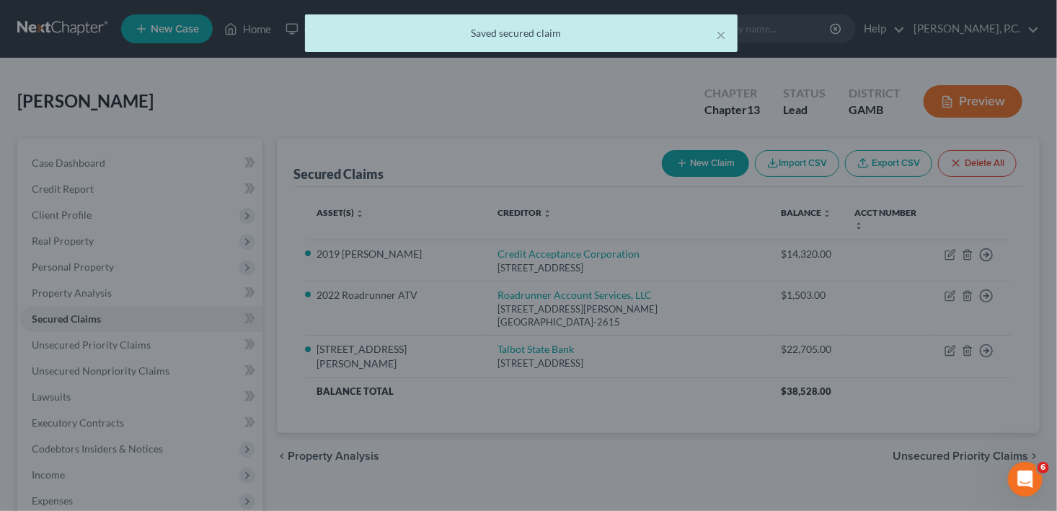
select select "3"
type input "0"
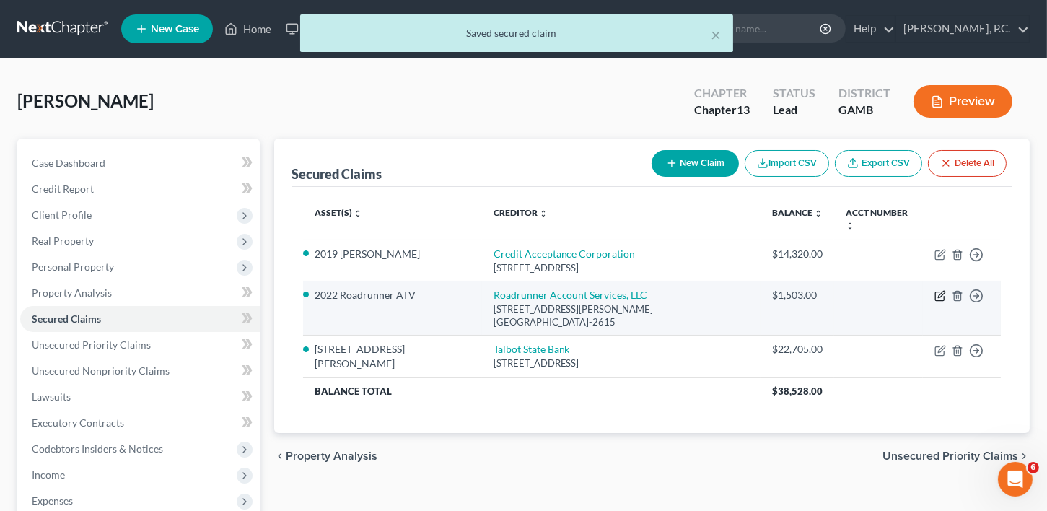
click at [943, 290] on icon "button" at bounding box center [940, 296] width 12 height 12
select select "45"
select select "7"
select select "2"
select select "0"
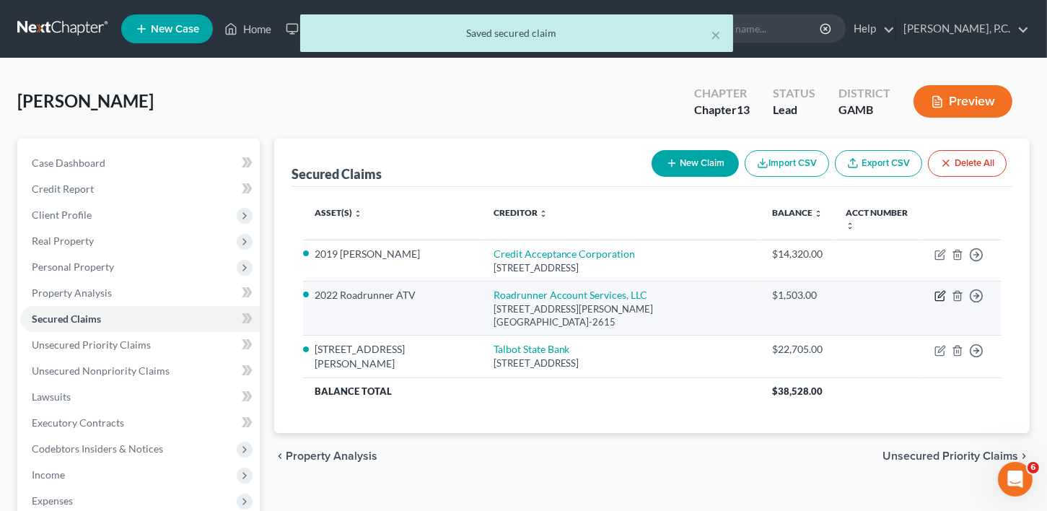
select select "0"
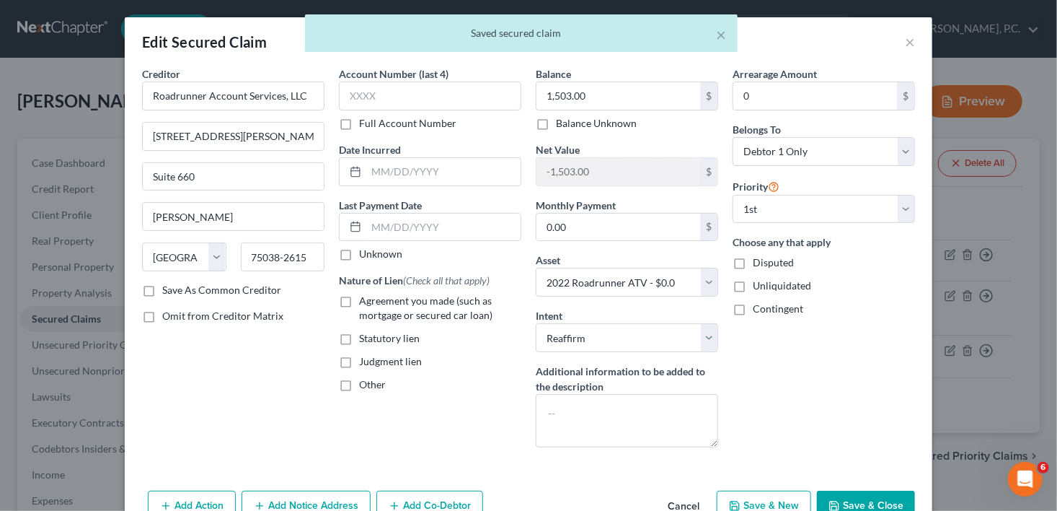
drag, startPoint x: 343, startPoint y: 298, endPoint x: 384, endPoint y: 194, distance: 112.0
click at [359, 298] on label "Agreement you made (such as mortgage or secured car loan)" at bounding box center [440, 308] width 162 height 29
click at [365, 298] on input "Agreement you made (such as mortgage or secured car loan)" at bounding box center [369, 298] width 9 height 9
checkbox input "true"
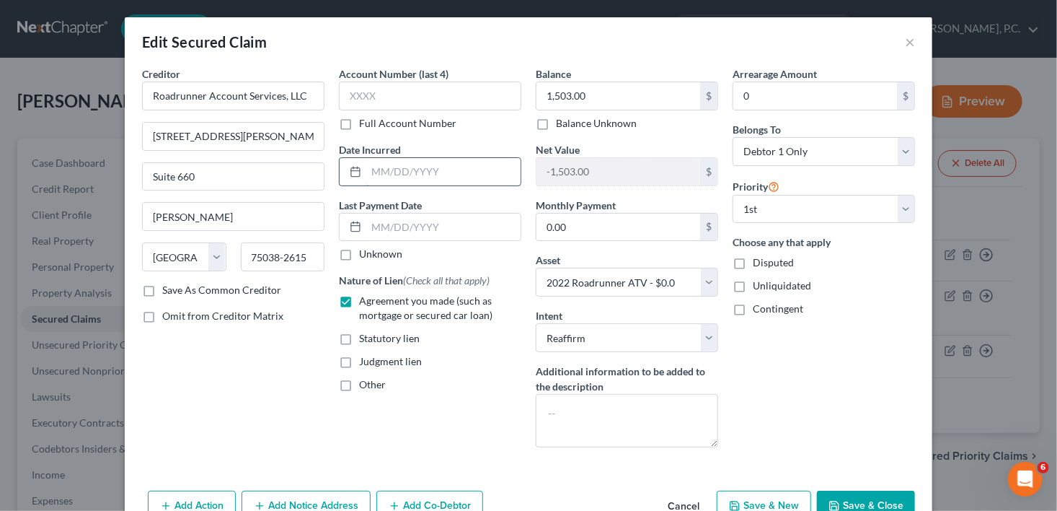
click at [390, 169] on input "text" at bounding box center [443, 171] width 154 height 27
type input "[DATE]"
click at [859, 497] on button "Save & Close" at bounding box center [866, 505] width 98 height 30
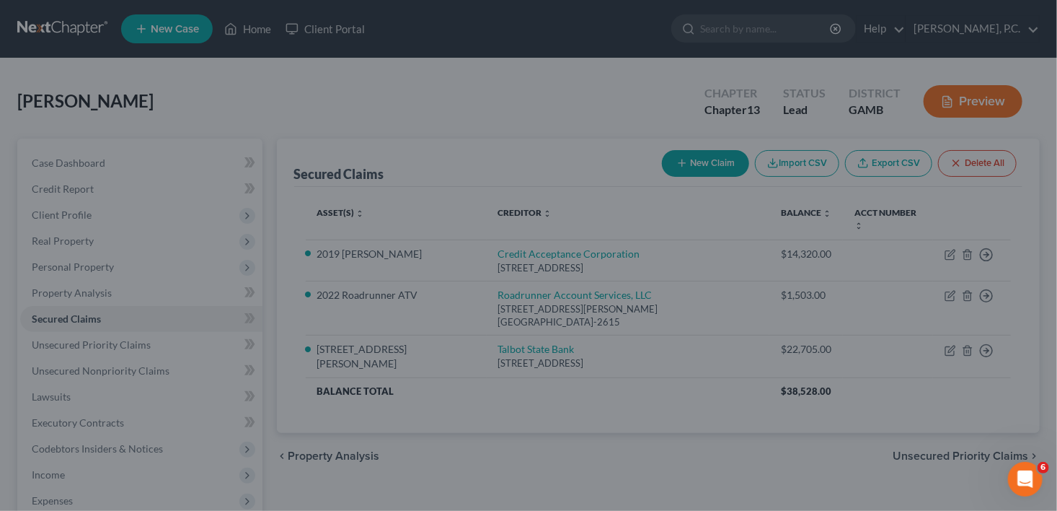
select select "7"
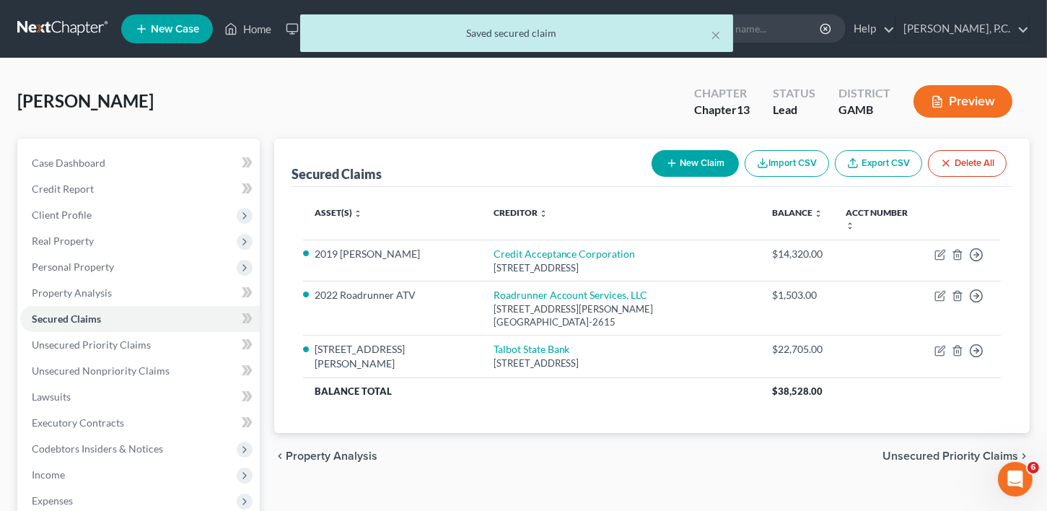
click at [919, 450] on span "Unsecured Priority Claims" at bounding box center [950, 456] width 136 height 12
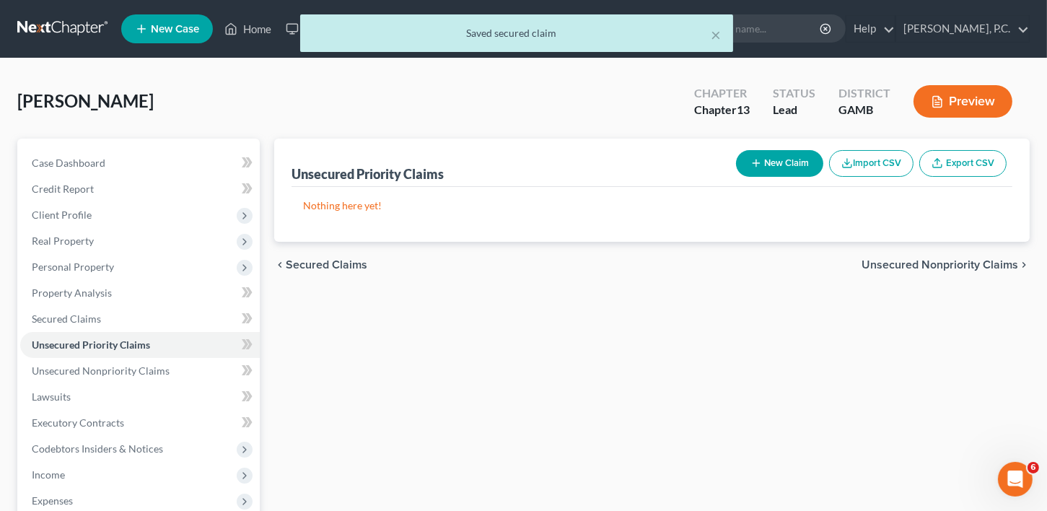
click at [796, 167] on button "New Claim" at bounding box center [779, 163] width 87 height 27
select select "0"
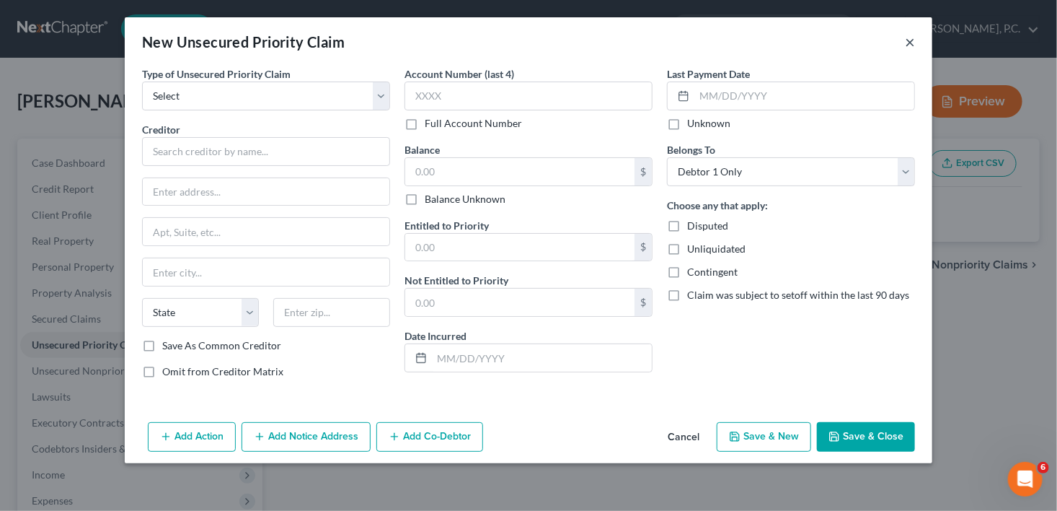
click at [914, 39] on button "×" at bounding box center [910, 41] width 10 height 17
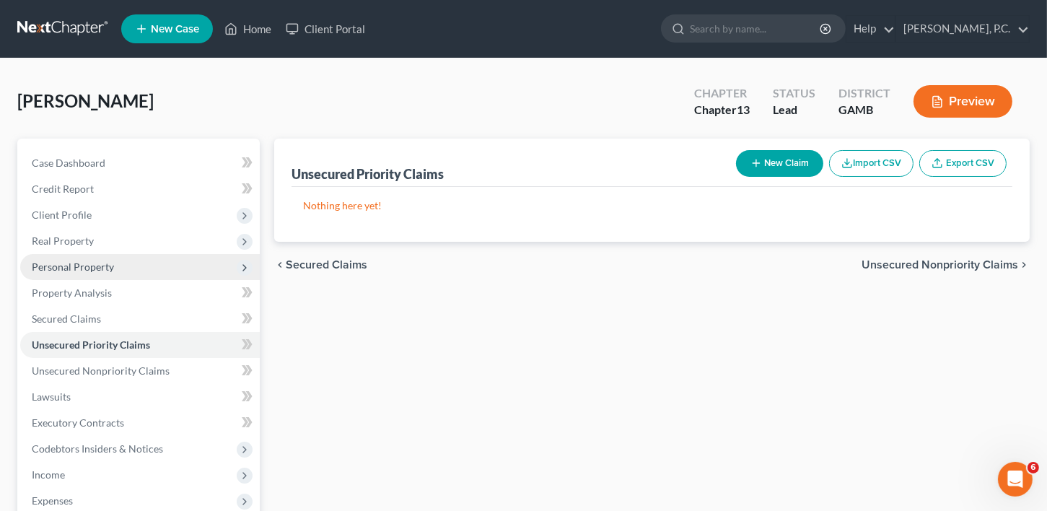
click at [67, 265] on span "Personal Property" at bounding box center [73, 266] width 82 height 12
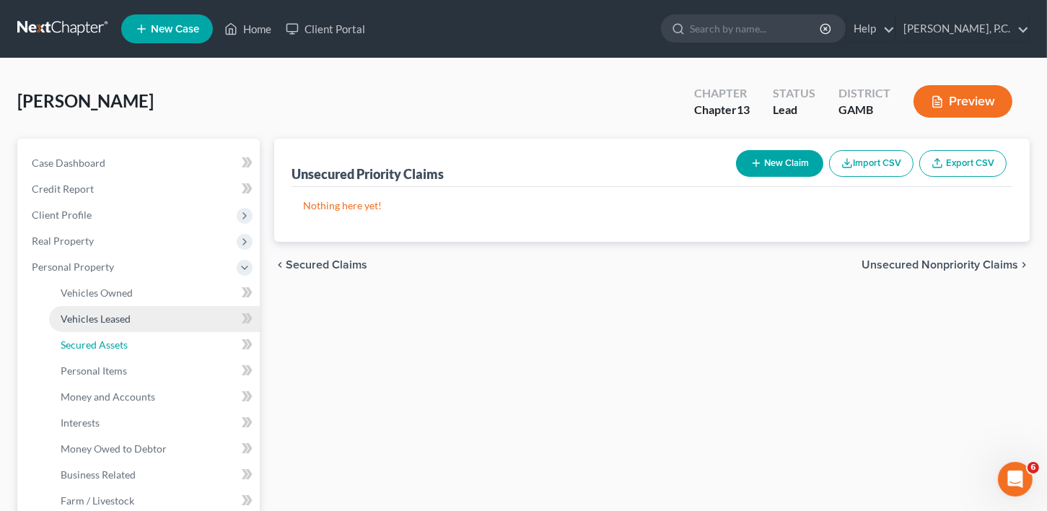
drag, startPoint x: 86, startPoint y: 348, endPoint x: 132, endPoint y: 320, distance: 54.4
click at [87, 348] on span "Secured Assets" at bounding box center [94, 344] width 67 height 12
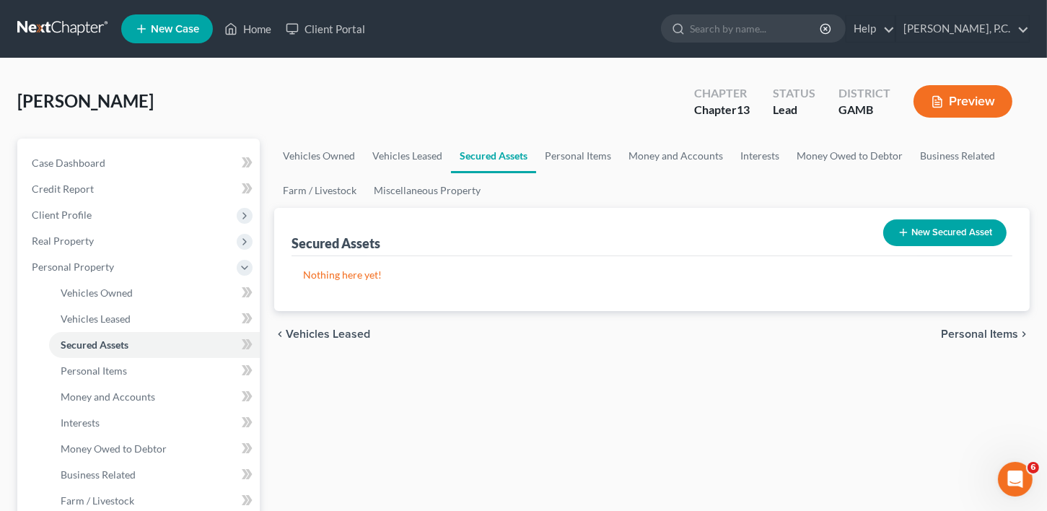
click at [928, 230] on button "New Secured Asset" at bounding box center [944, 232] width 123 height 27
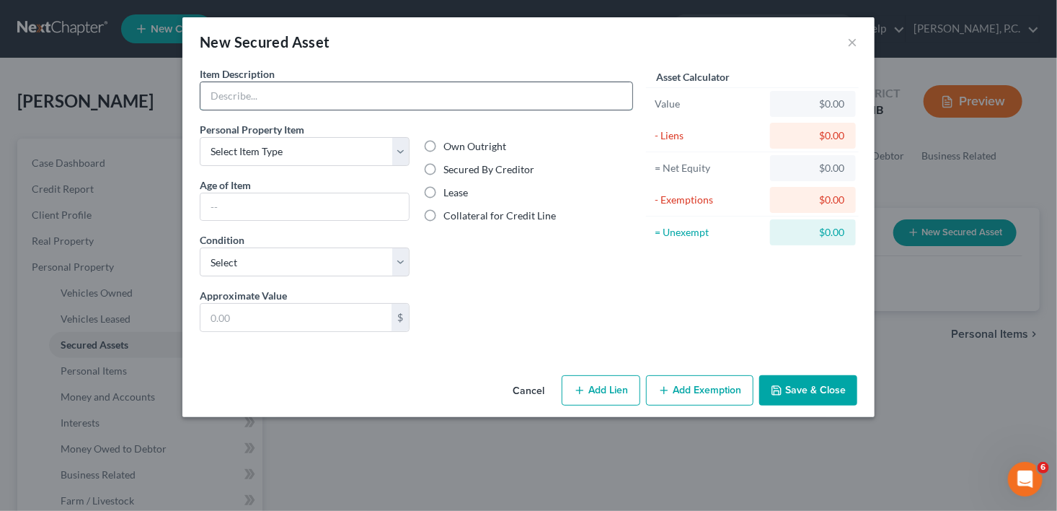
click at [237, 100] on input "text" at bounding box center [417, 95] width 432 height 27
click at [250, 96] on input "14*44" at bounding box center [417, 95] width 432 height 27
paste input "PEACH STATE [MEDICAL_DATA] PEACH STATE 1988 14 x 44"
drag, startPoint x: 240, startPoint y: 95, endPoint x: 206, endPoint y: 96, distance: 33.9
click at [206, 96] on input "14*44 PEACH STATE [MEDICAL_DATA] PEACH STATE 1988 14 x 44" at bounding box center [417, 95] width 432 height 27
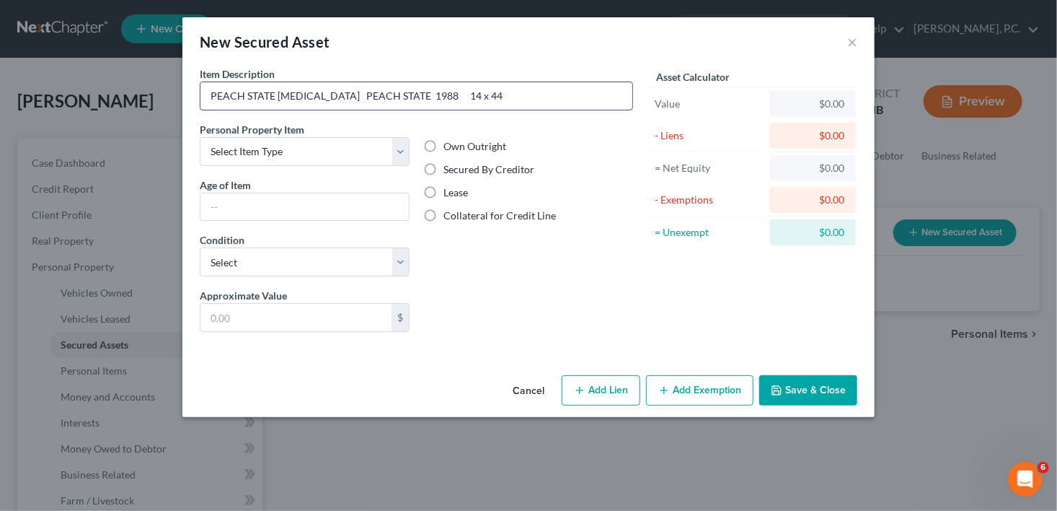
drag, startPoint x: 423, startPoint y: 98, endPoint x: 393, endPoint y: 97, distance: 29.6
click at [393, 97] on input "PEACH STATE [MEDICAL_DATA] PEACH STATE 1988 14 x 44" at bounding box center [417, 95] width 432 height 27
click at [201, 88] on input "PEACH STATE [MEDICAL_DATA] PEACH STATE 14 x 44" at bounding box center [417, 95] width 432 height 27
click at [426, 97] on input "1998 PEACH STATE [MEDICAL_DATA] PEACH STATE 14 x 44" at bounding box center [417, 95] width 432 height 27
click at [477, 105] on input "1998 PEACH STATE [MEDICAL_DATA] PEACH STATE 14 x 44" at bounding box center [417, 95] width 432 height 27
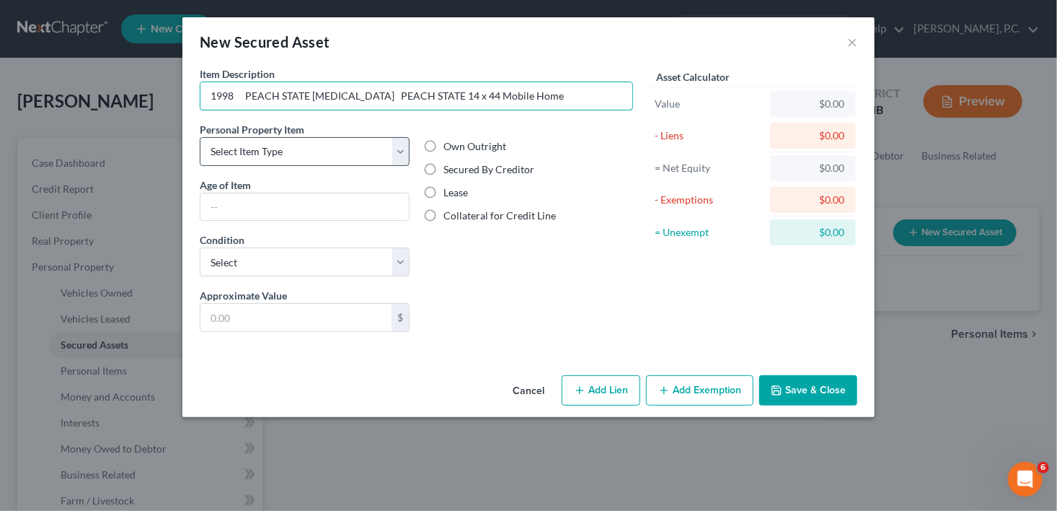
type input "1998 PEACH STATE [MEDICAL_DATA] PEACH STATE 14 x 44 Mobile Home"
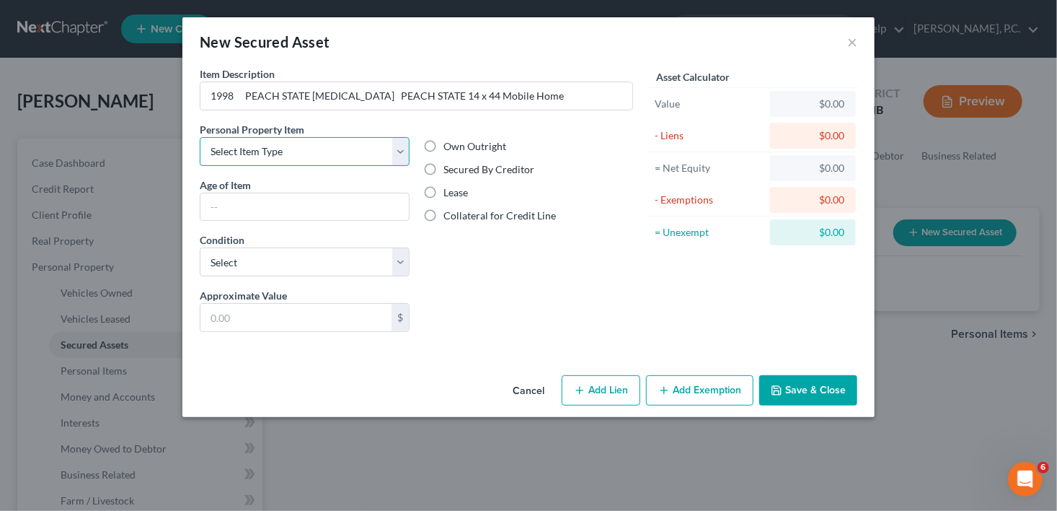
click at [302, 149] on select "Select Item Type Clothing Collectibles Of Value Electronics Firearms Household …" at bounding box center [305, 151] width 210 height 29
select select "other"
click at [200, 137] on select "Select Item Type Clothing Collectibles Of Value Electronics Firearms Household …" at bounding box center [305, 151] width 210 height 29
click at [444, 169] on label "Secured By Creditor" at bounding box center [489, 169] width 91 height 14
click at [450, 169] on input "Secured By Creditor" at bounding box center [454, 166] width 9 height 9
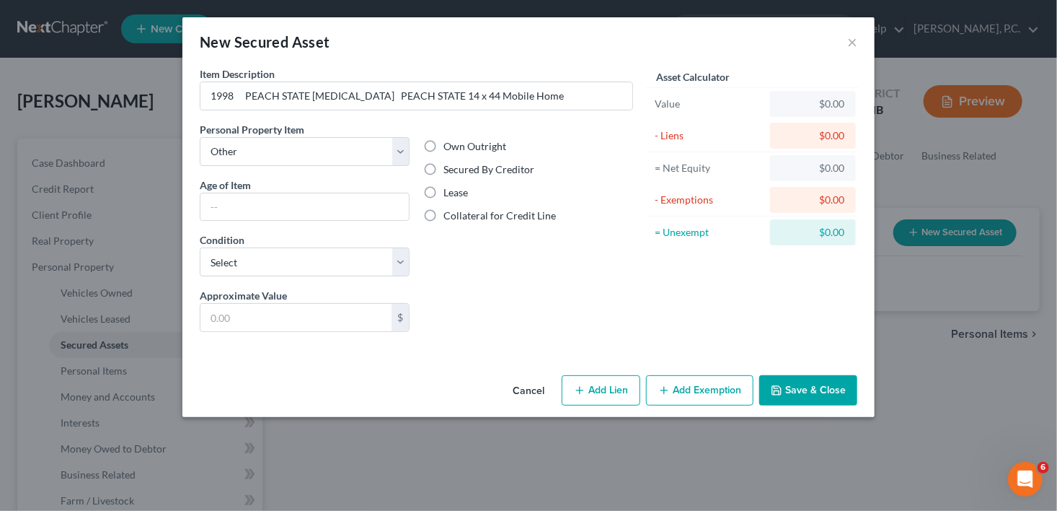
radio input "true"
click at [232, 202] on input "text" at bounding box center [305, 206] width 208 height 27
type input "26 years"
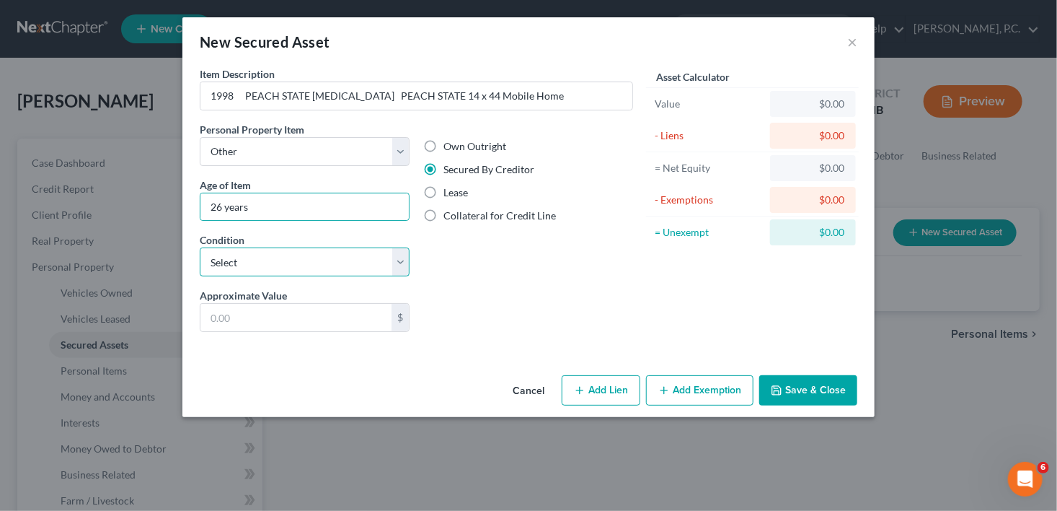
click at [214, 262] on select "Select Excellent Very Good Good Fair Poor" at bounding box center [305, 261] width 210 height 29
select select "3"
click at [200, 247] on select "Select Excellent Very Good Good Fair Poor" at bounding box center [305, 261] width 210 height 29
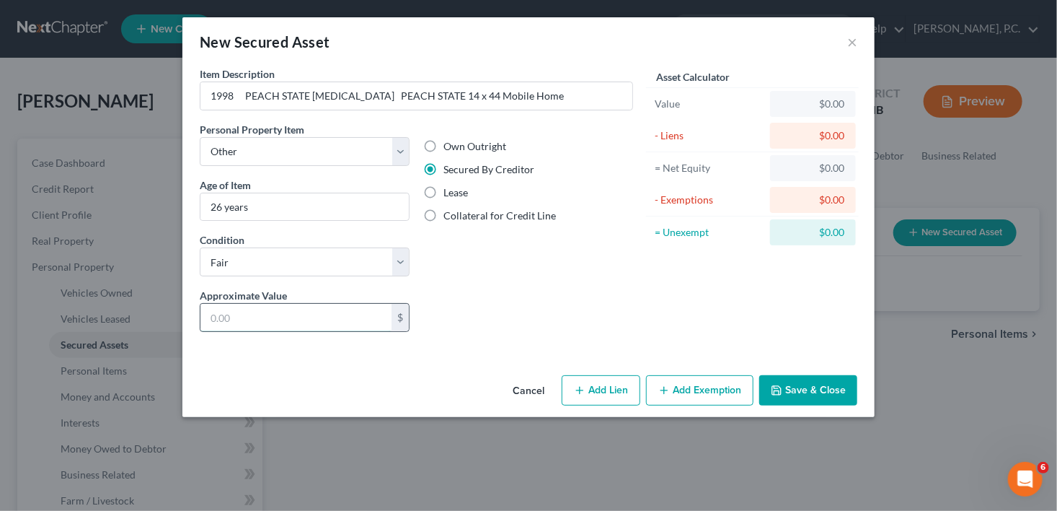
click at [211, 314] on input "text" at bounding box center [296, 317] width 191 height 27
type input "33,365.00"
click at [819, 381] on button "Save & Close" at bounding box center [808, 390] width 98 height 30
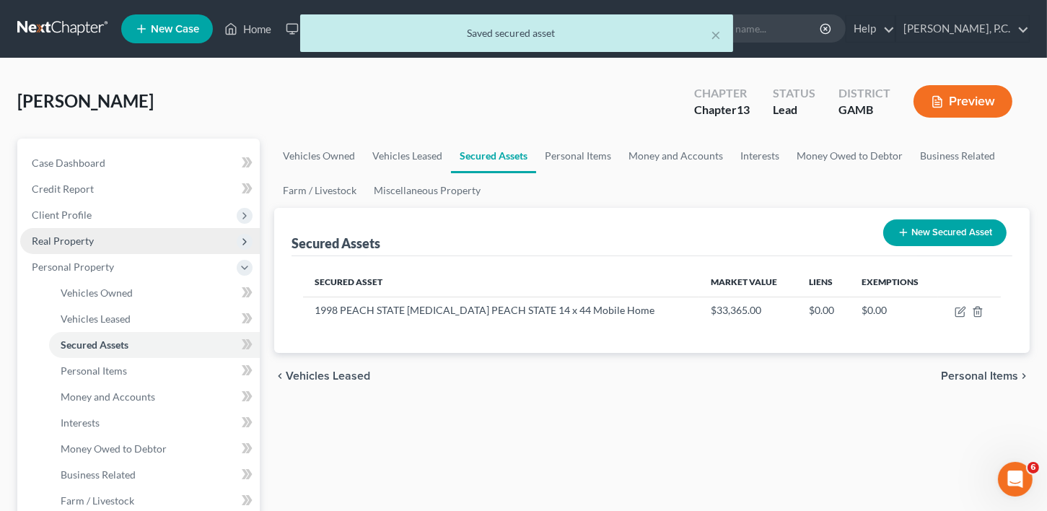
click at [69, 237] on span "Real Property" at bounding box center [63, 240] width 62 height 12
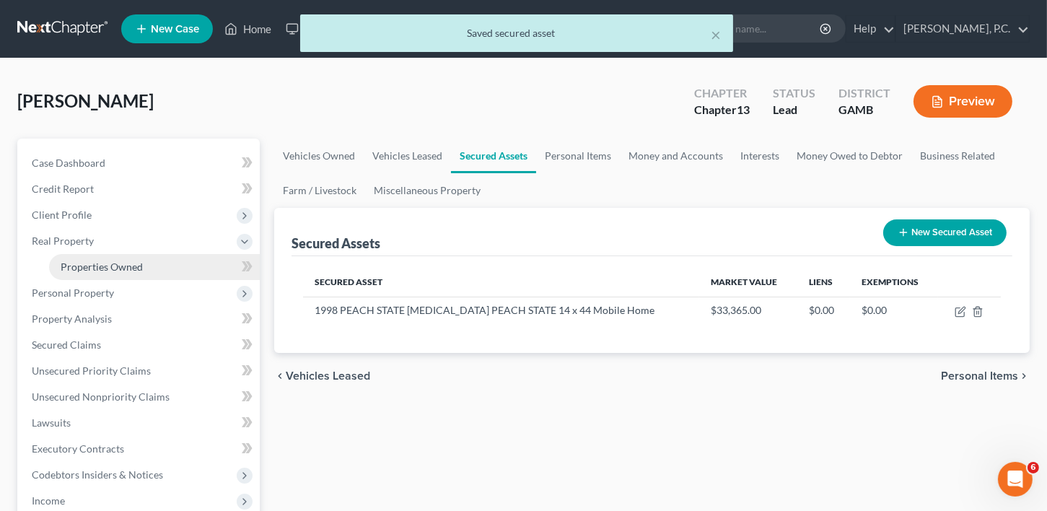
click at [78, 265] on span "Properties Owned" at bounding box center [102, 266] width 82 height 12
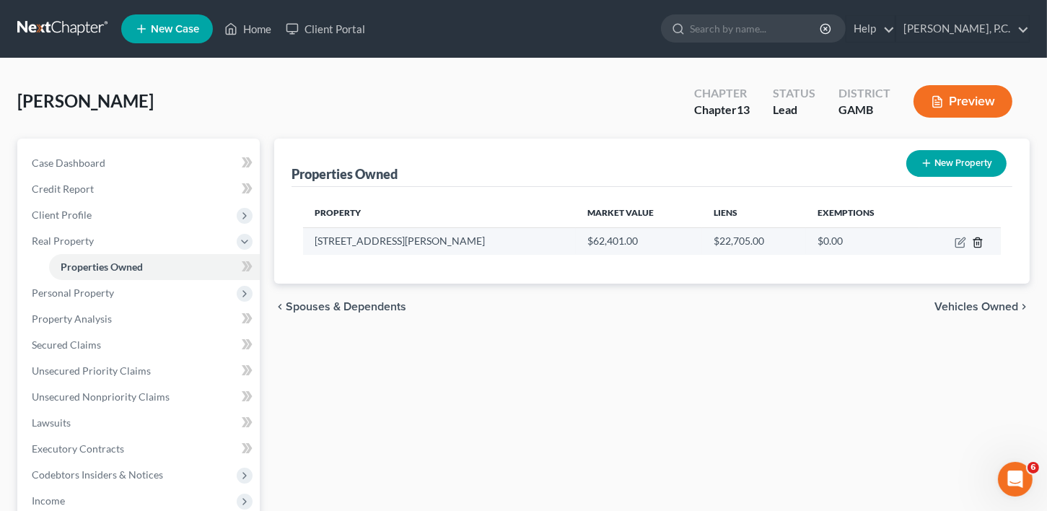
click at [979, 242] on icon "button" at bounding box center [978, 243] width 12 height 12
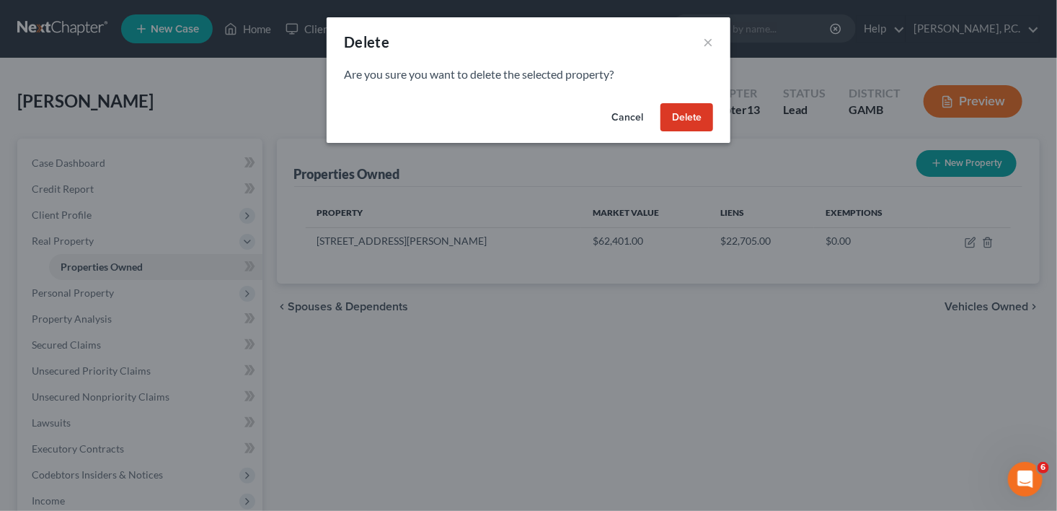
click at [702, 120] on button "Delete" at bounding box center [687, 117] width 53 height 29
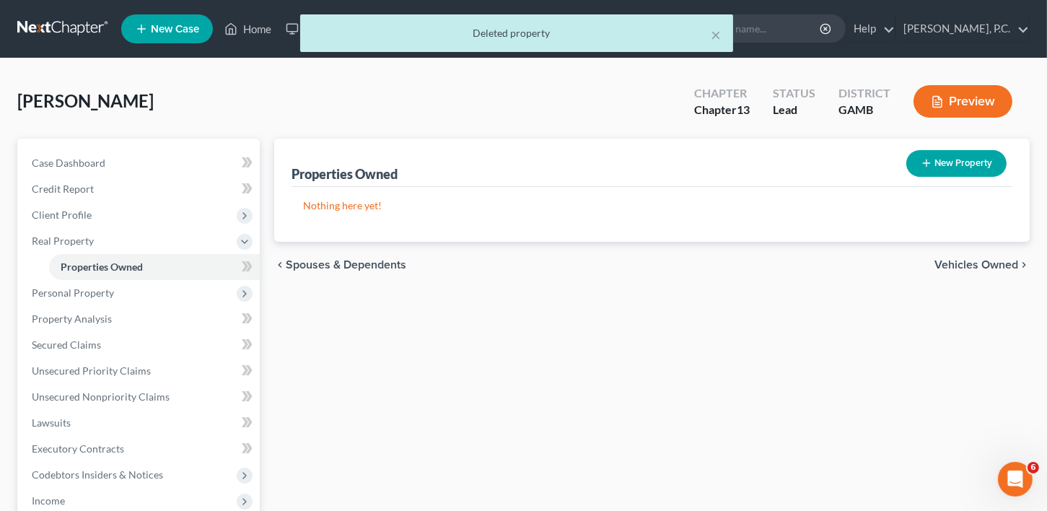
click at [974, 253] on div "chevron_left Spouses & Dependents Vehicles Owned chevron_right" at bounding box center [651, 265] width 755 height 46
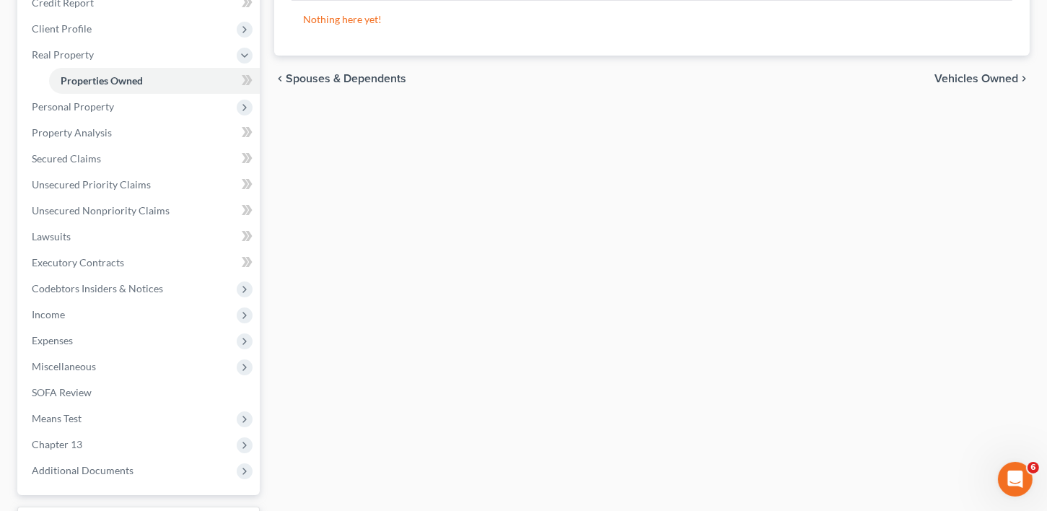
scroll to position [188, 0]
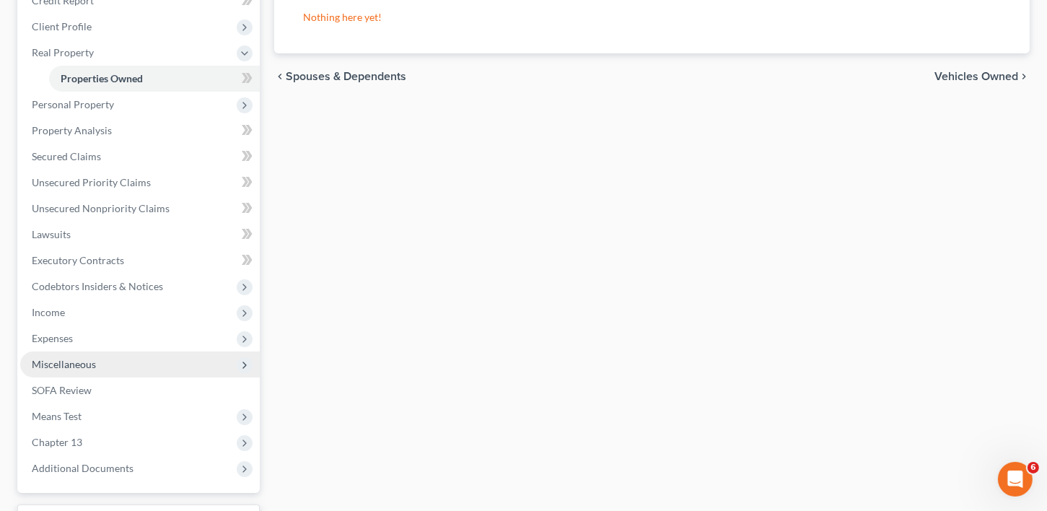
click at [49, 366] on span "Miscellaneous" at bounding box center [64, 364] width 64 height 12
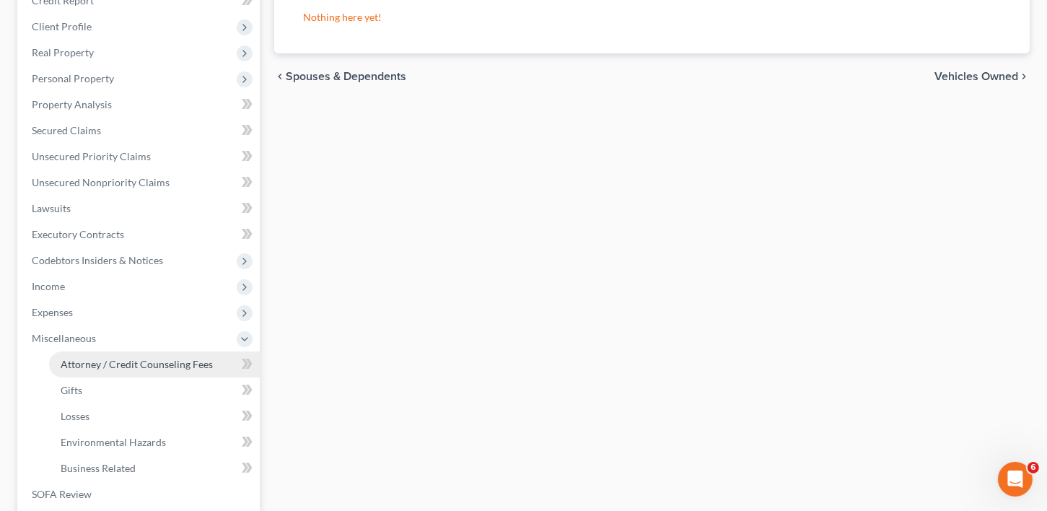
click at [120, 358] on span "Attorney / Credit Counseling Fees" at bounding box center [137, 364] width 152 height 12
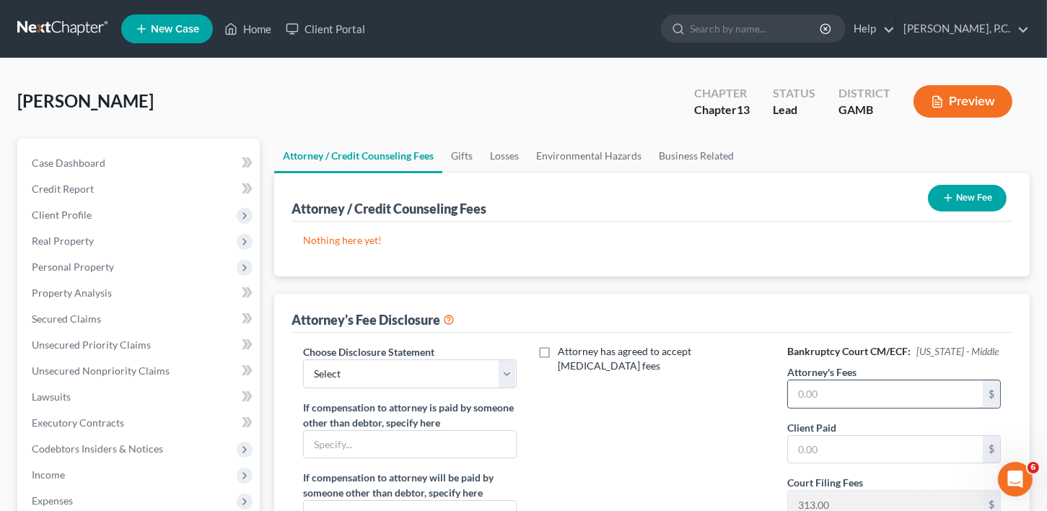
click at [887, 387] on input "text" at bounding box center [885, 393] width 195 height 27
type input "3,900.00"
click at [953, 203] on button "New Fee" at bounding box center [967, 198] width 79 height 27
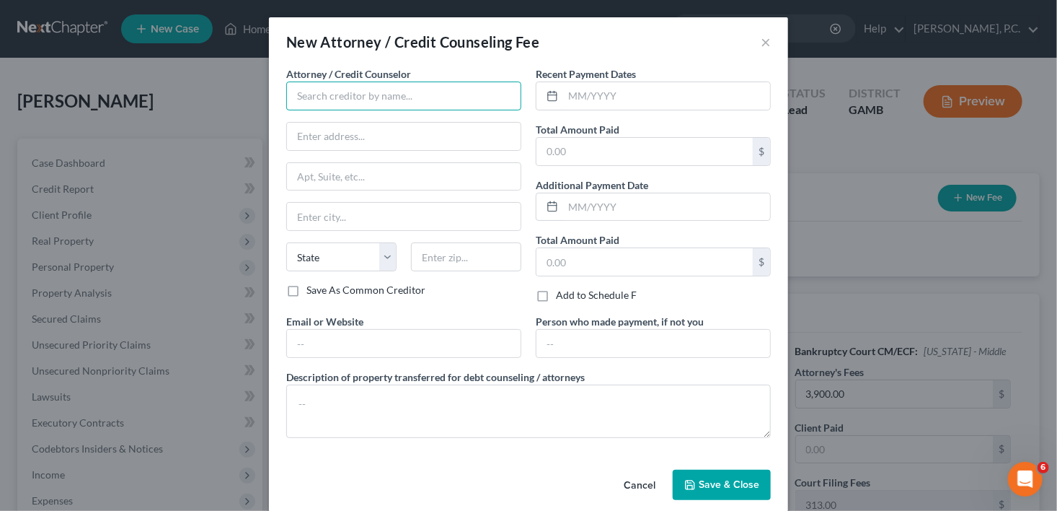
click at [337, 94] on input "text" at bounding box center [403, 96] width 235 height 29
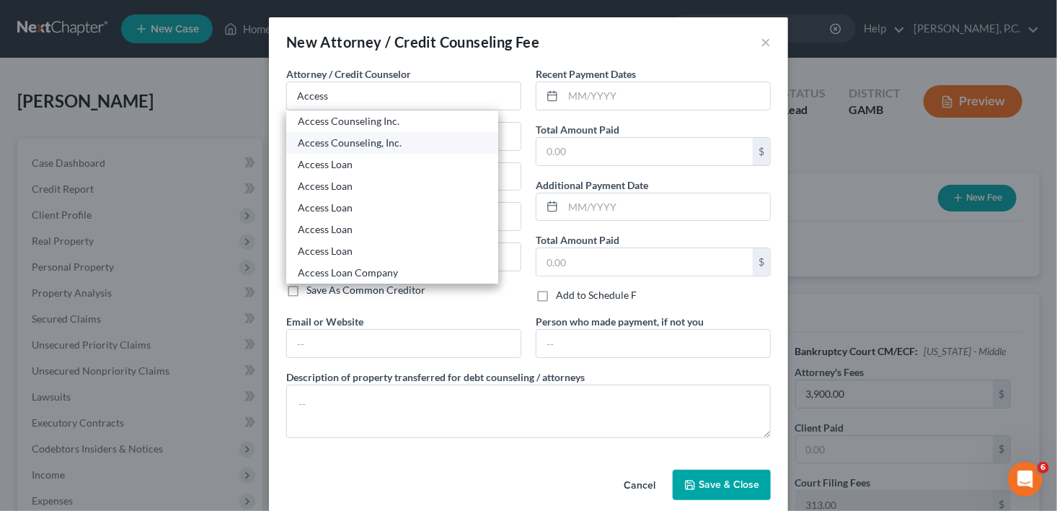
click at [353, 141] on div "Access Counseling, Inc." at bounding box center [392, 143] width 189 height 14
type input "Access Counseling, Inc."
type input "[STREET_ADDRESS]"
type input "Suite 26001"
type input "[GEOGRAPHIC_DATA]"
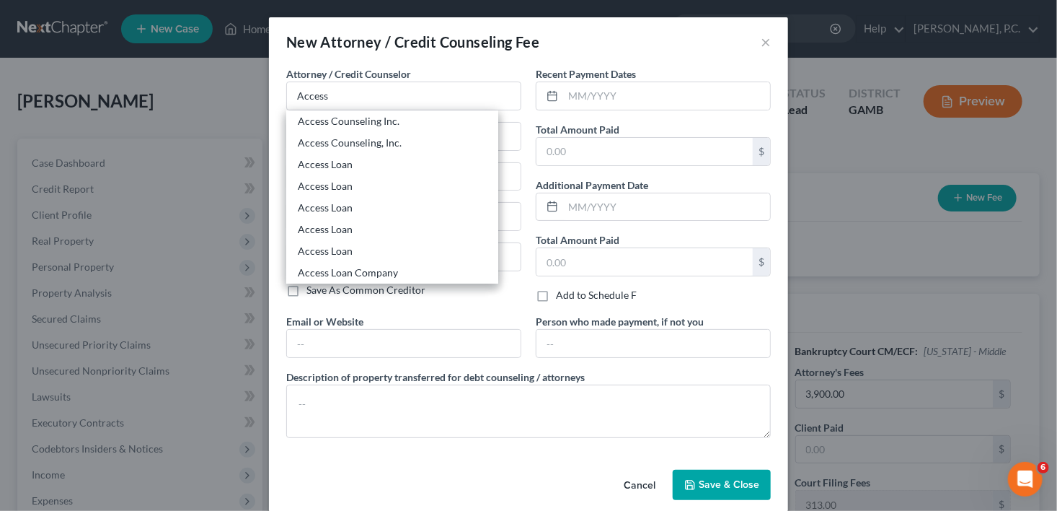
select select "4"
type input "90071"
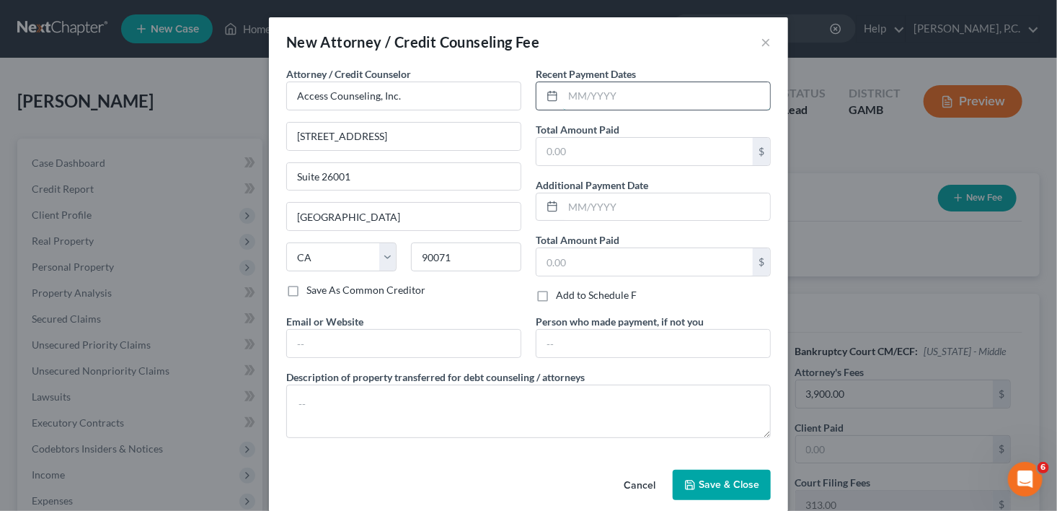
drag, startPoint x: 589, startPoint y: 97, endPoint x: 589, endPoint y: 107, distance: 9.4
click at [589, 100] on input "text" at bounding box center [666, 95] width 207 height 27
click at [571, 93] on input "092025" at bounding box center [666, 95] width 207 height 27
click at [574, 95] on input "092025" at bounding box center [666, 95] width 207 height 27
type input "09/2025"
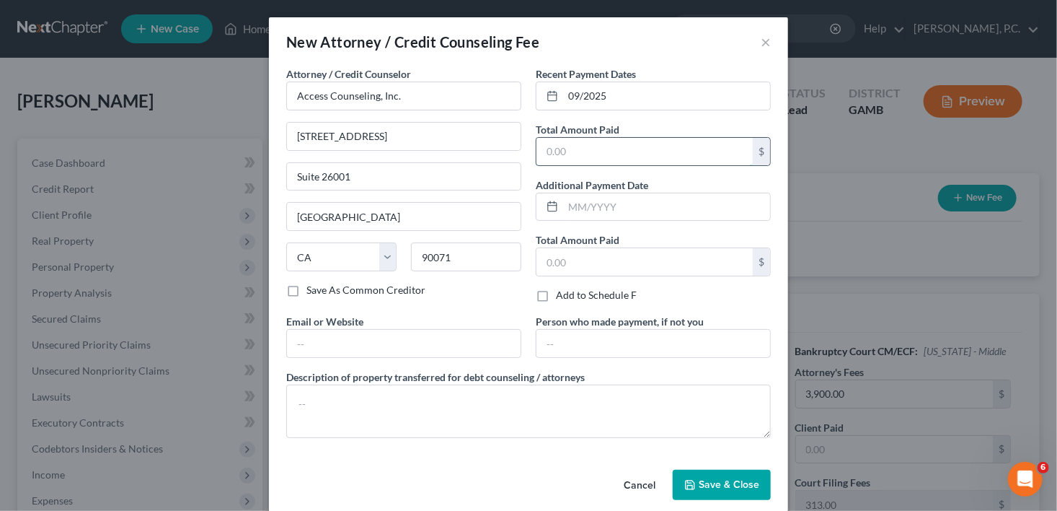
click at [565, 157] on input "text" at bounding box center [645, 151] width 216 height 27
type input "18.95"
click at [699, 486] on span "Save & Close" at bounding box center [729, 484] width 61 height 12
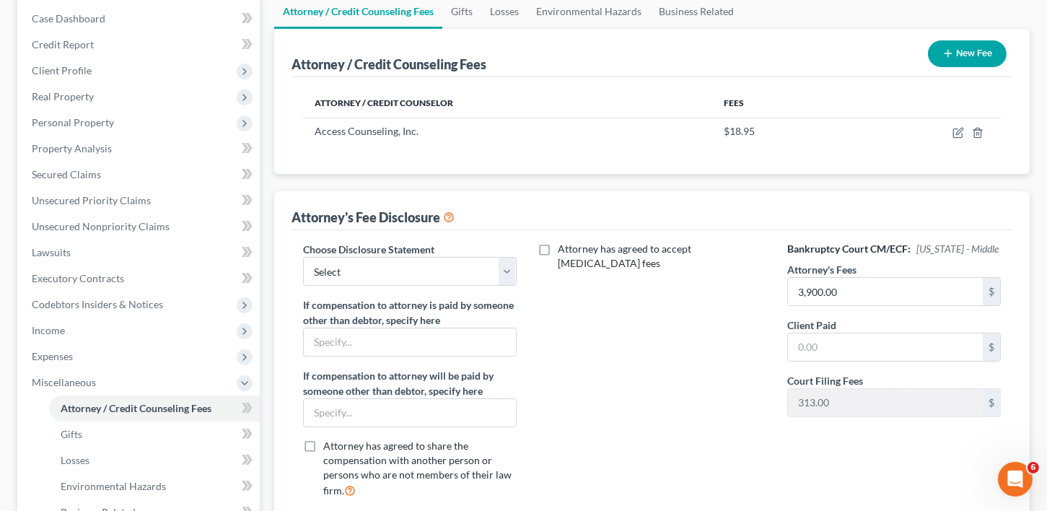
scroll to position [267, 0]
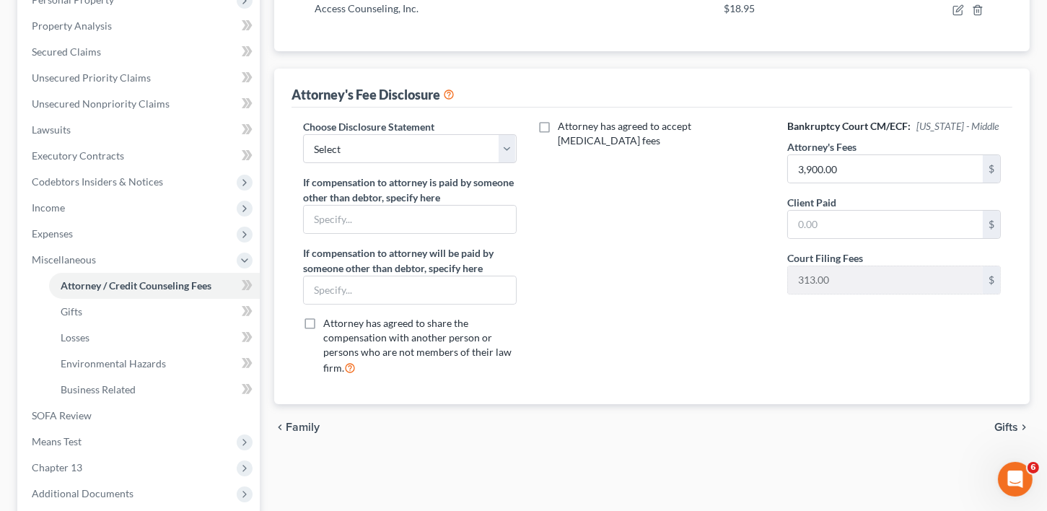
click at [1005, 423] on span "Gifts" at bounding box center [1006, 427] width 24 height 12
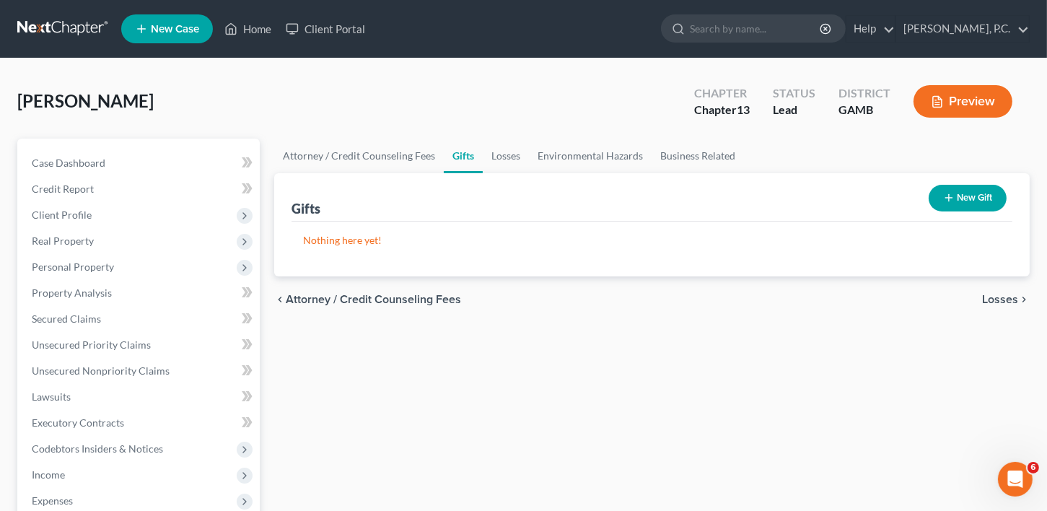
drag, startPoint x: 1039, startPoint y: 200, endPoint x: 1052, endPoint y: 209, distance: 15.4
click at [1044, 208] on div "[PERSON_NAME] Upgraded Chapter Chapter 13 Status Lead District GAMB Preview Pet…" at bounding box center [523, 477] width 1047 height 838
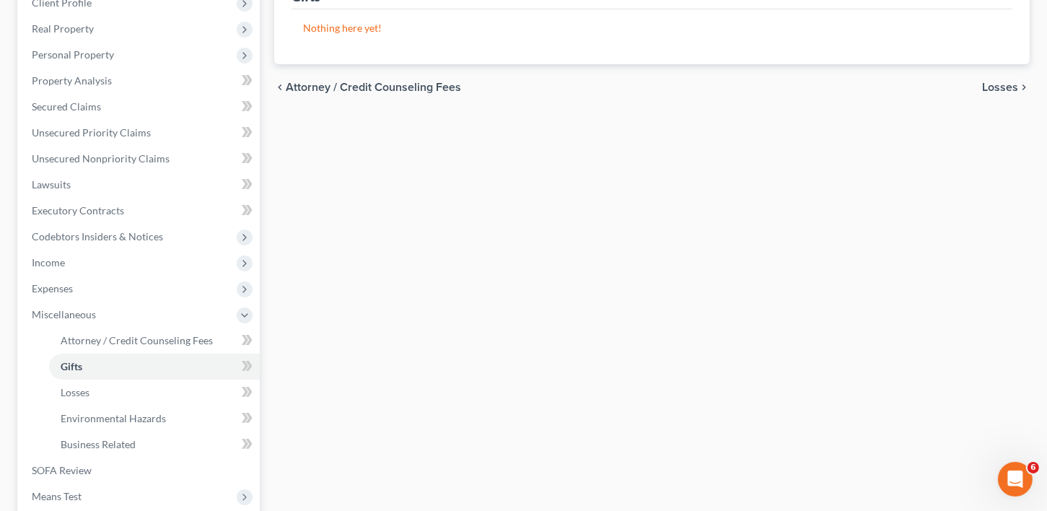
scroll to position [234, 0]
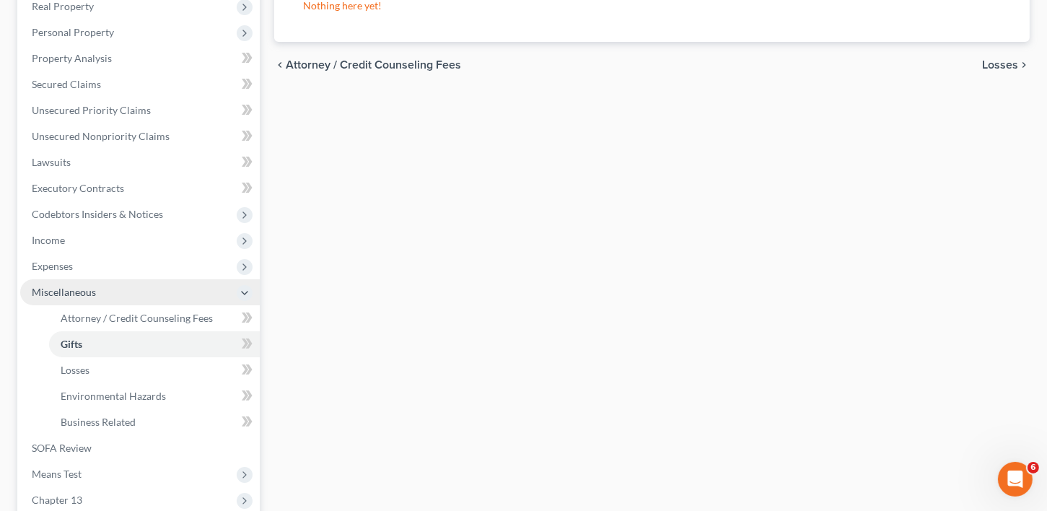
click at [59, 283] on span "Miscellaneous" at bounding box center [139, 292] width 239 height 26
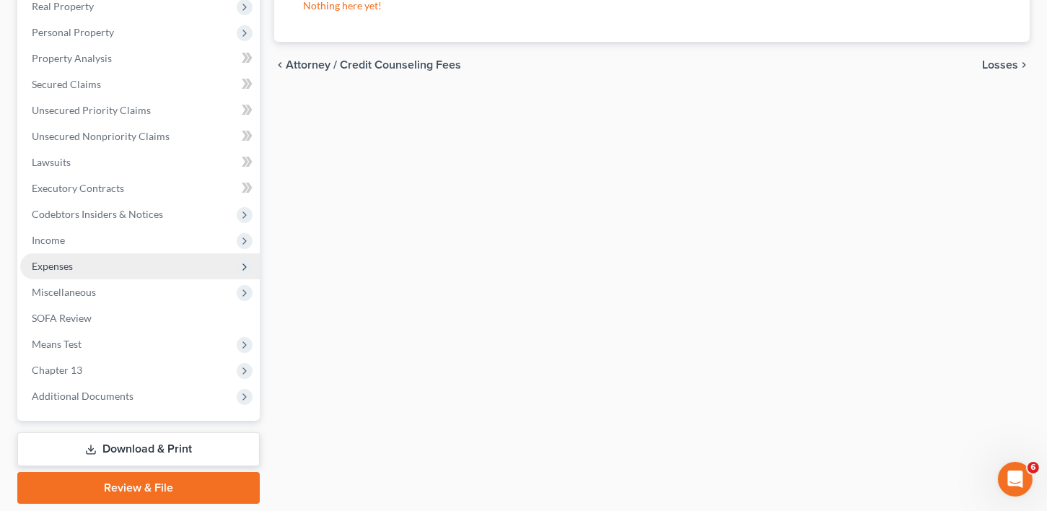
click at [54, 260] on span "Expenses" at bounding box center [52, 266] width 41 height 12
